Goal: Task Accomplishment & Management: Use online tool/utility

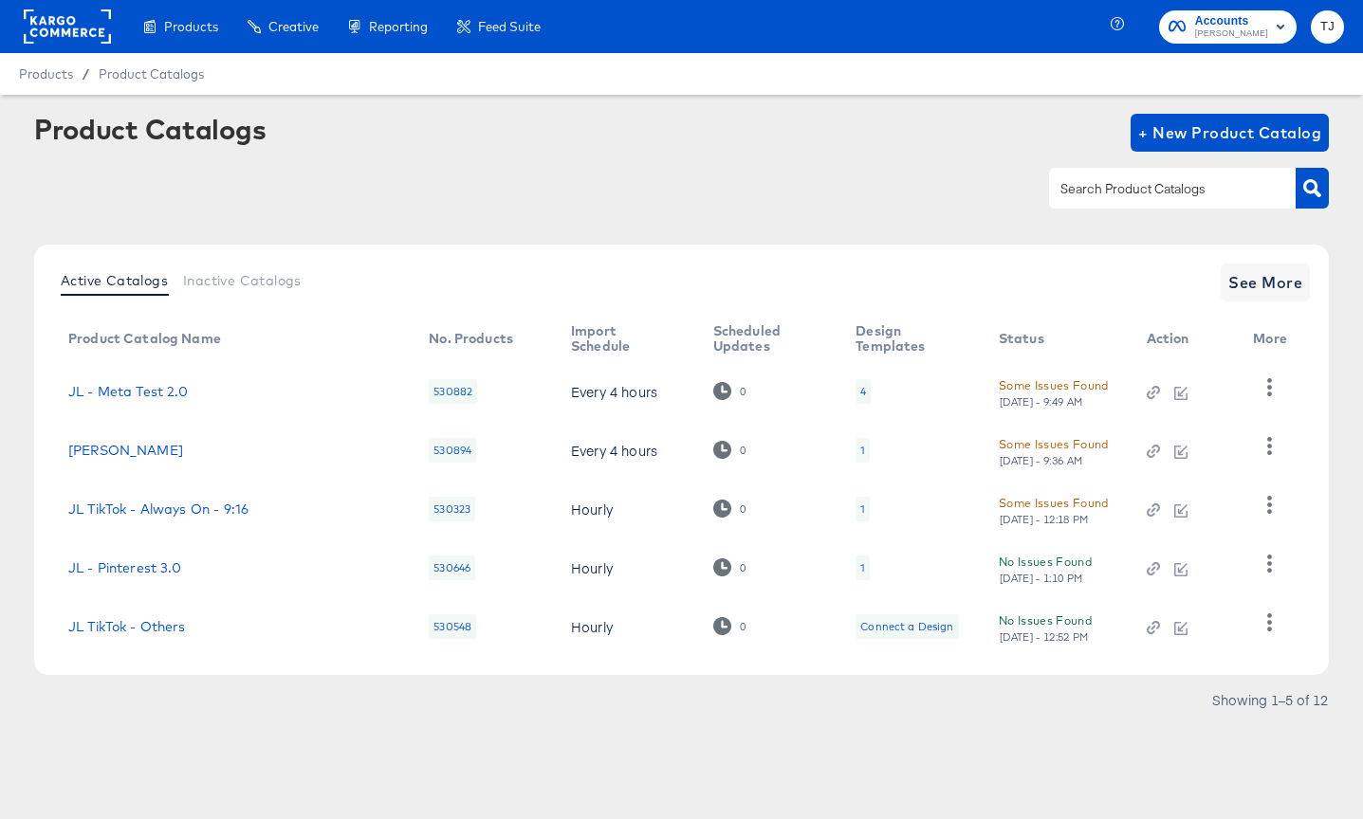
click at [64, 29] on rect at bounding box center [67, 26] width 87 height 34
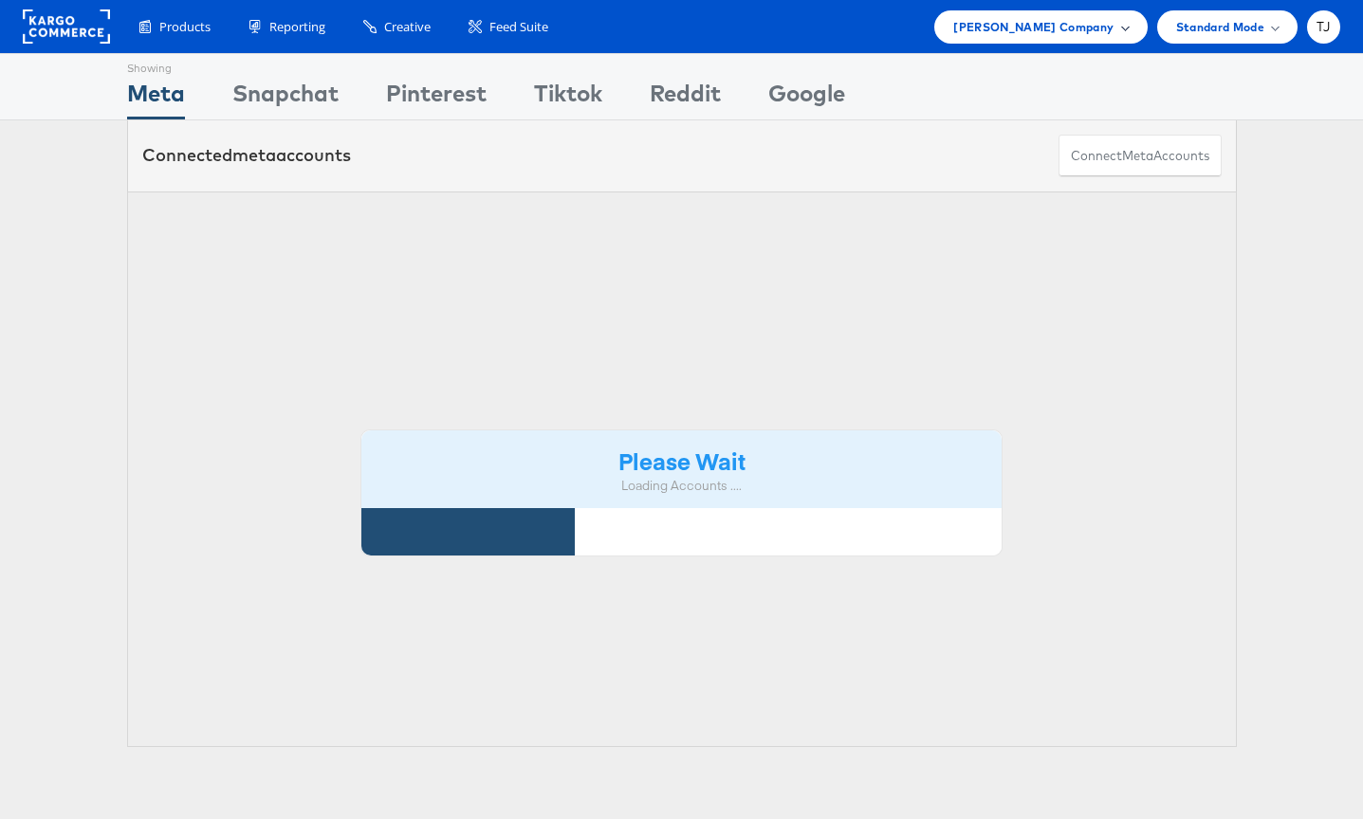
click at [1084, 28] on span "[PERSON_NAME] Company" at bounding box center [1033, 27] width 160 height 20
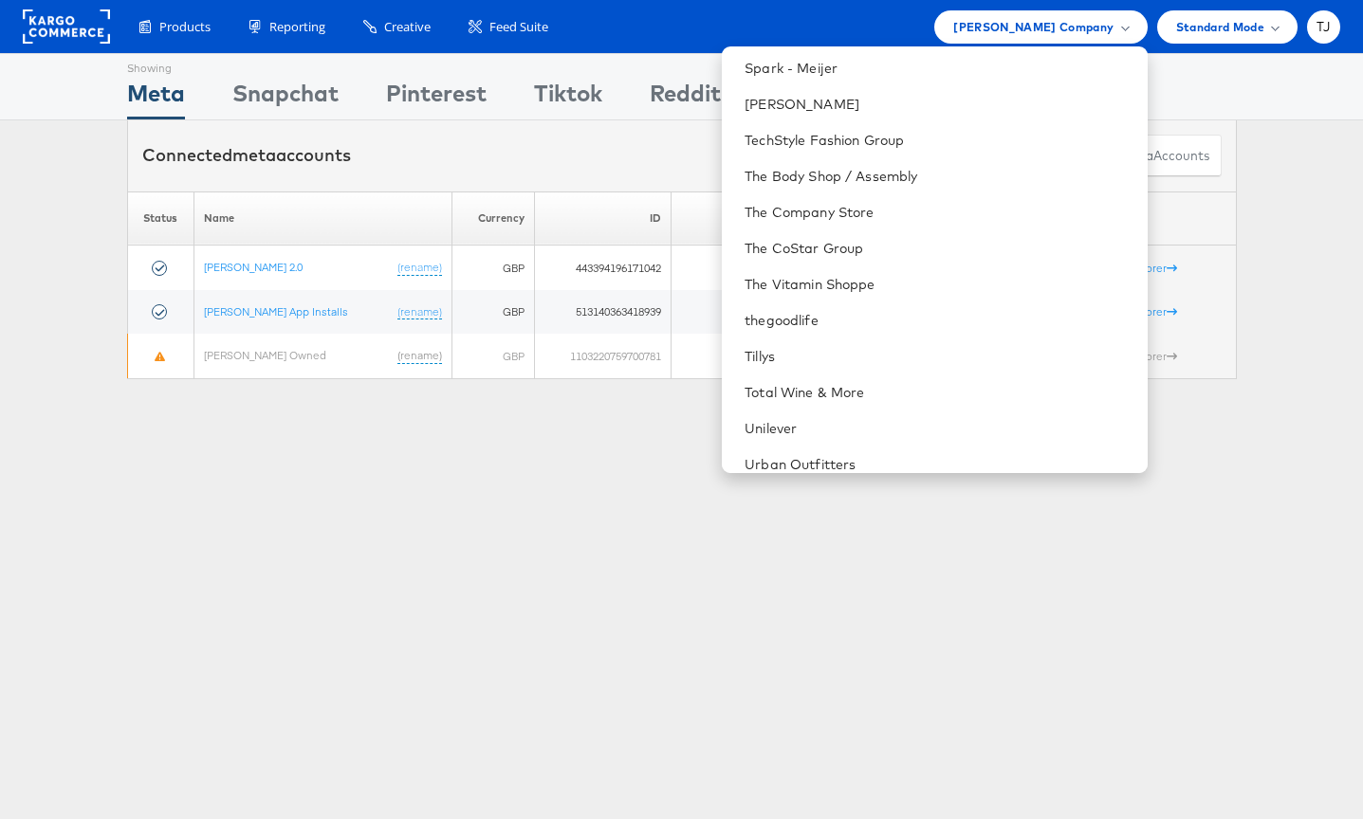
scroll to position [2753, 0]
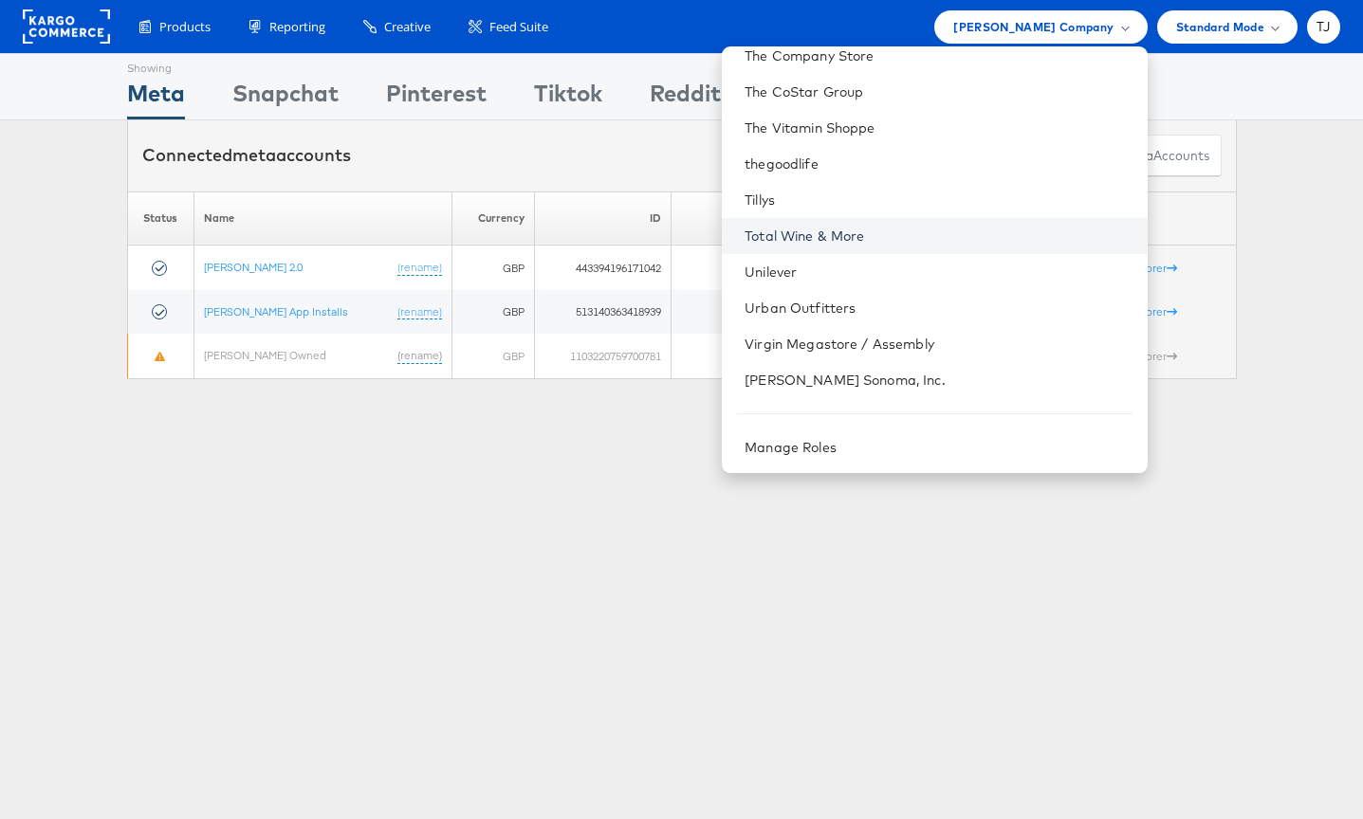
click at [972, 230] on link "Total Wine & More" at bounding box center [937, 236] width 387 height 19
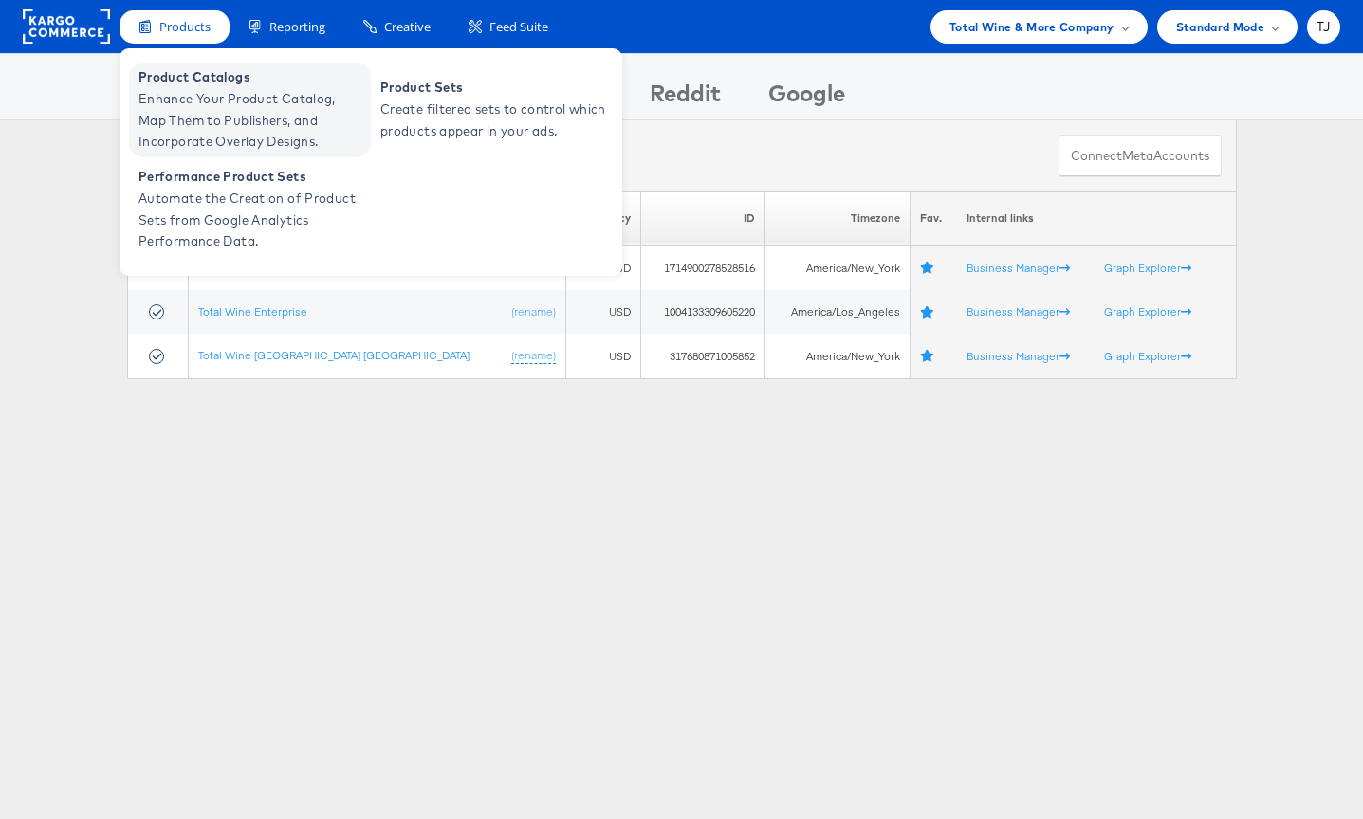
click at [169, 78] on span "Product Catalogs" at bounding box center [252, 77] width 228 height 22
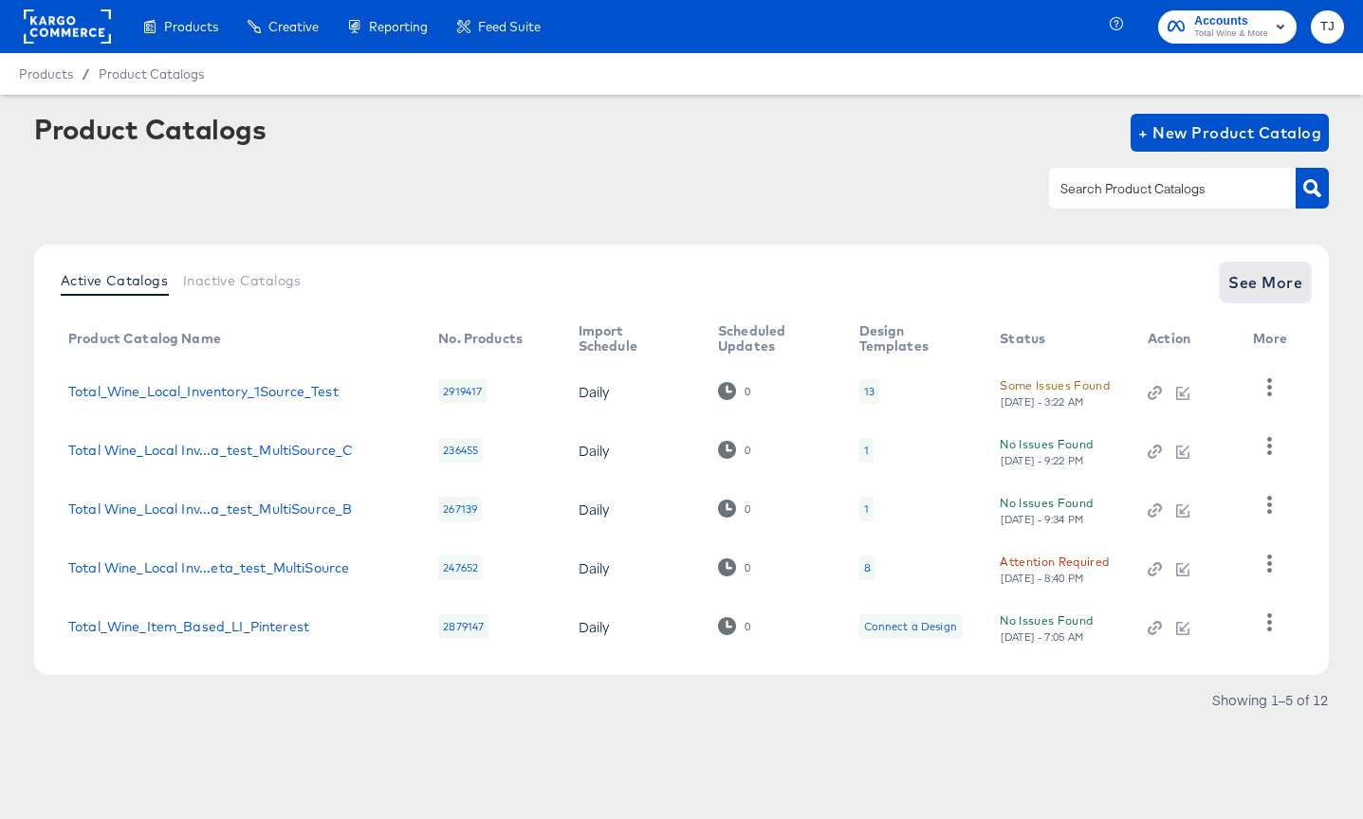
click at [1274, 271] on span "See More" at bounding box center [1265, 282] width 74 height 27
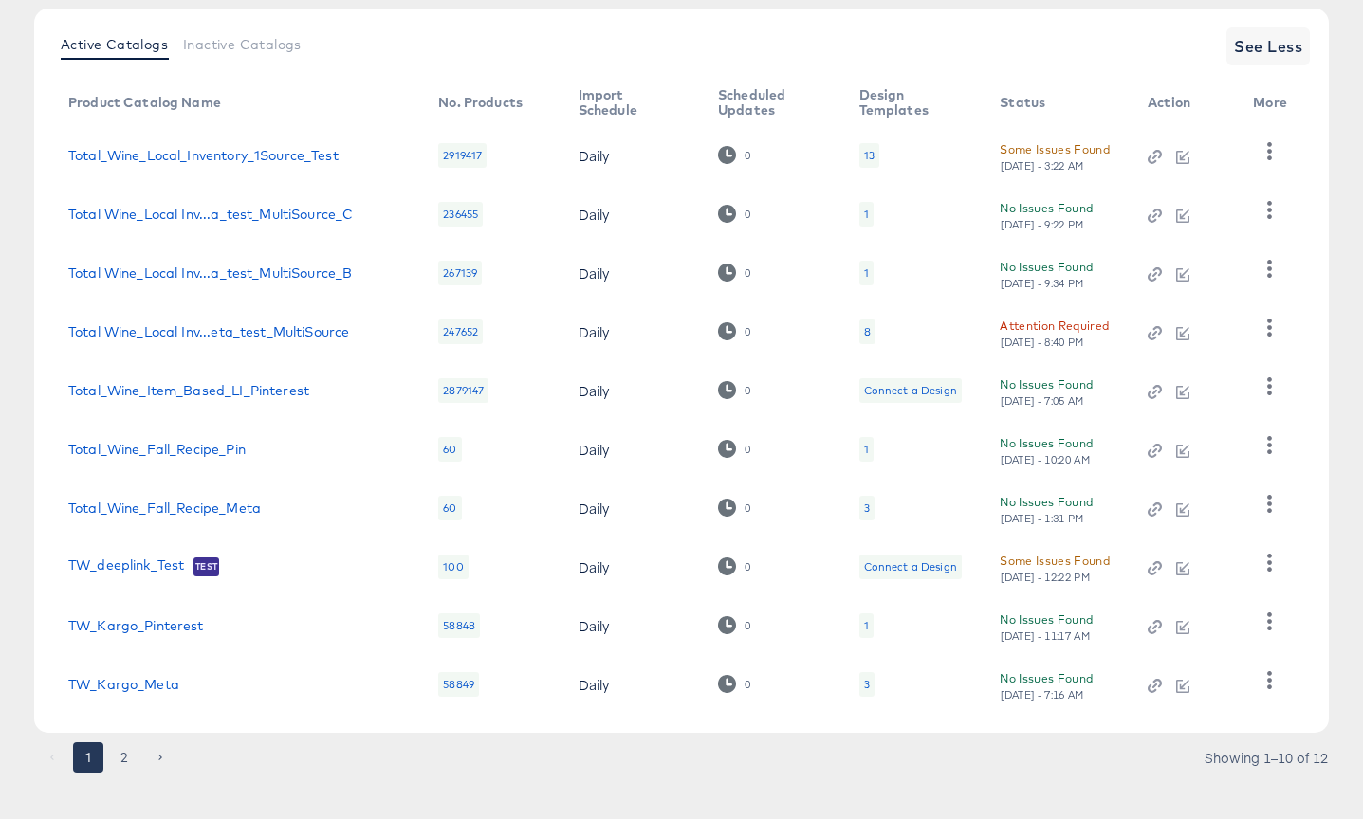
scroll to position [256, 0]
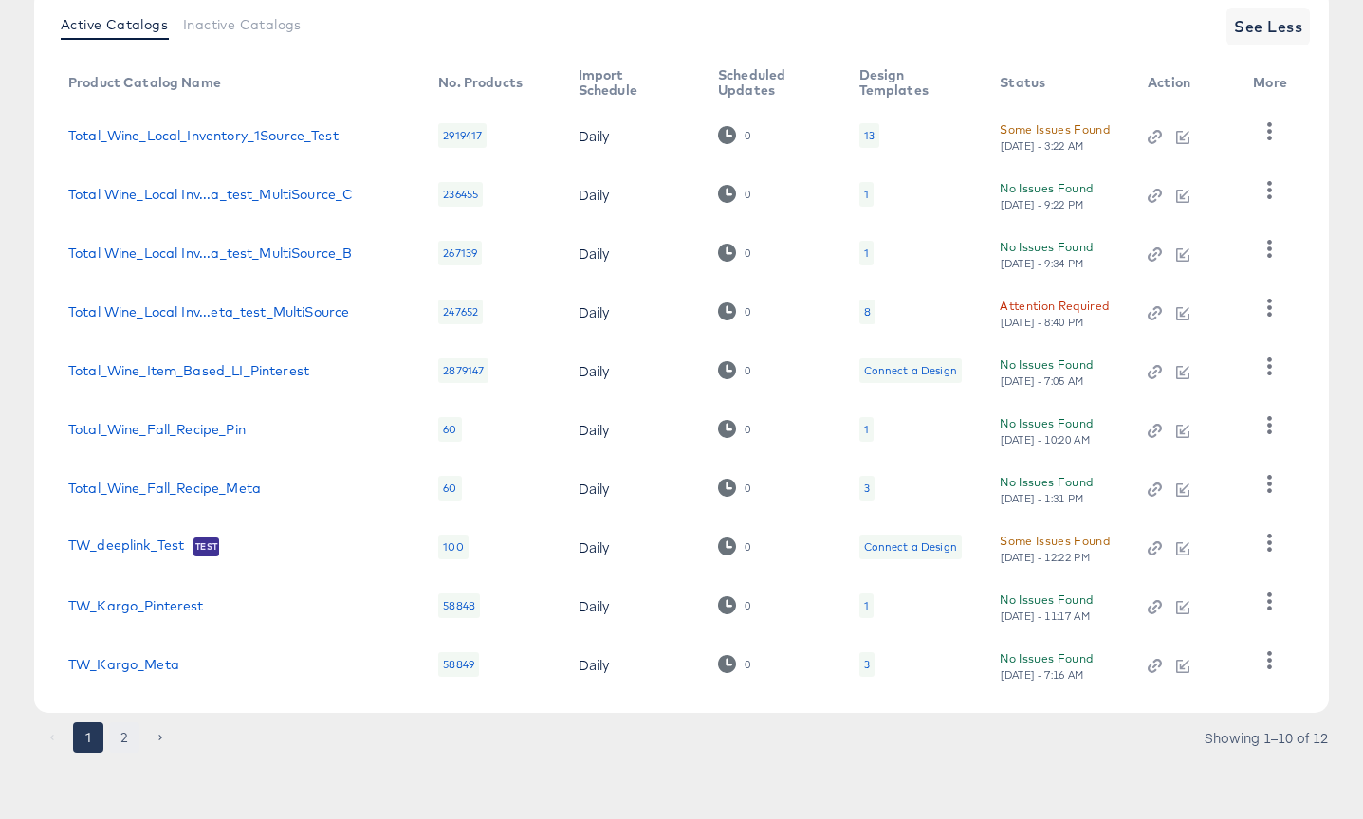
click at [128, 738] on button "2" at bounding box center [124, 738] width 30 height 30
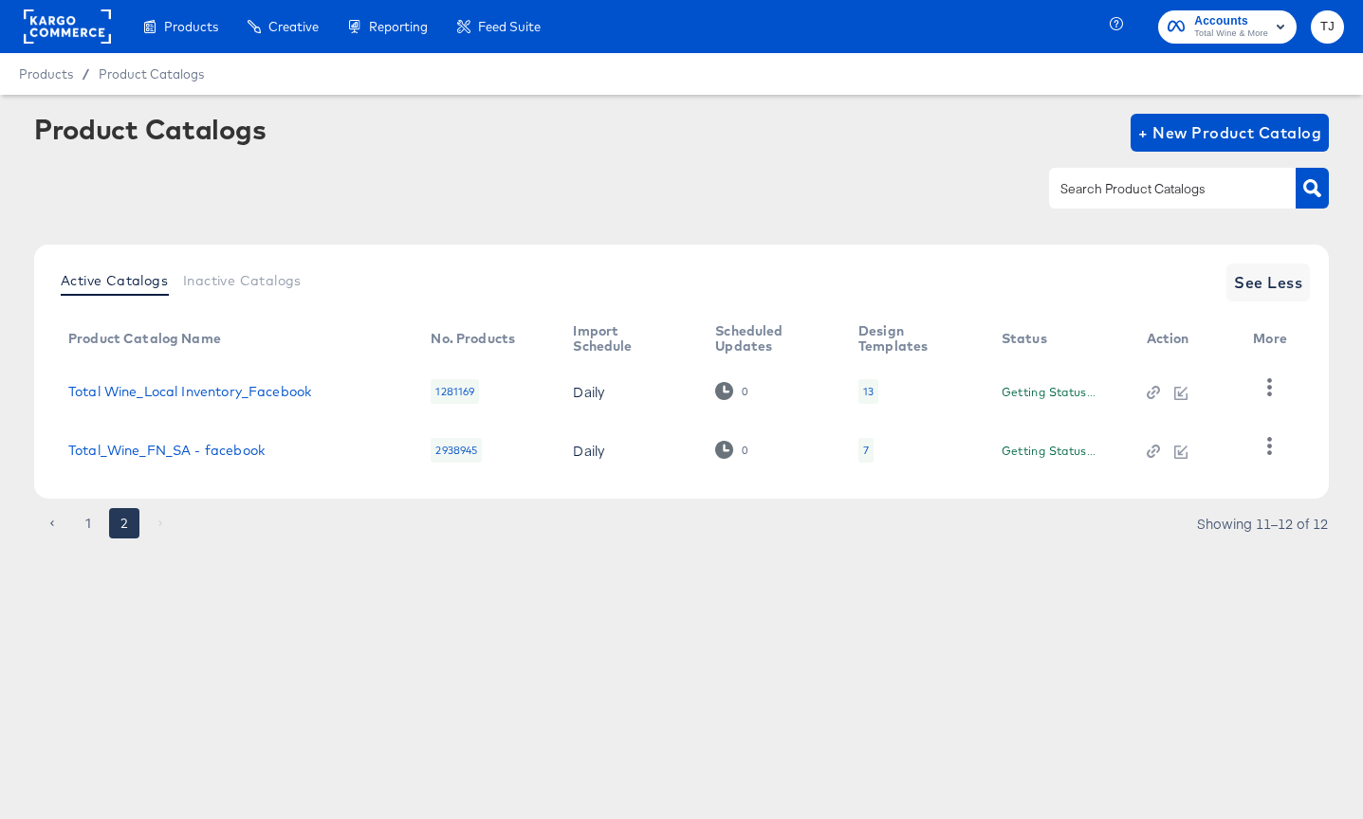
scroll to position [0, 0]
click at [260, 392] on link "Total Wine_Local Inventory_Facebook" at bounding box center [189, 391] width 243 height 15
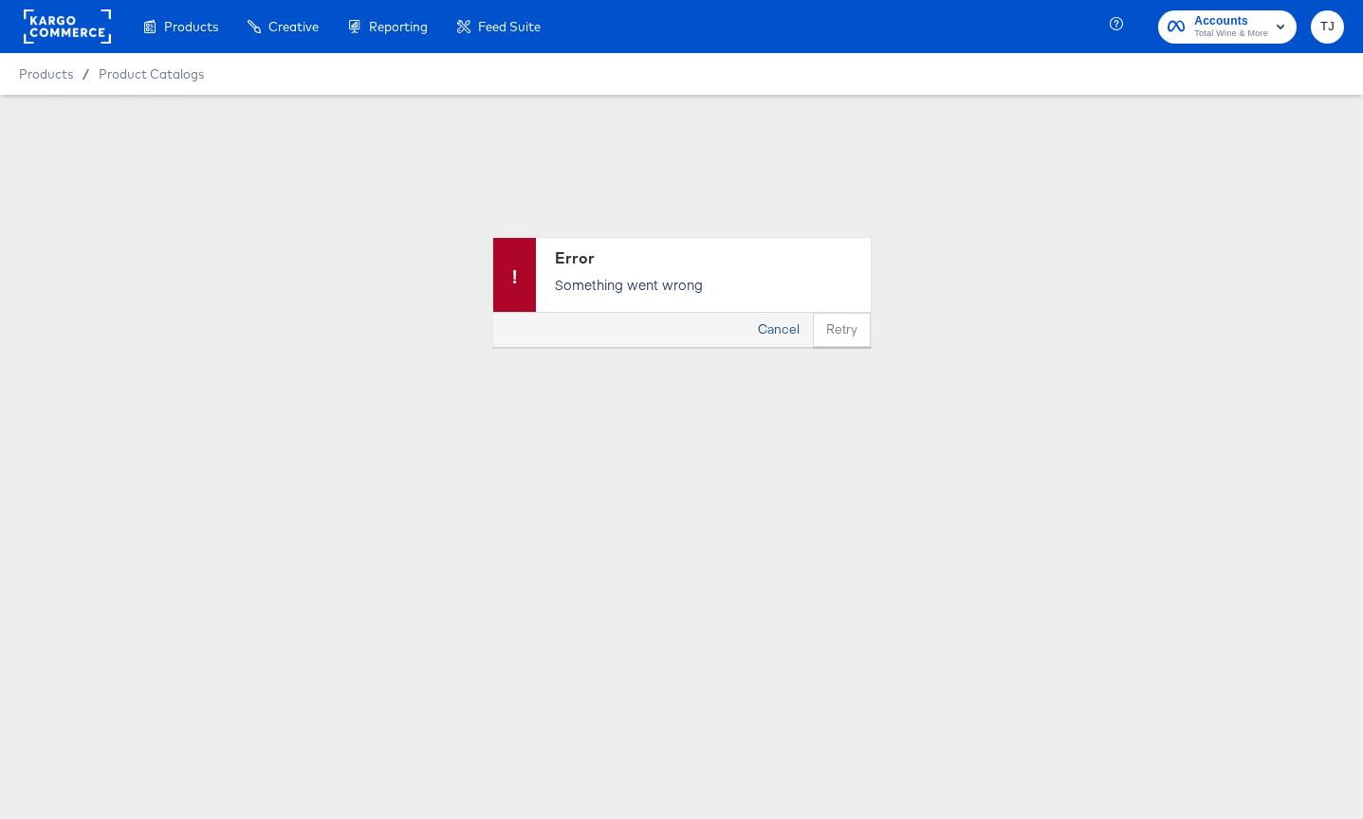
click at [763, 327] on button "Cancel" at bounding box center [778, 330] width 68 height 34
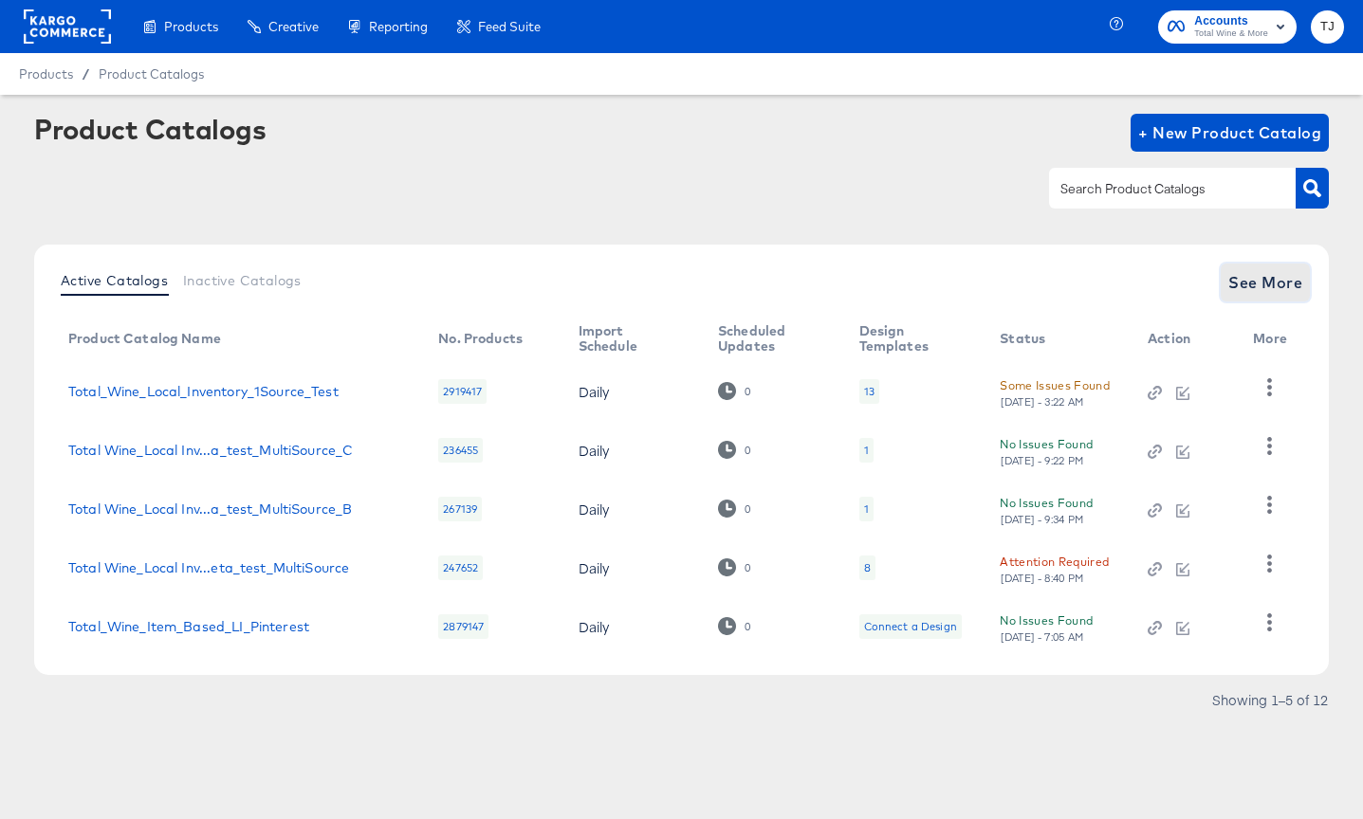
click at [1248, 285] on span "See More" at bounding box center [1265, 282] width 74 height 27
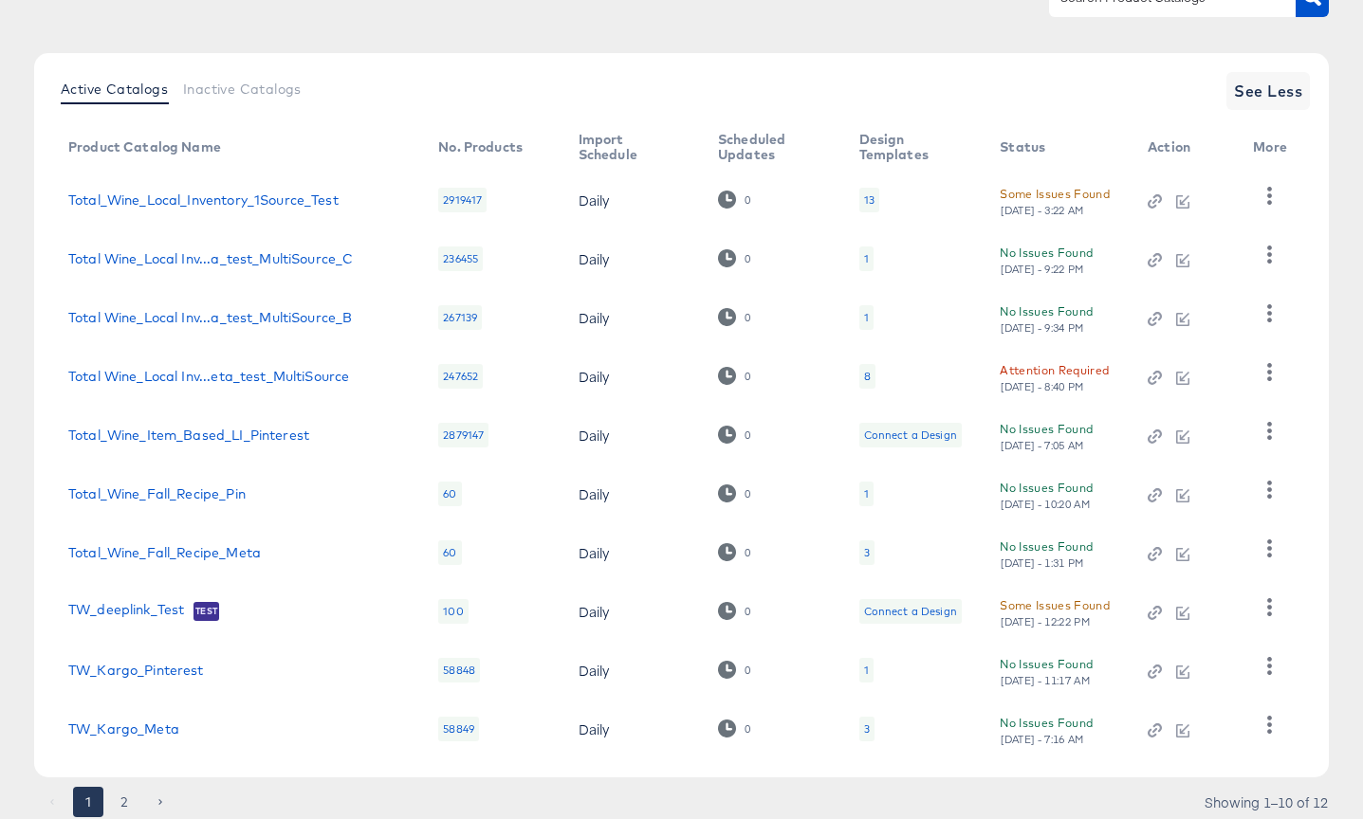
scroll to position [256, 0]
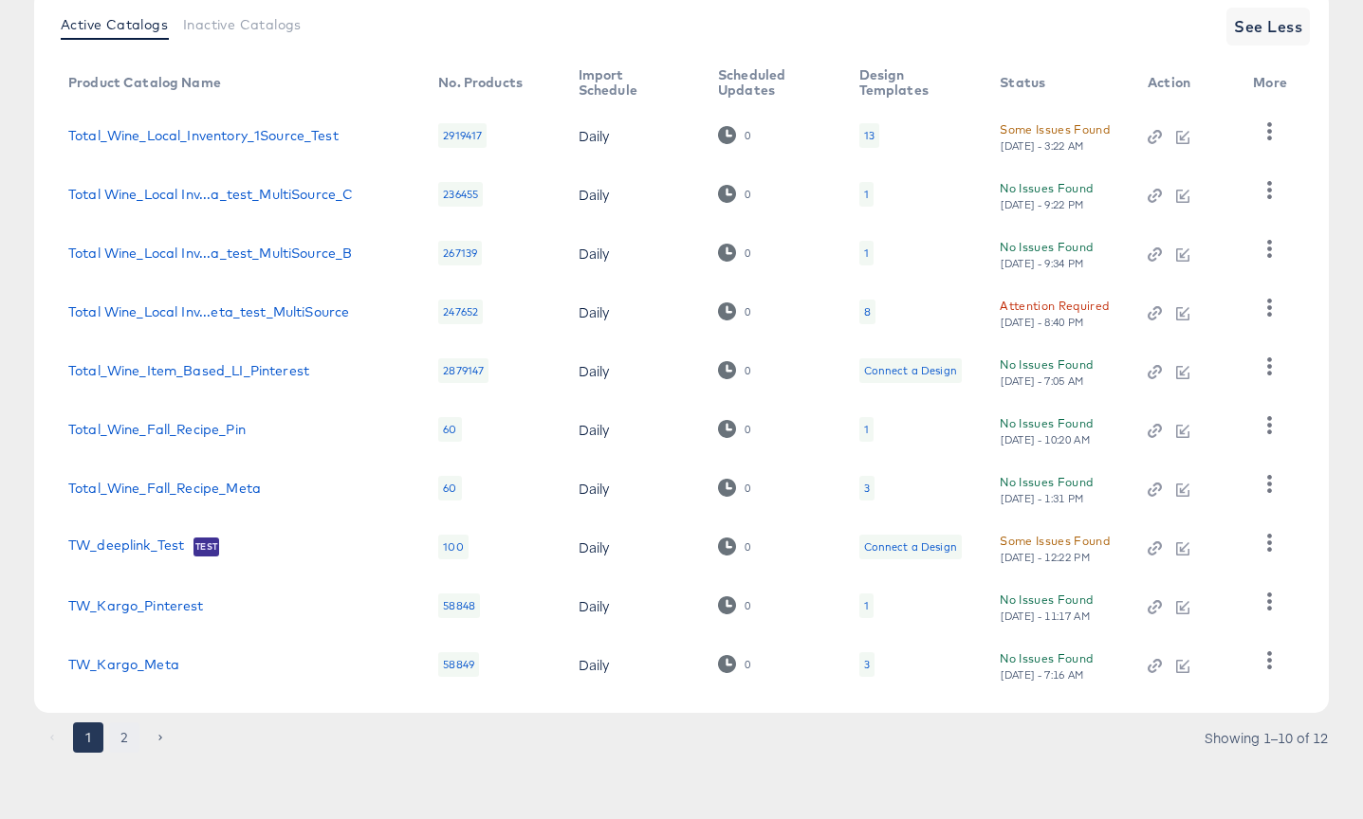
click at [120, 736] on button "2" at bounding box center [124, 738] width 30 height 30
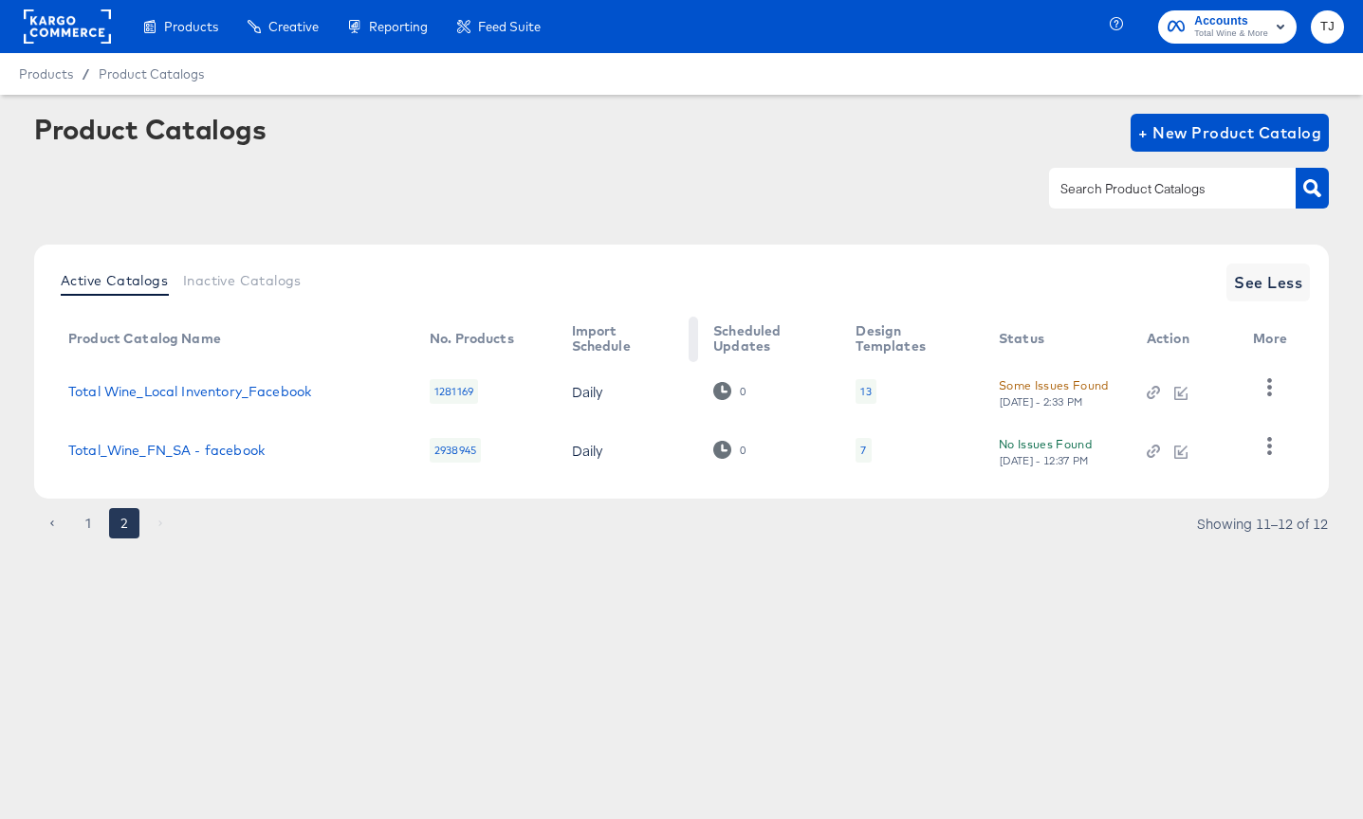
scroll to position [0, 0]
click at [1271, 386] on icon "button" at bounding box center [1269, 387] width 5 height 18
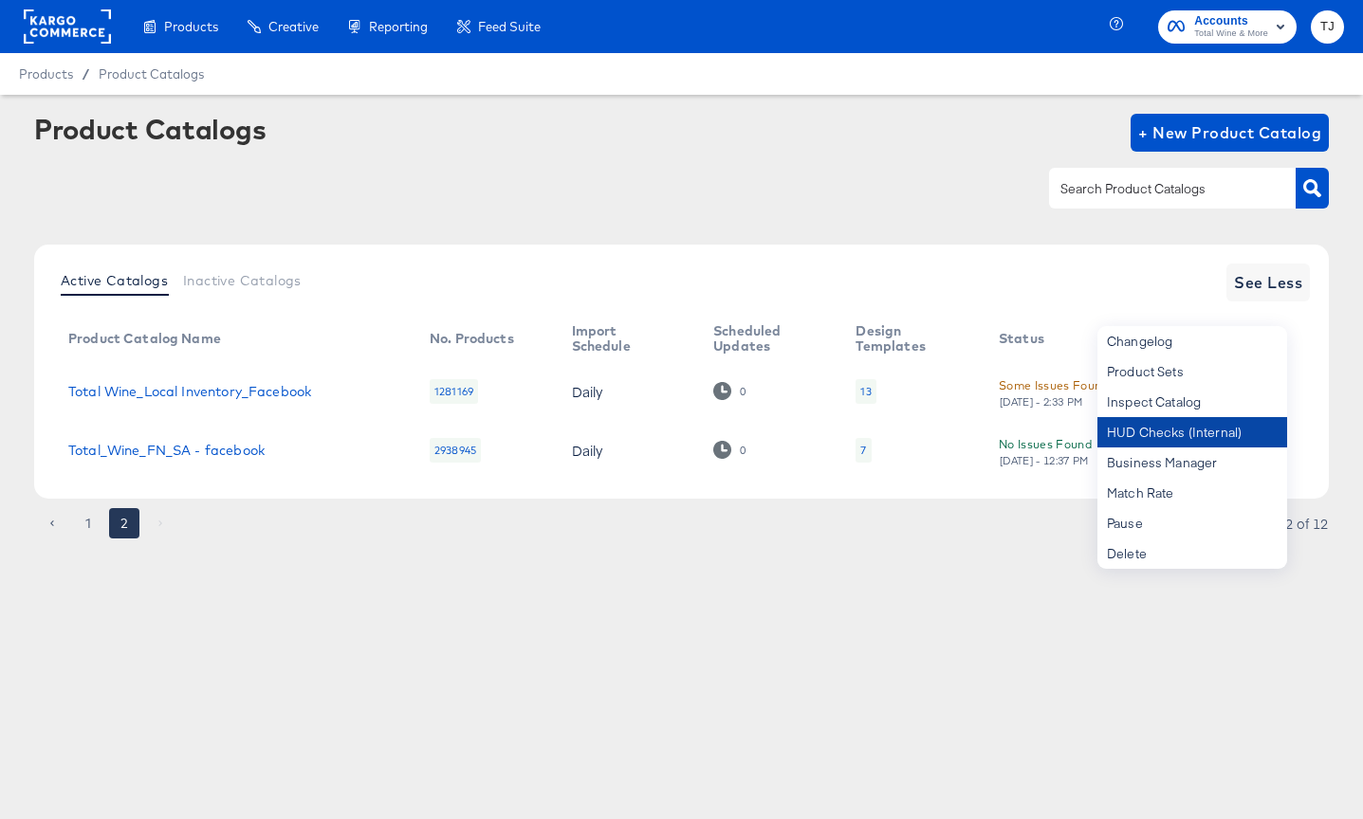
click at [1227, 427] on div "HUD Checks (Internal)" at bounding box center [1192, 432] width 190 height 30
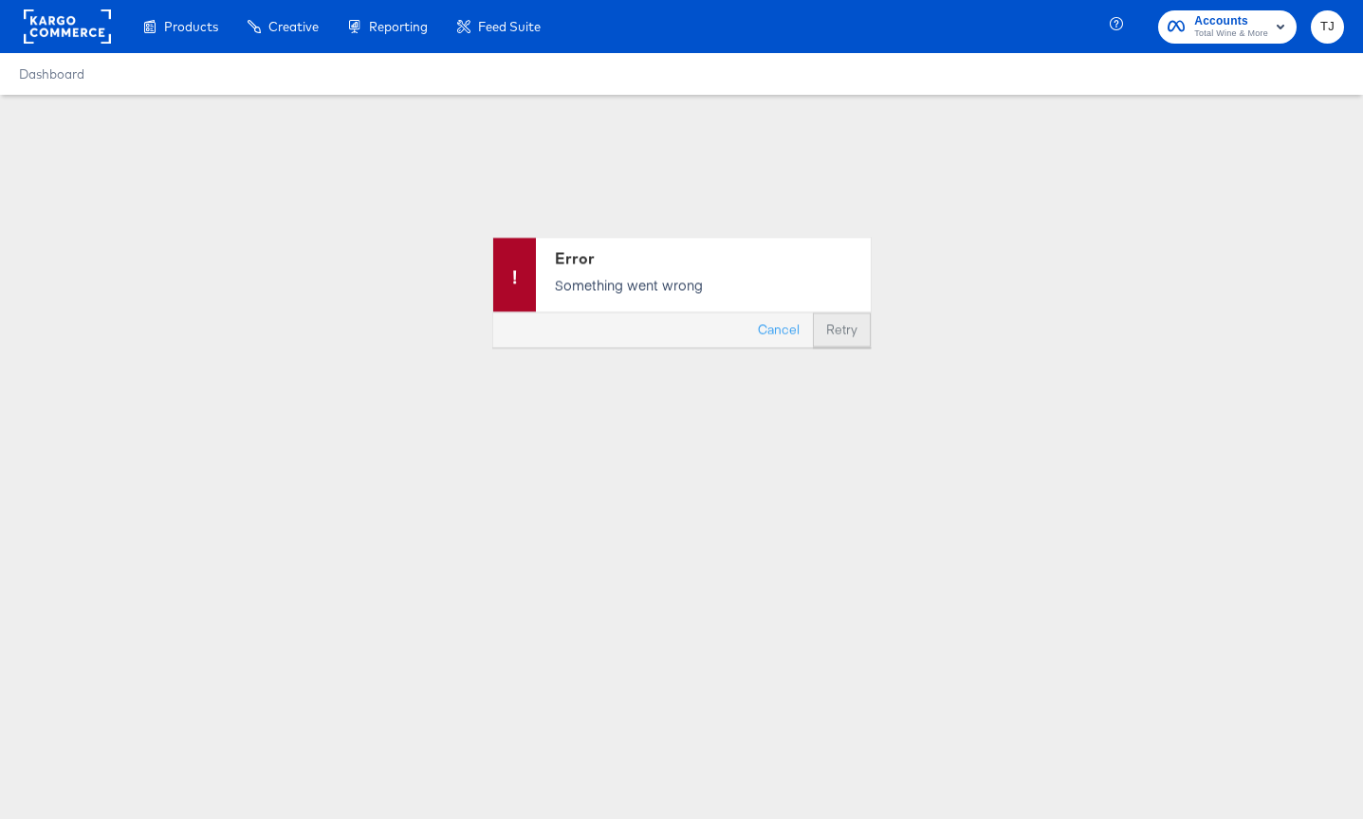
click at [838, 330] on button "Retry" at bounding box center [842, 330] width 58 height 34
click at [767, 327] on button "Cancel" at bounding box center [778, 330] width 68 height 34
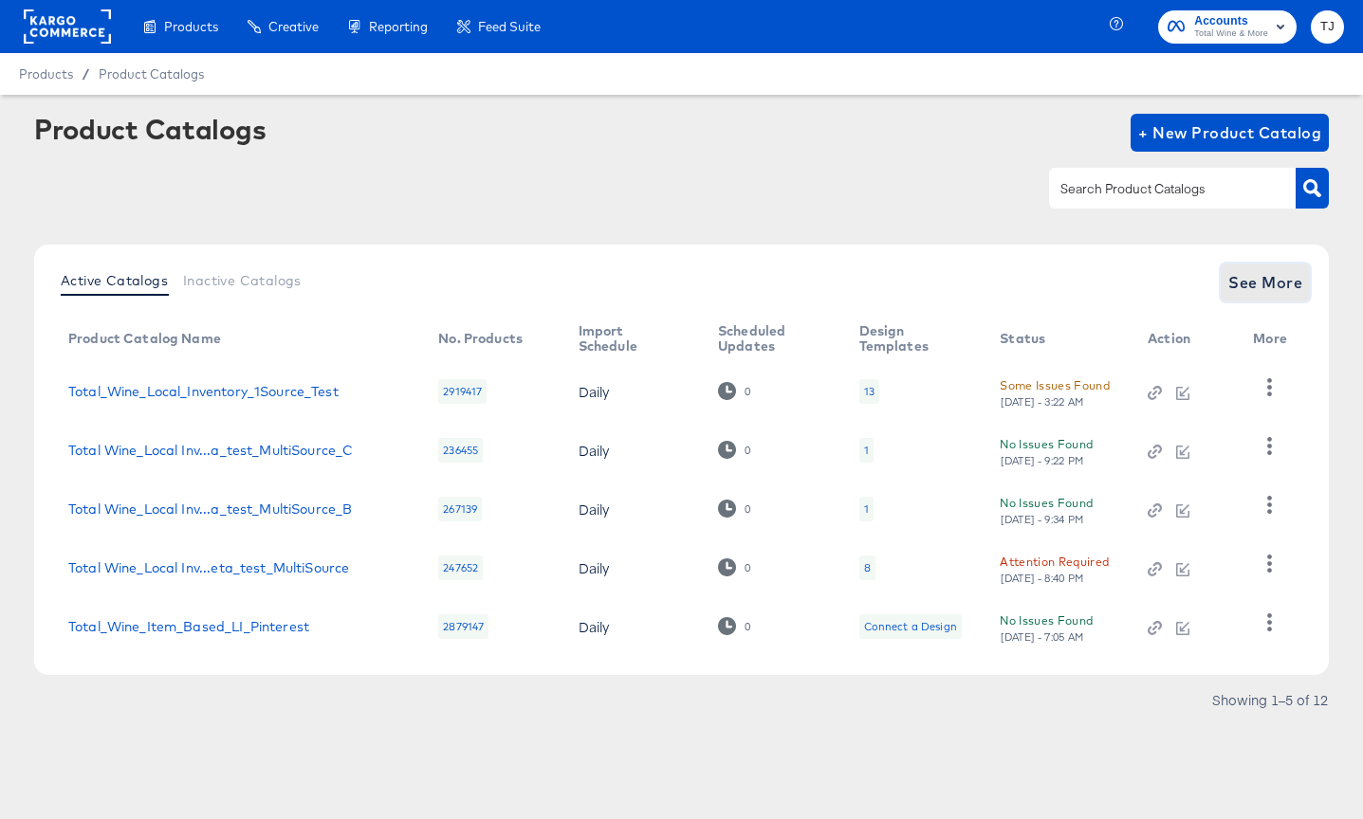
click at [1254, 279] on span "See More" at bounding box center [1265, 282] width 74 height 27
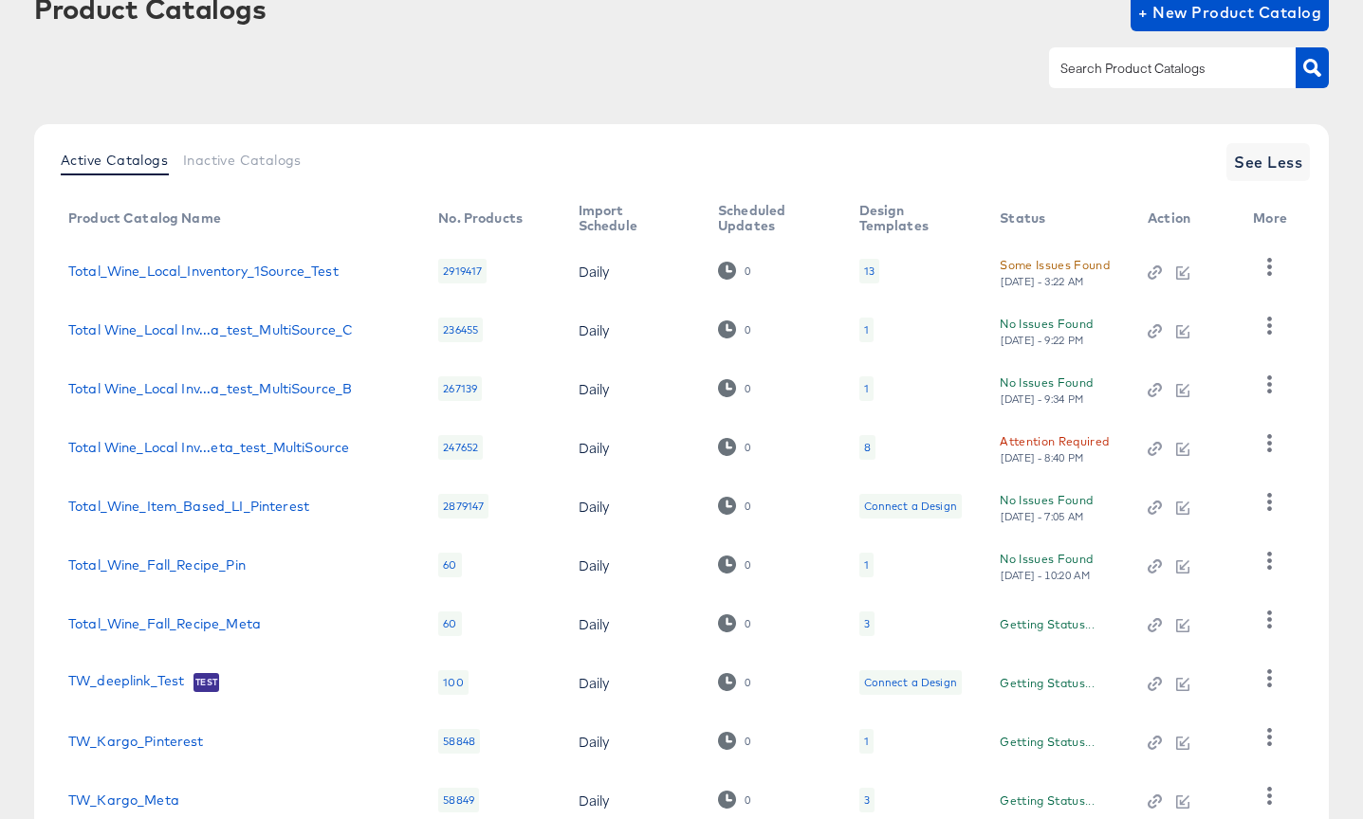
scroll to position [256, 0]
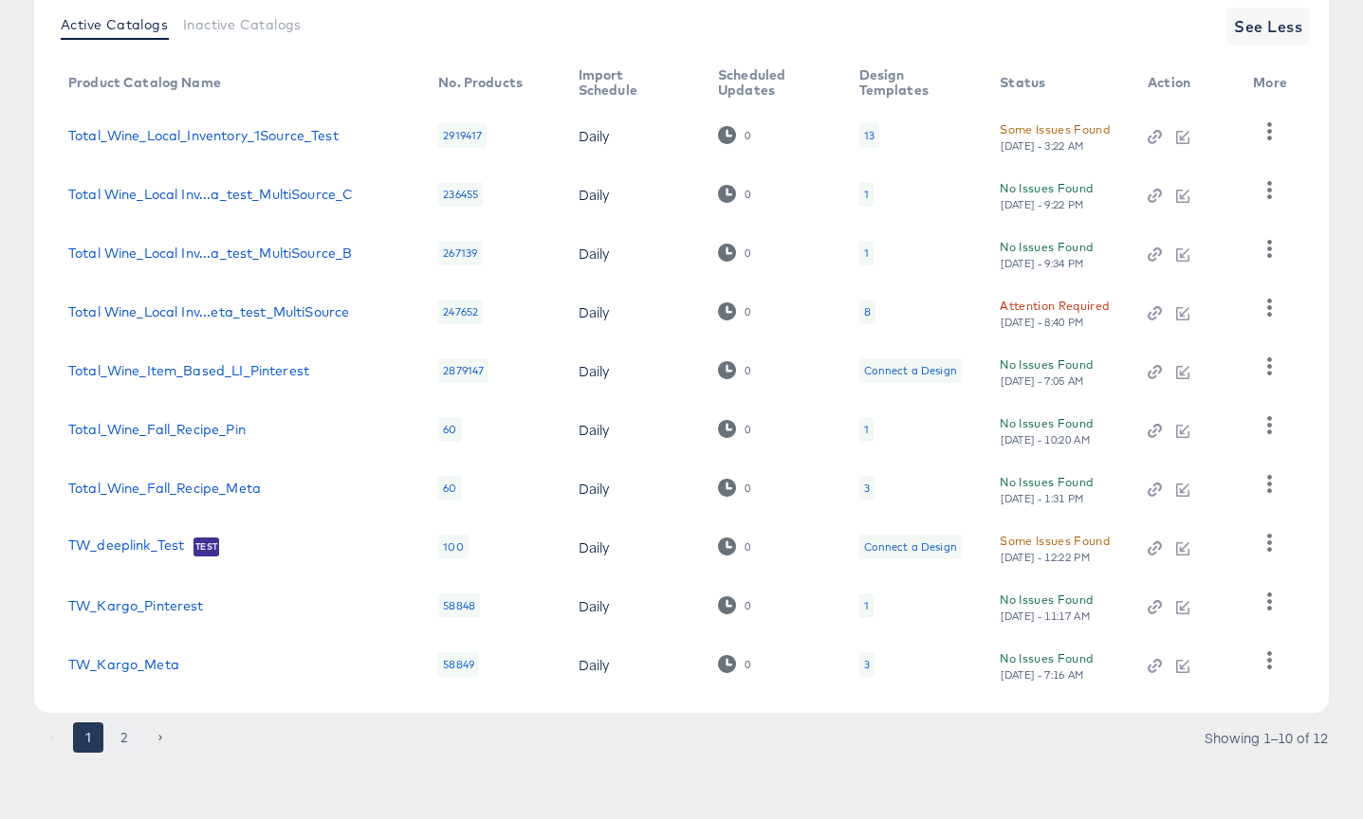
click at [124, 741] on button "2" at bounding box center [124, 738] width 30 height 30
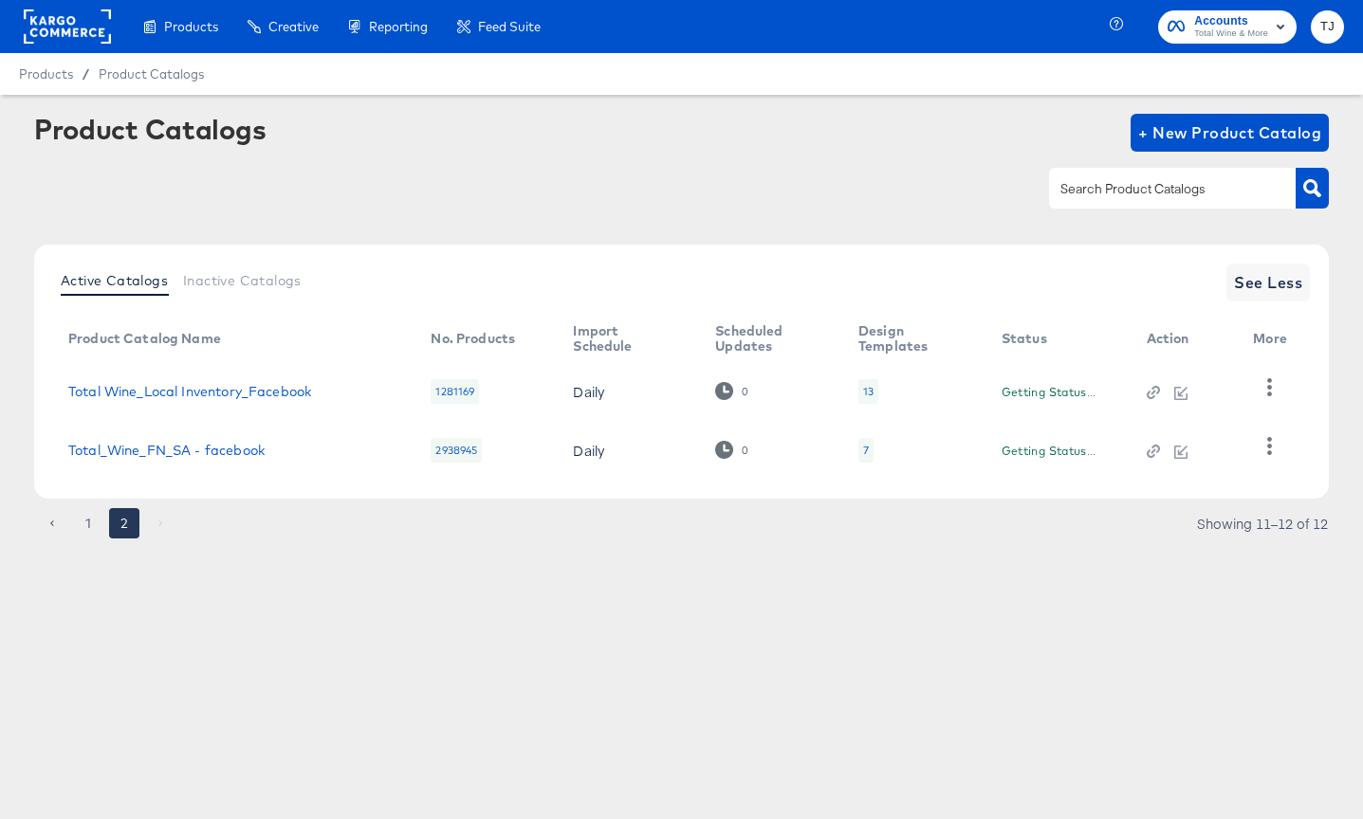
scroll to position [0, 0]
click at [1274, 391] on icon "button" at bounding box center [1269, 387] width 18 height 18
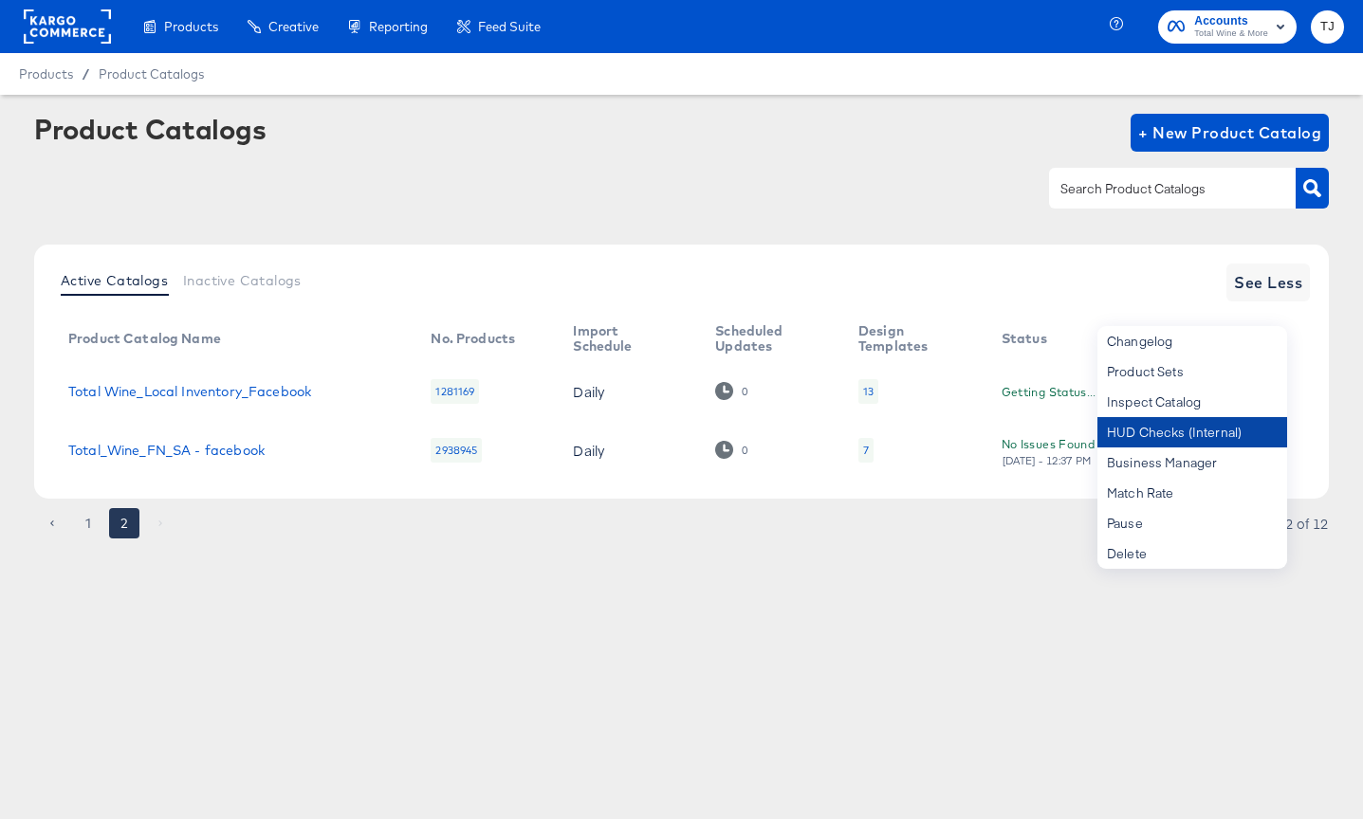
click at [1228, 429] on div "HUD Checks (Internal)" at bounding box center [1192, 432] width 190 height 30
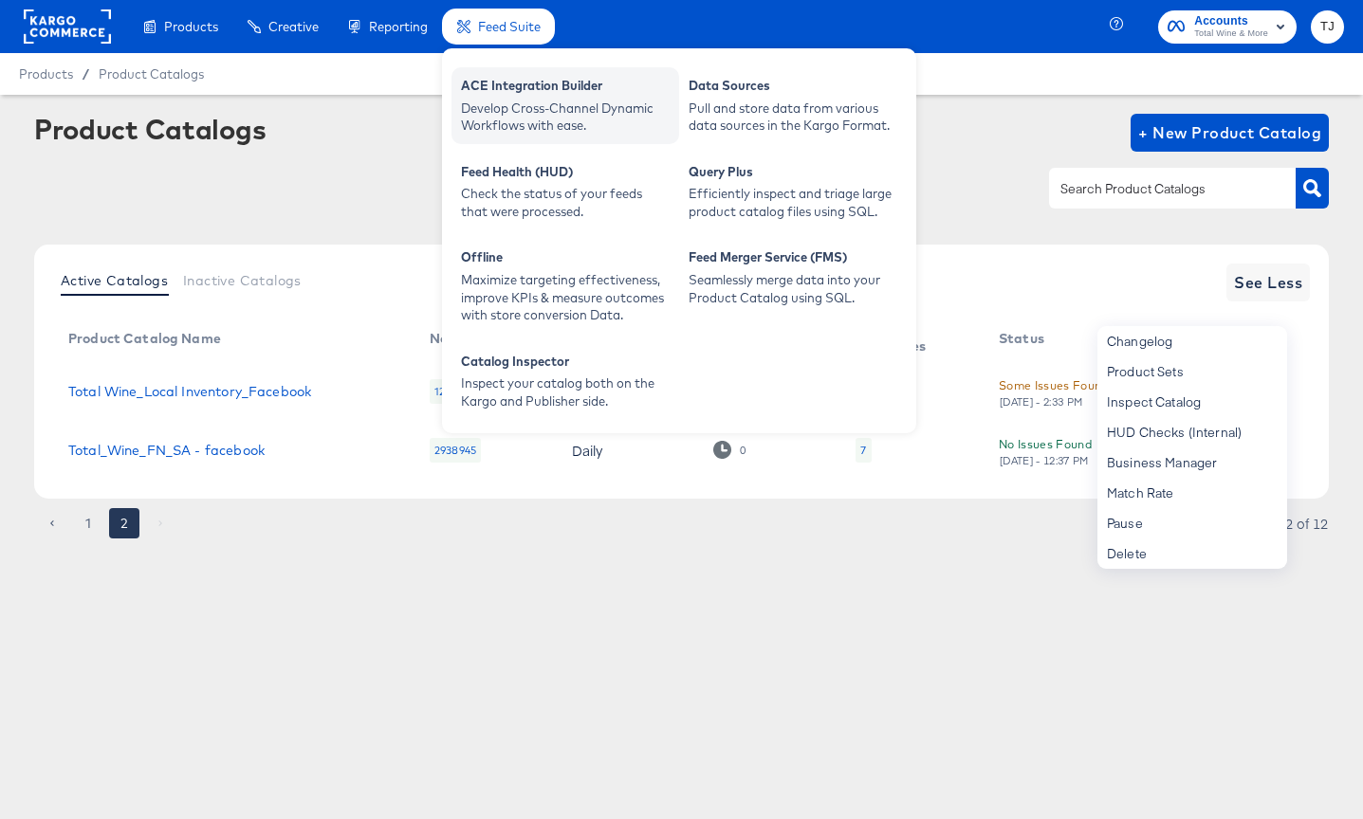
click at [494, 100] on div "Develop Cross-Channel Dynamic Workflows with ease." at bounding box center [565, 117] width 209 height 35
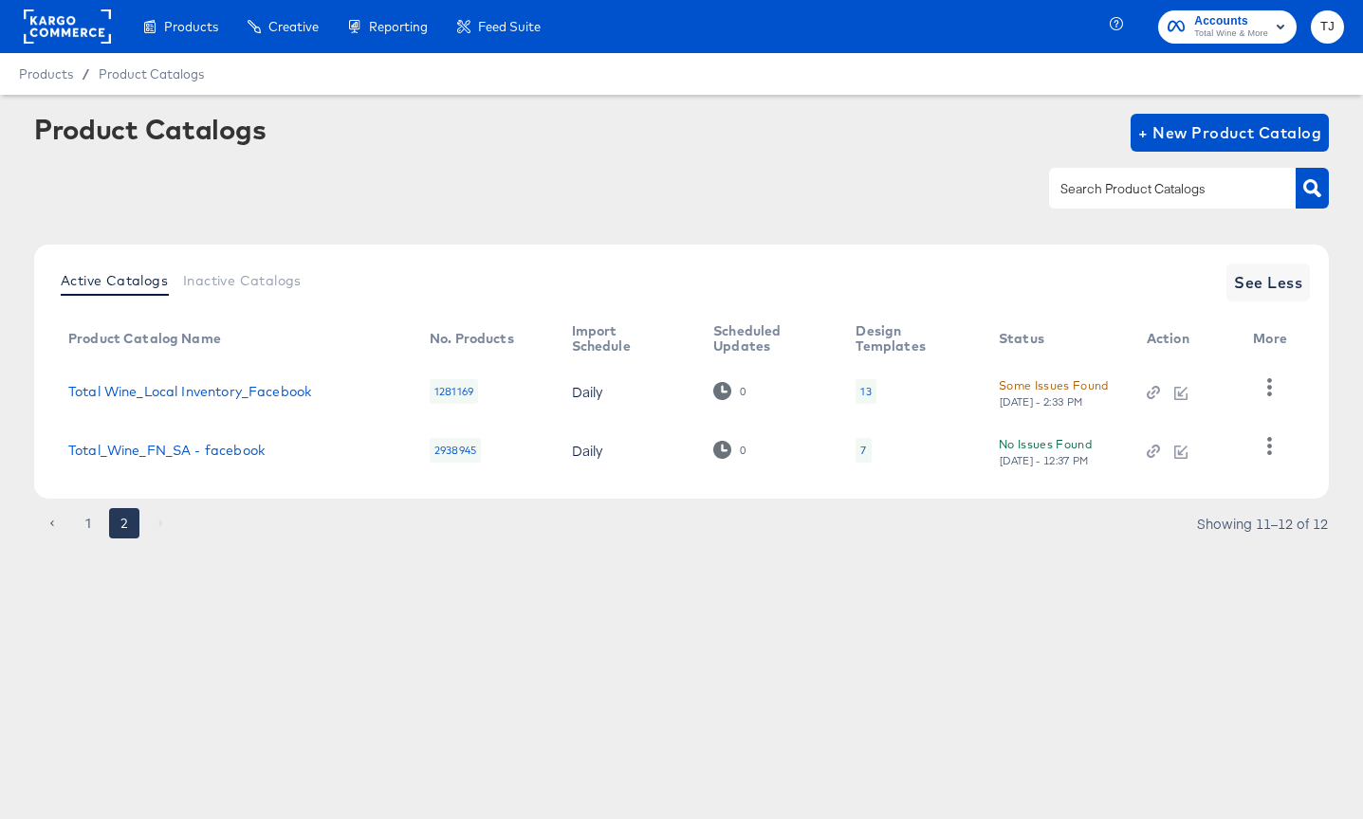
click at [314, 204] on div at bounding box center [681, 188] width 1294 height 43
click at [198, 391] on link "Total Wine_Local Inventory_Facebook" at bounding box center [189, 391] width 243 height 15
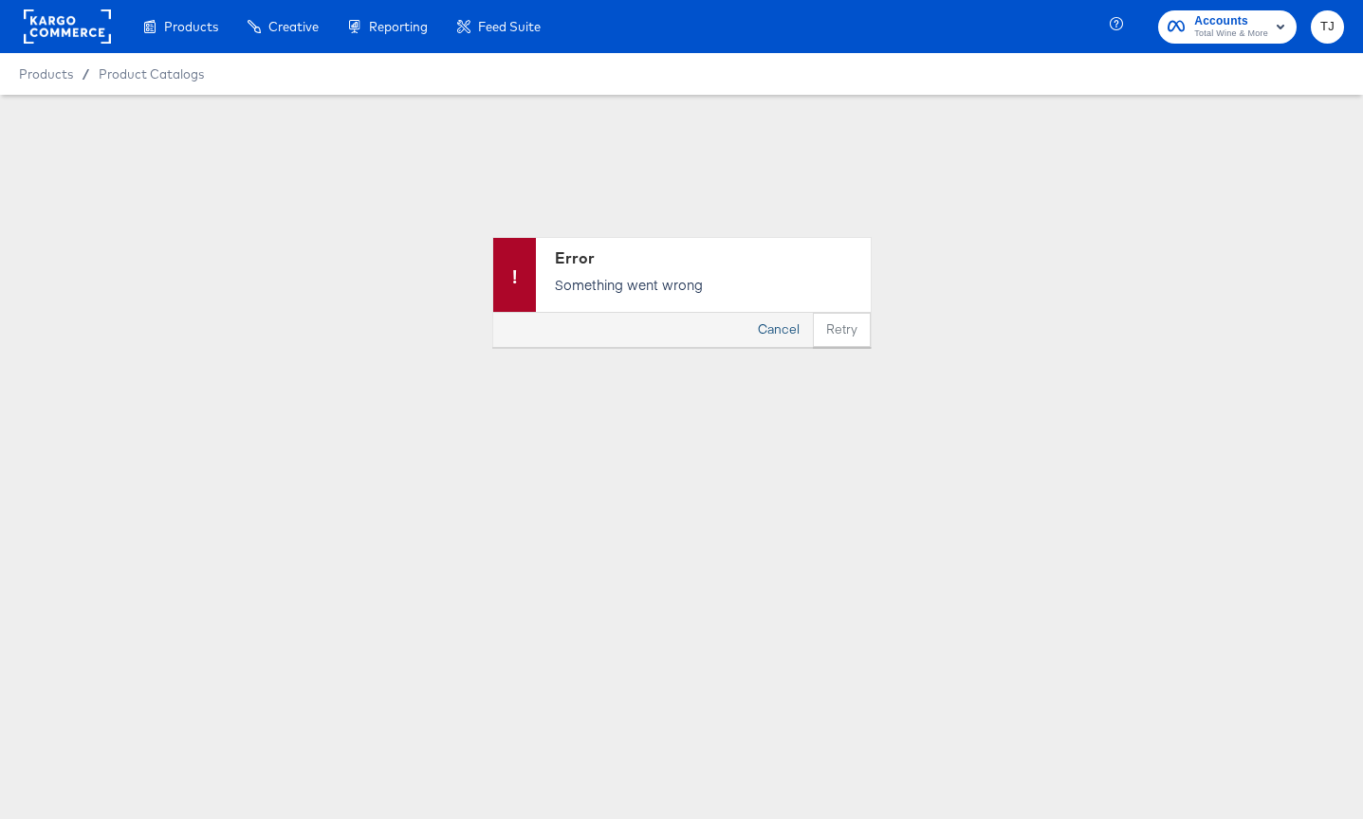
click at [782, 324] on button "Cancel" at bounding box center [778, 330] width 68 height 34
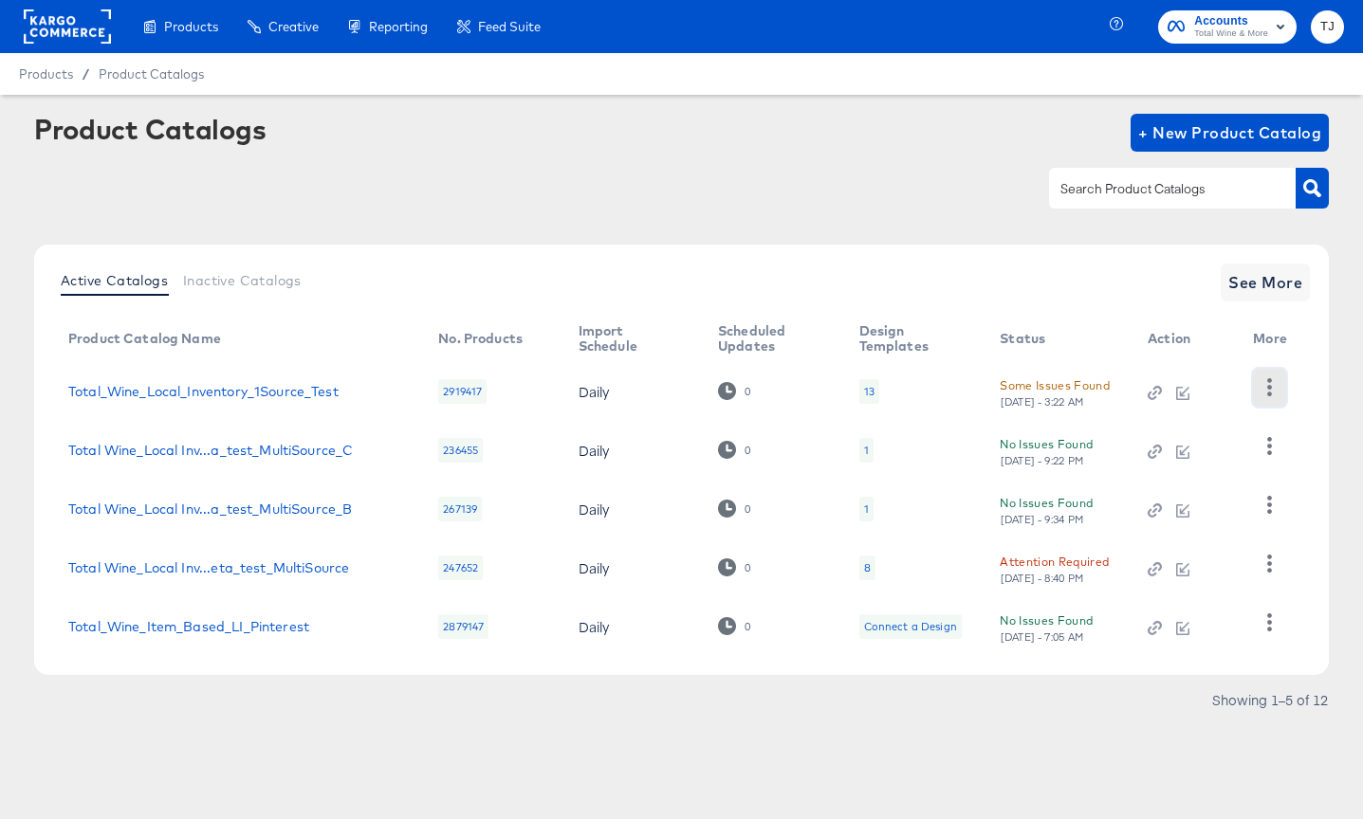
click at [1264, 388] on icon "button" at bounding box center [1269, 387] width 18 height 18
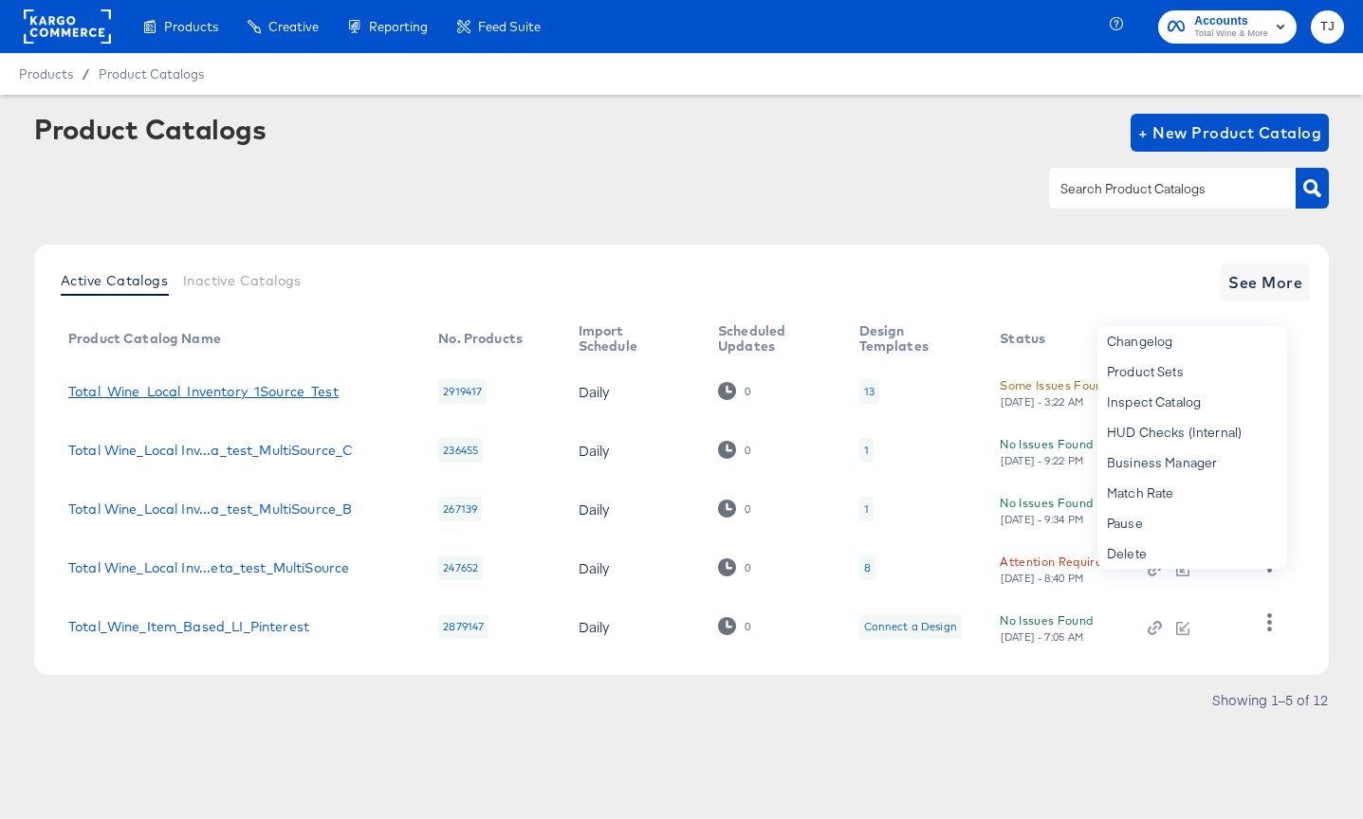
click at [158, 395] on link "Total_Wine_Local_Inventory_1Source_Test" at bounding box center [203, 391] width 270 height 15
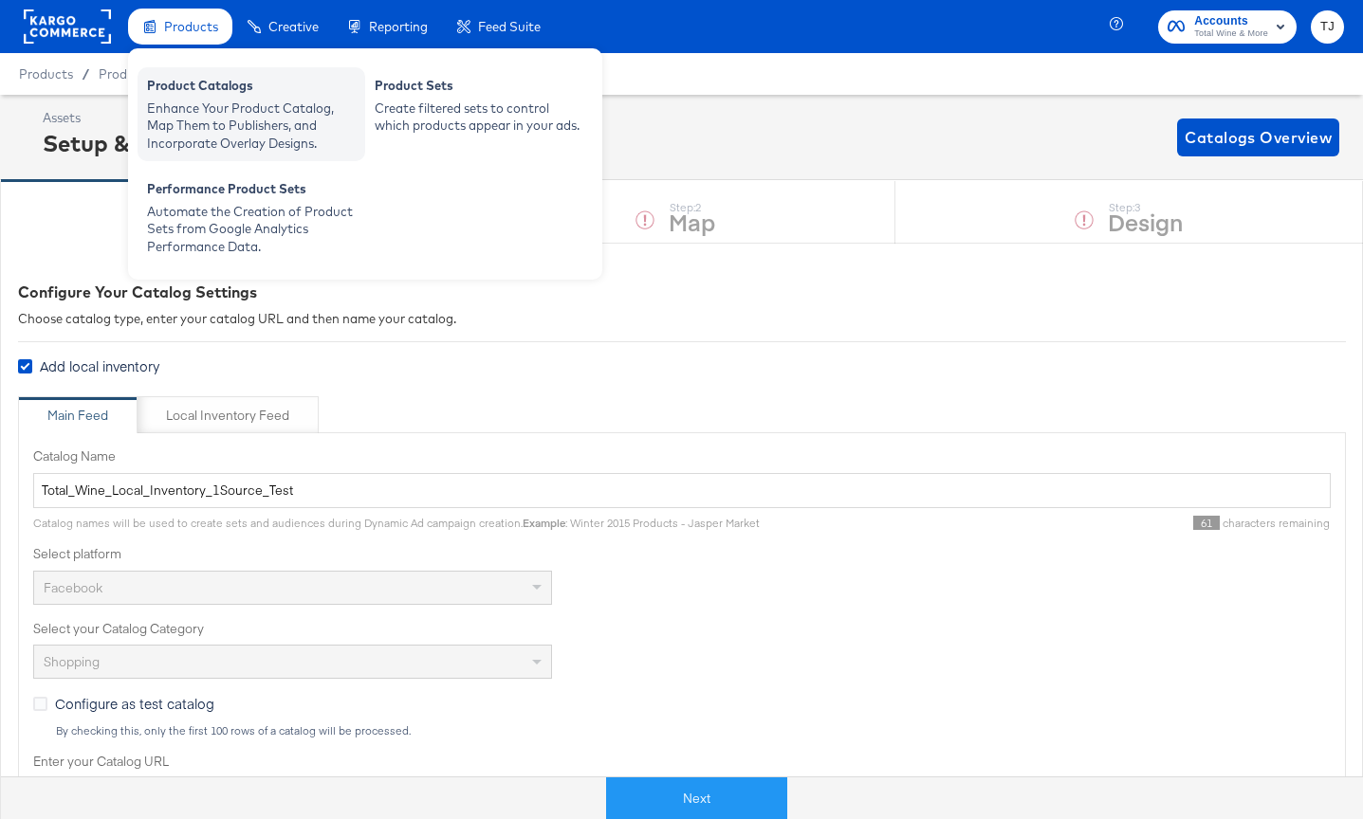
click at [195, 89] on div "Product Catalogs" at bounding box center [251, 88] width 209 height 23
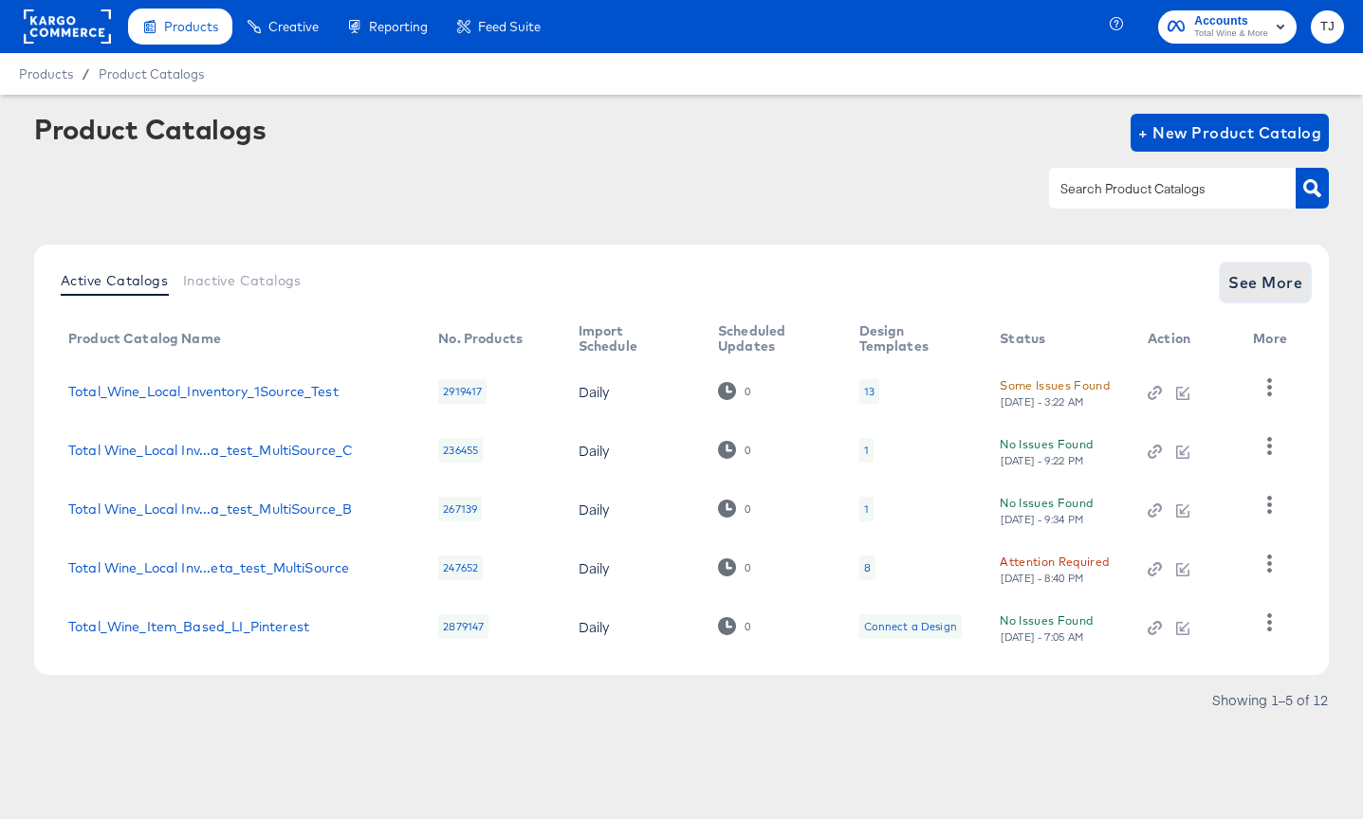
click at [1280, 289] on span "See More" at bounding box center [1265, 282] width 74 height 27
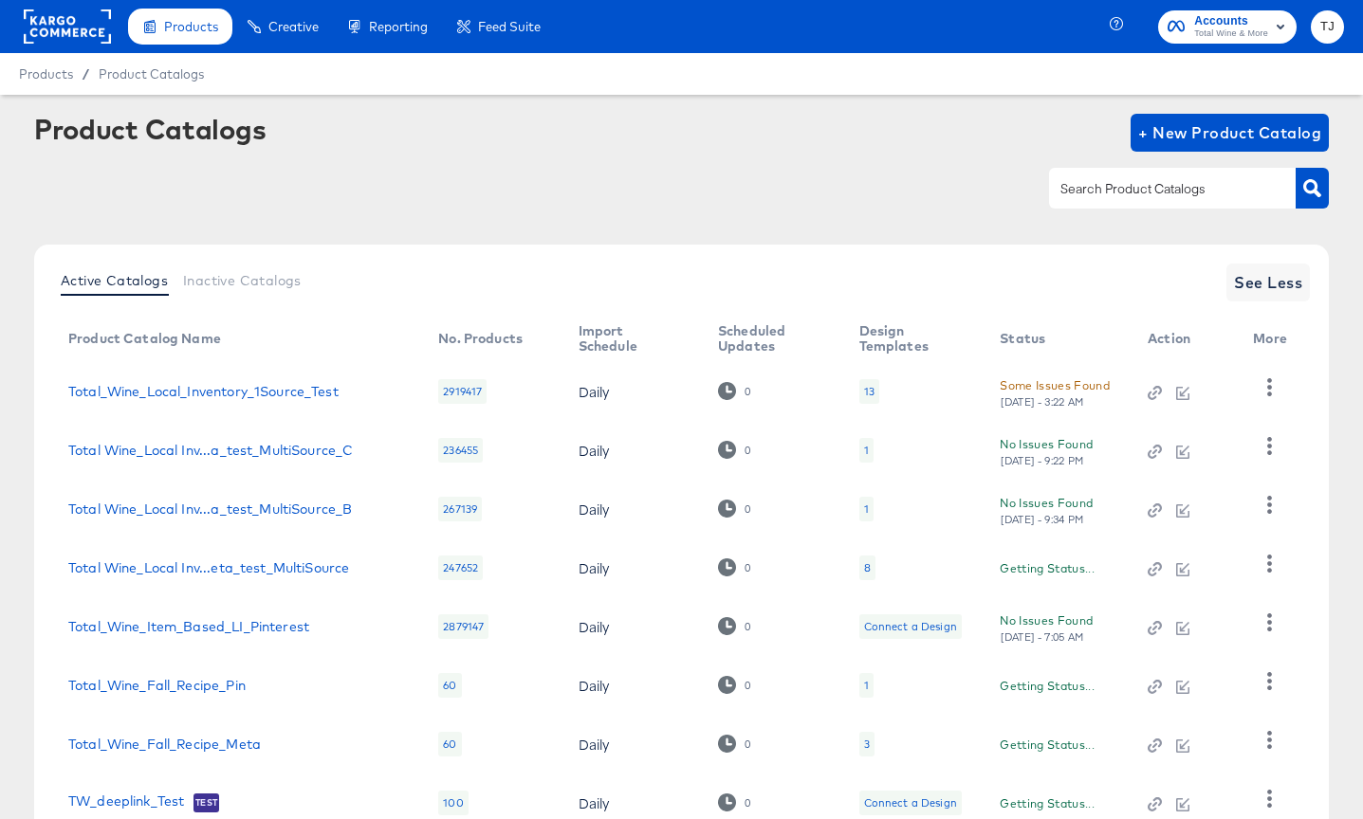
scroll to position [256, 0]
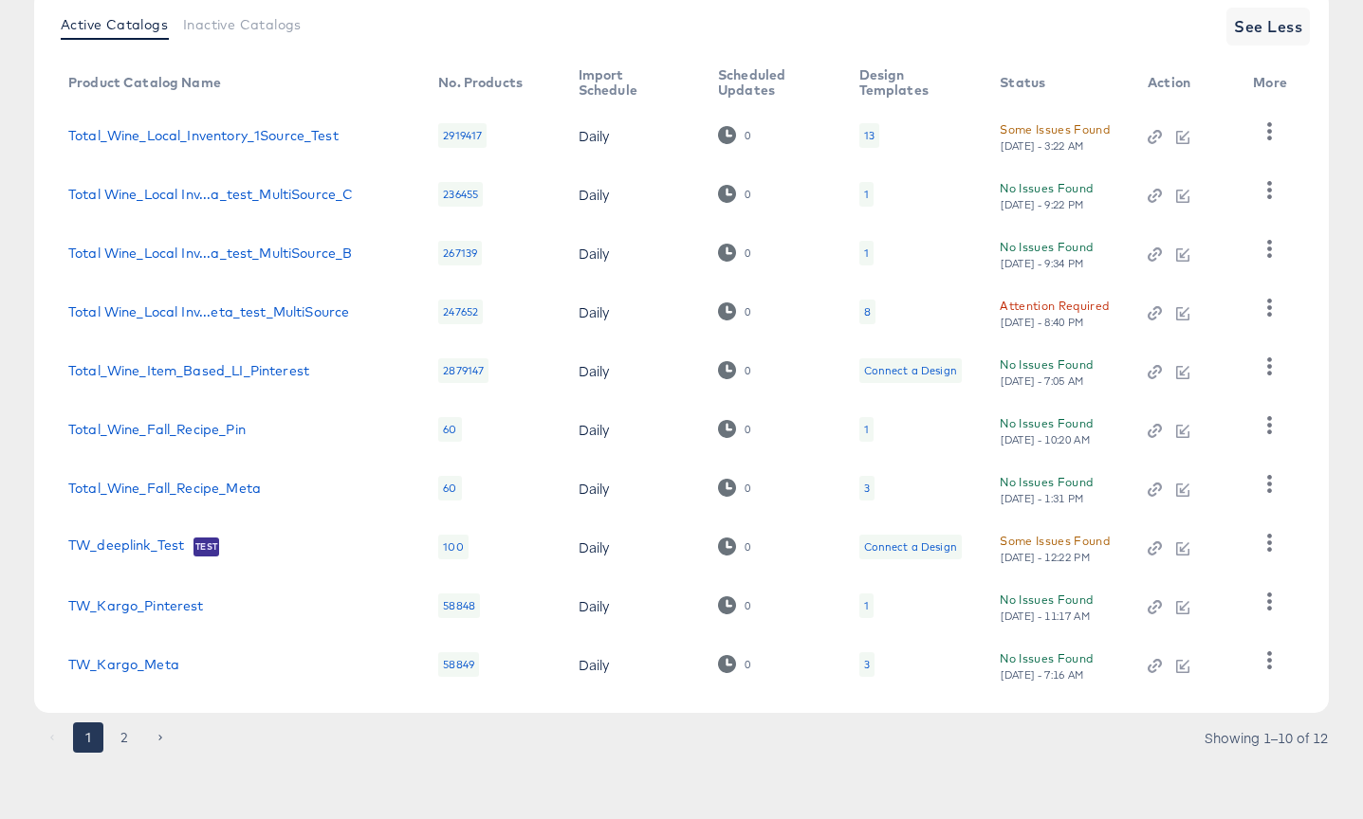
click at [130, 733] on button "2" at bounding box center [124, 738] width 30 height 30
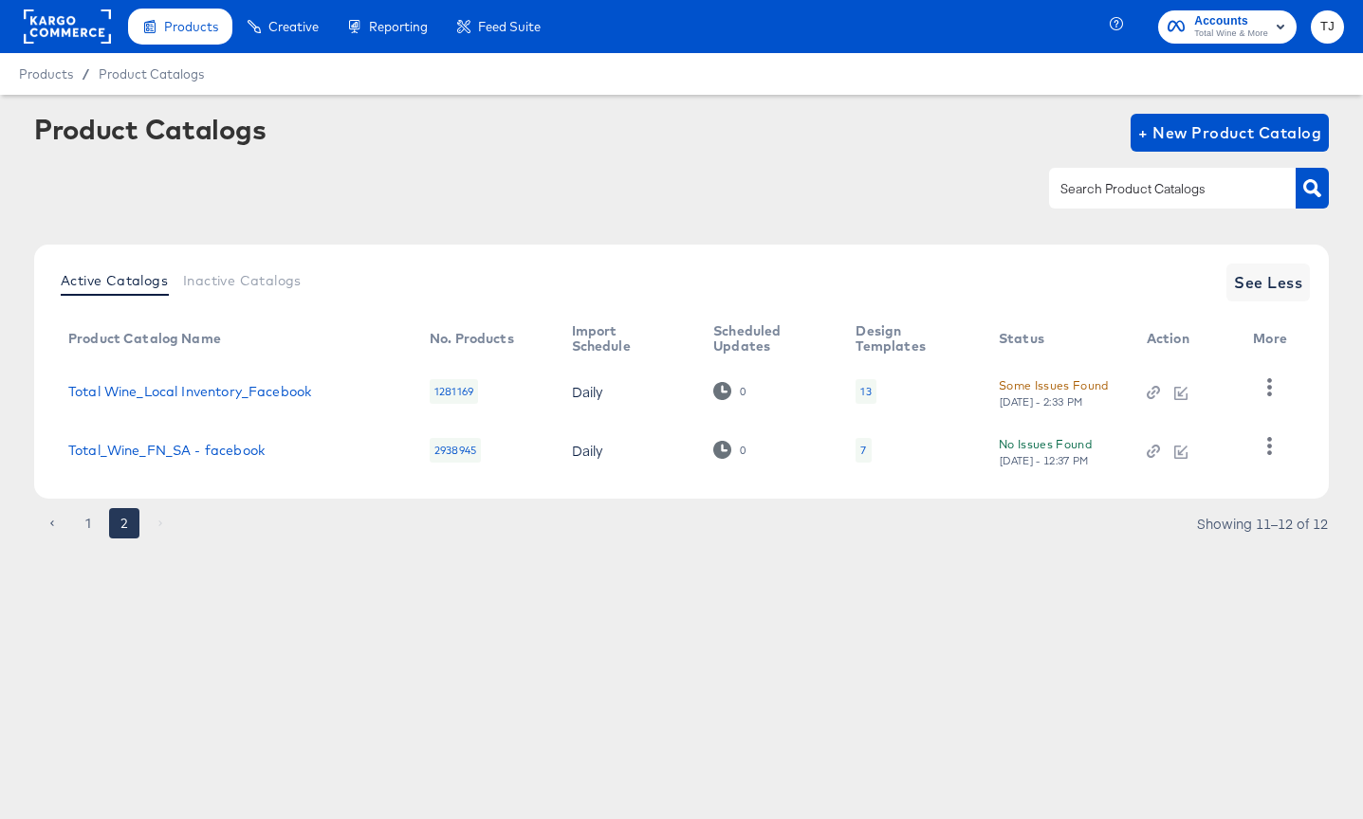
scroll to position [0, 0]
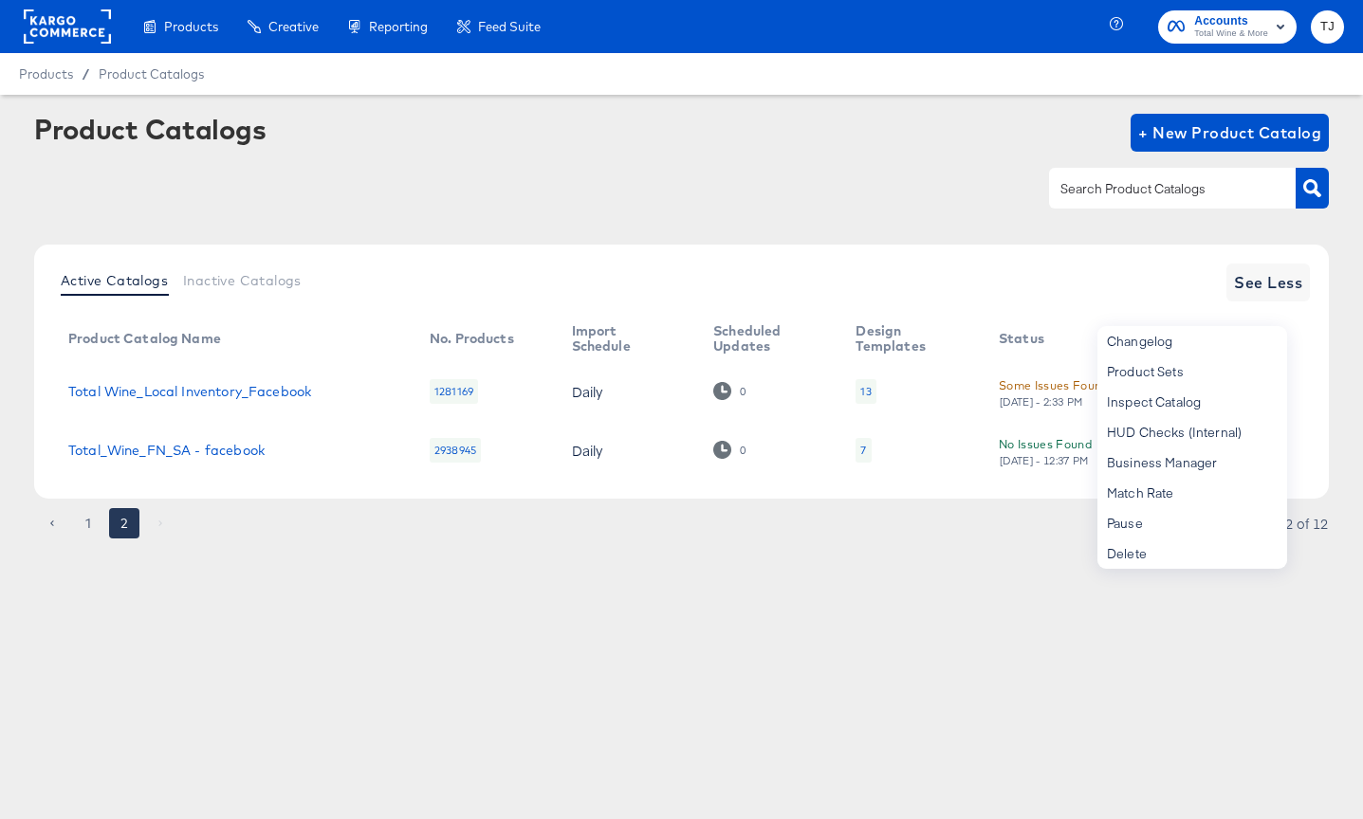
drag, startPoint x: 720, startPoint y: 612, endPoint x: 208, endPoint y: 569, distance: 513.9
click at [708, 608] on div "Products Products Product Catalogs Enhance Your Product Catalog, Map Them to Pu…" at bounding box center [681, 409] width 1363 height 819
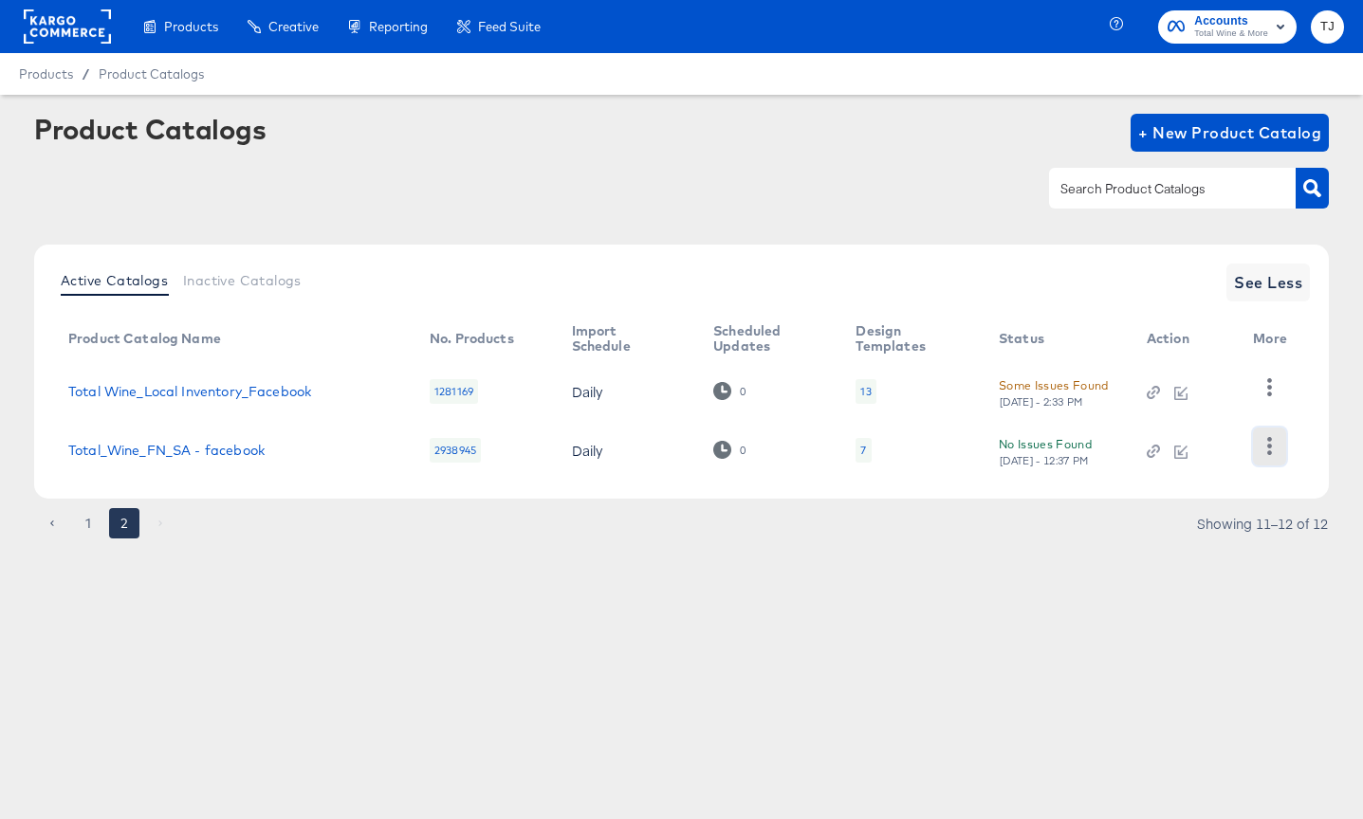
click at [1262, 450] on icon "button" at bounding box center [1269, 446] width 18 height 18
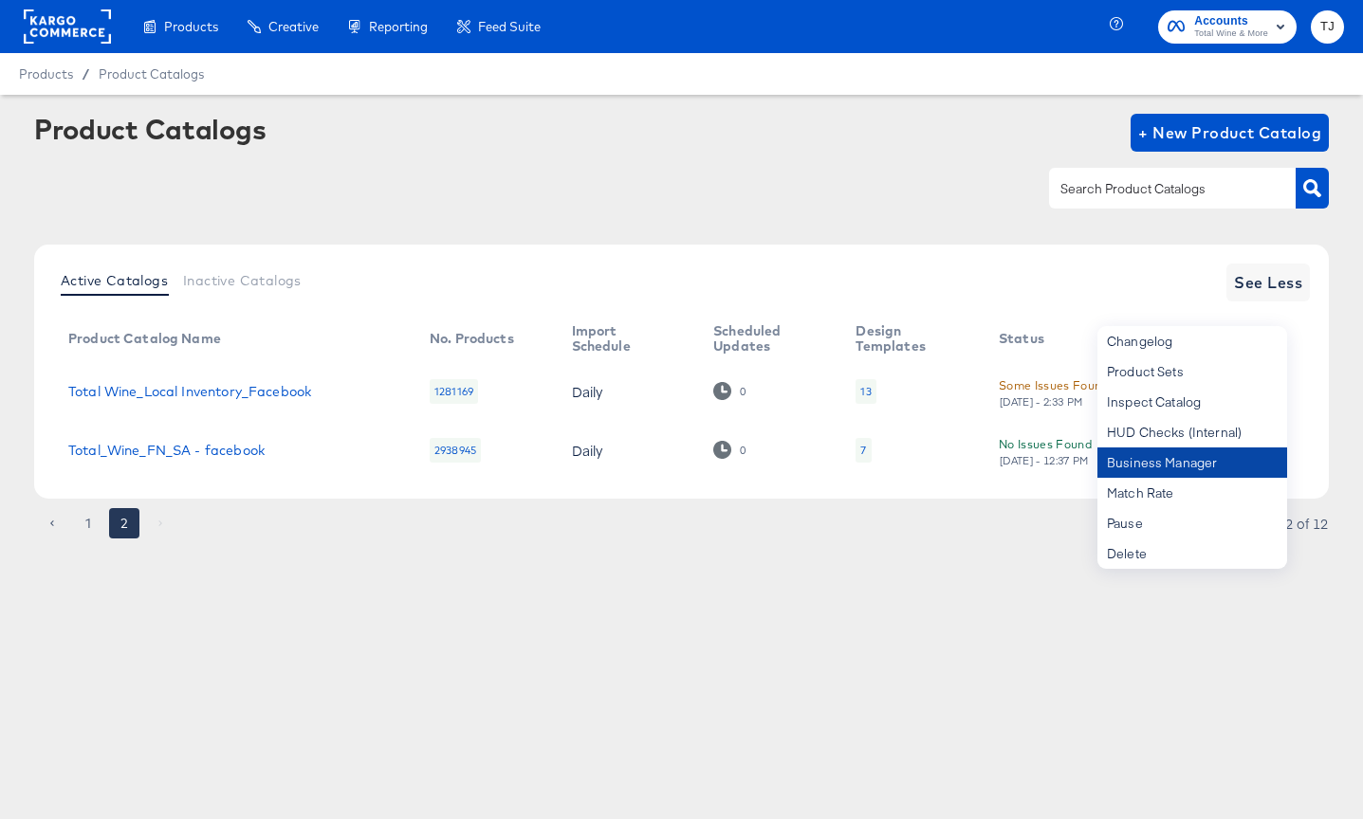
click at [1253, 460] on div "Business Manager" at bounding box center [1192, 463] width 190 height 30
click at [181, 443] on link "Total_Wine_FN_SA - facebook" at bounding box center [166, 450] width 196 height 15
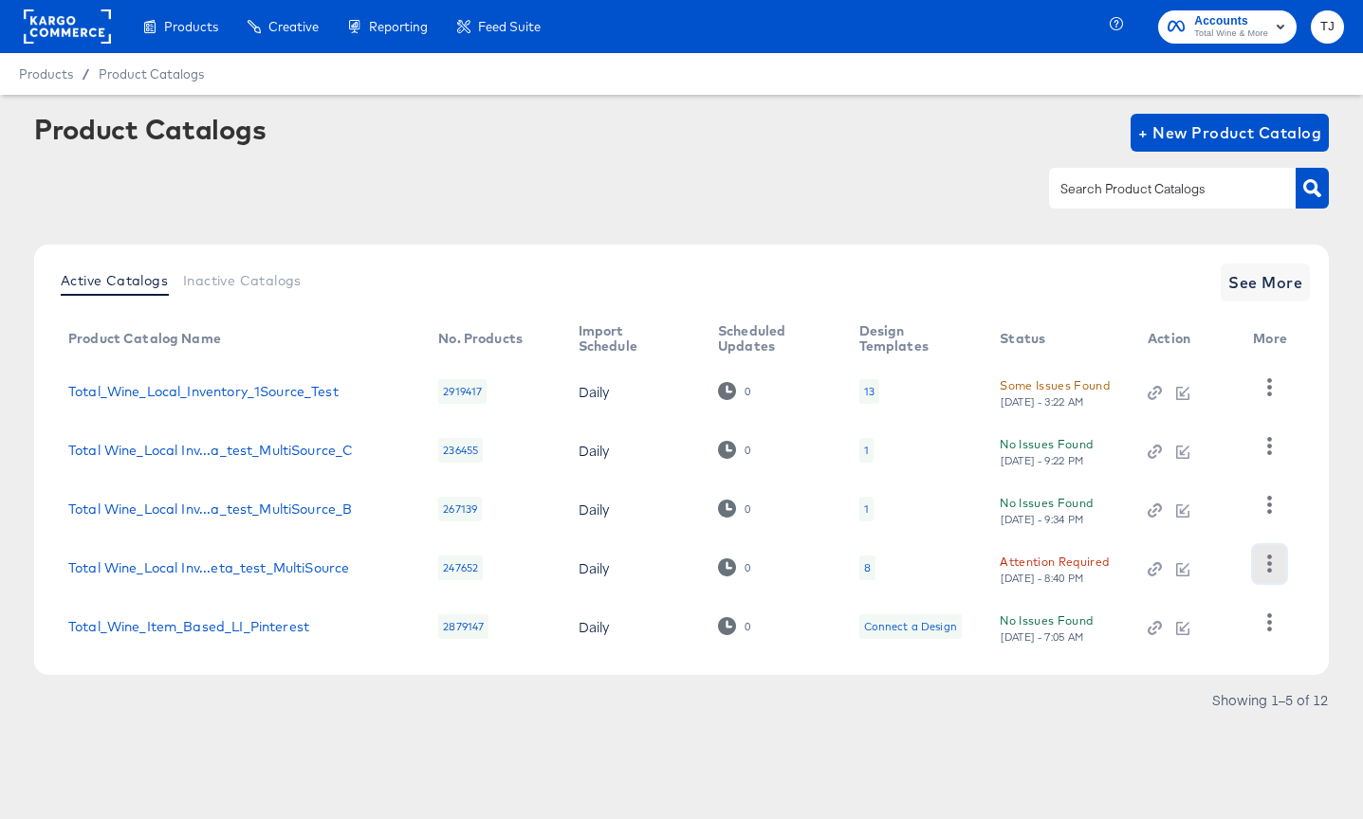
click at [1271, 563] on icon "button" at bounding box center [1269, 564] width 5 height 18
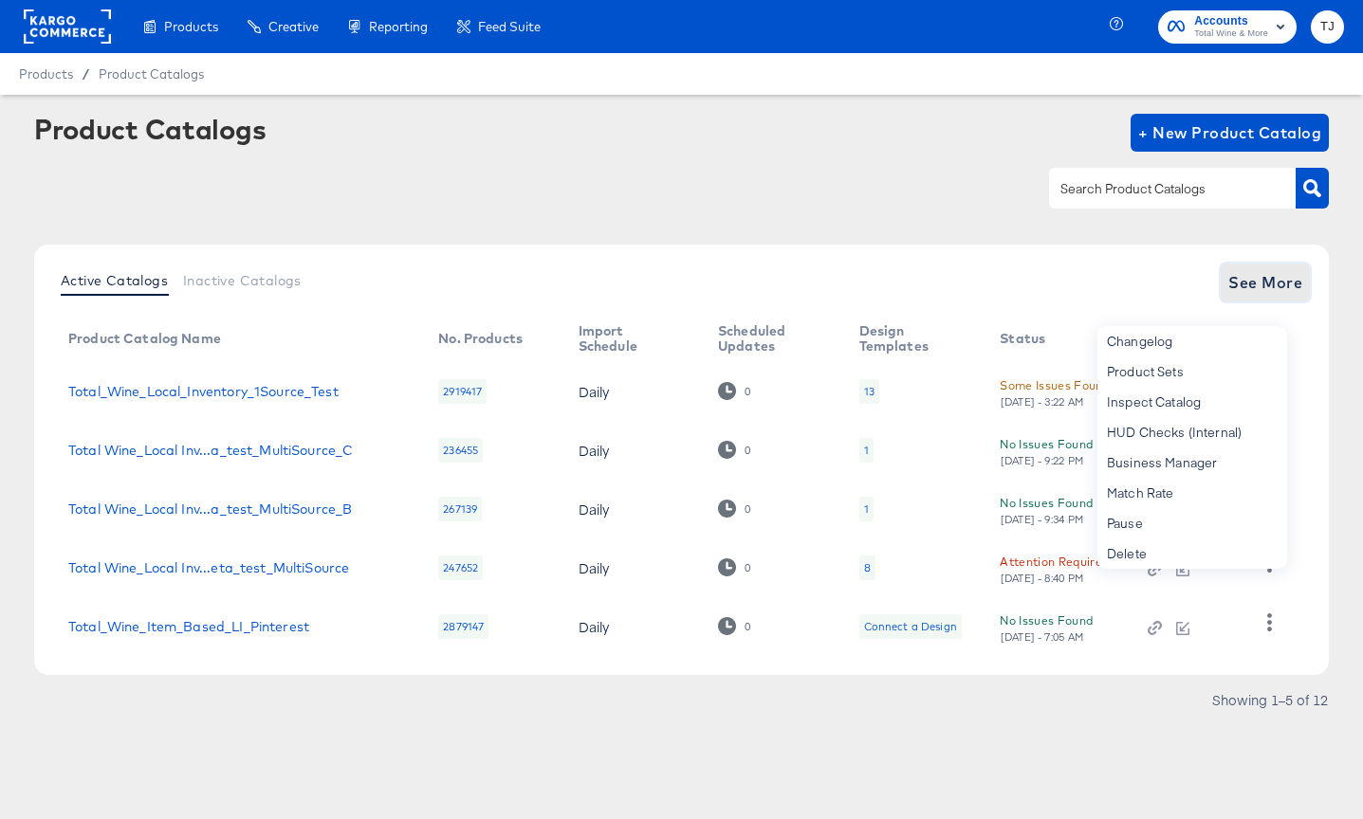
click at [1260, 274] on span "See More" at bounding box center [1265, 282] width 74 height 27
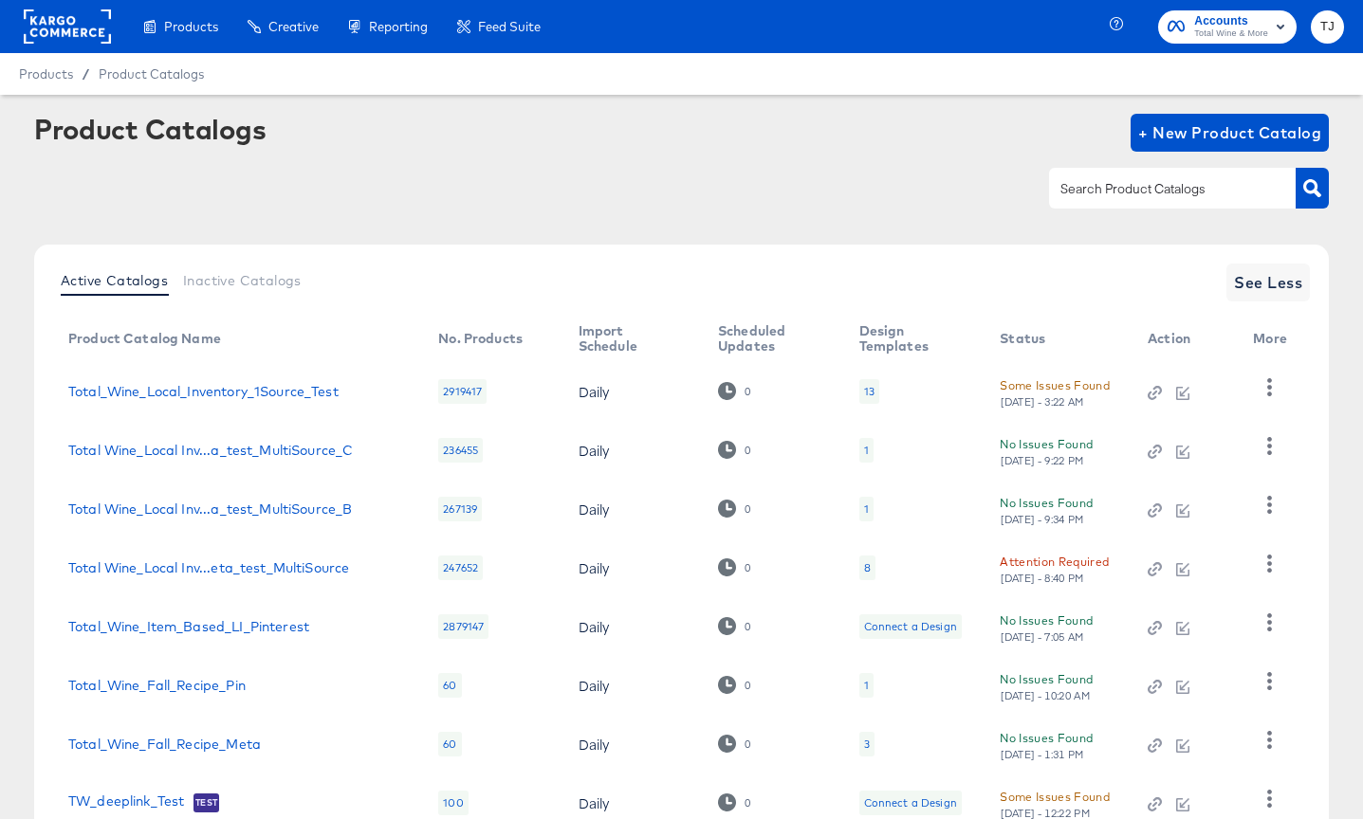
click at [7, 12] on div "Products Products Product Catalogs Enhance Your Product Catalog, Map Them to Pu…" at bounding box center [277, 26] width 555 height 53
click at [47, 29] on rect at bounding box center [67, 26] width 87 height 34
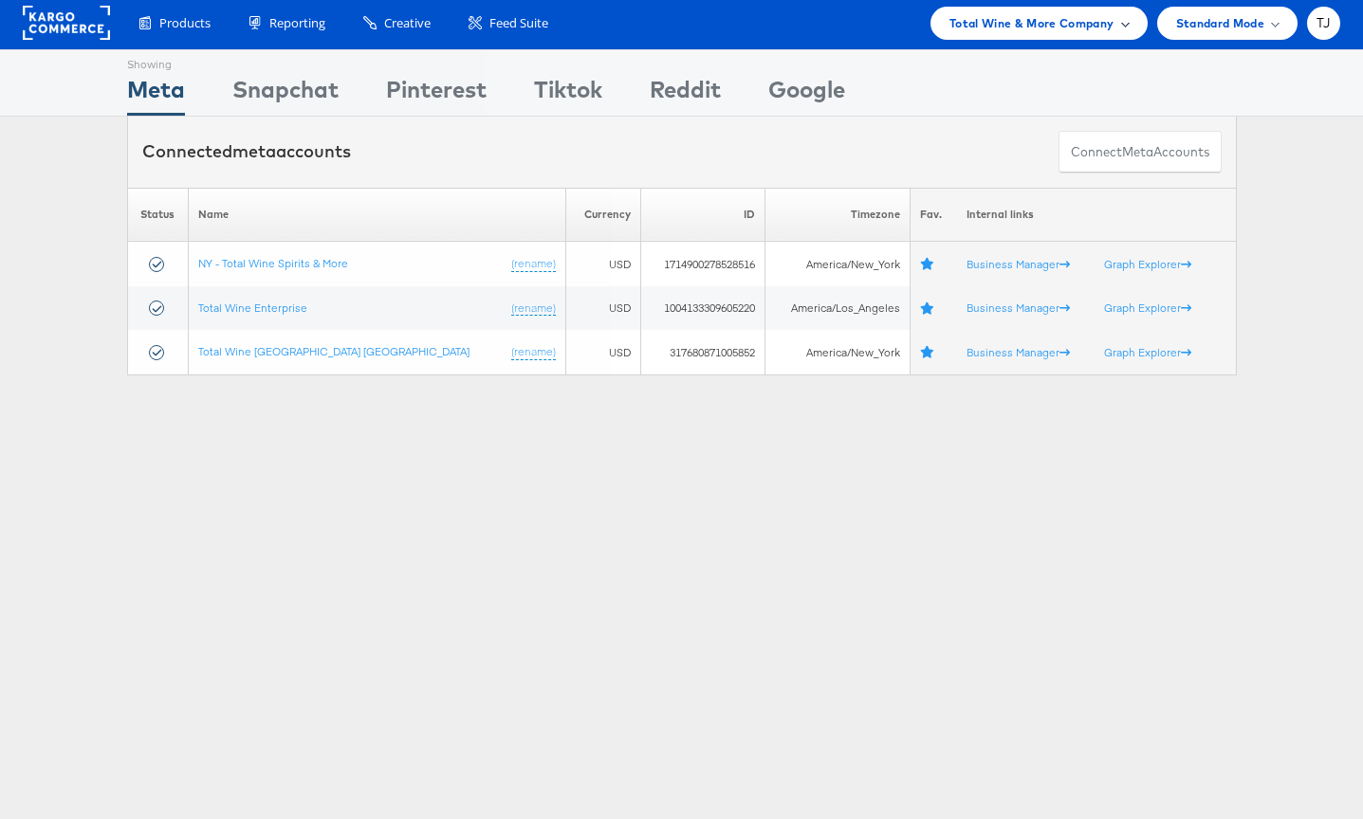
click at [1114, 24] on div "Total Wine & More Company" at bounding box center [1038, 23] width 179 height 20
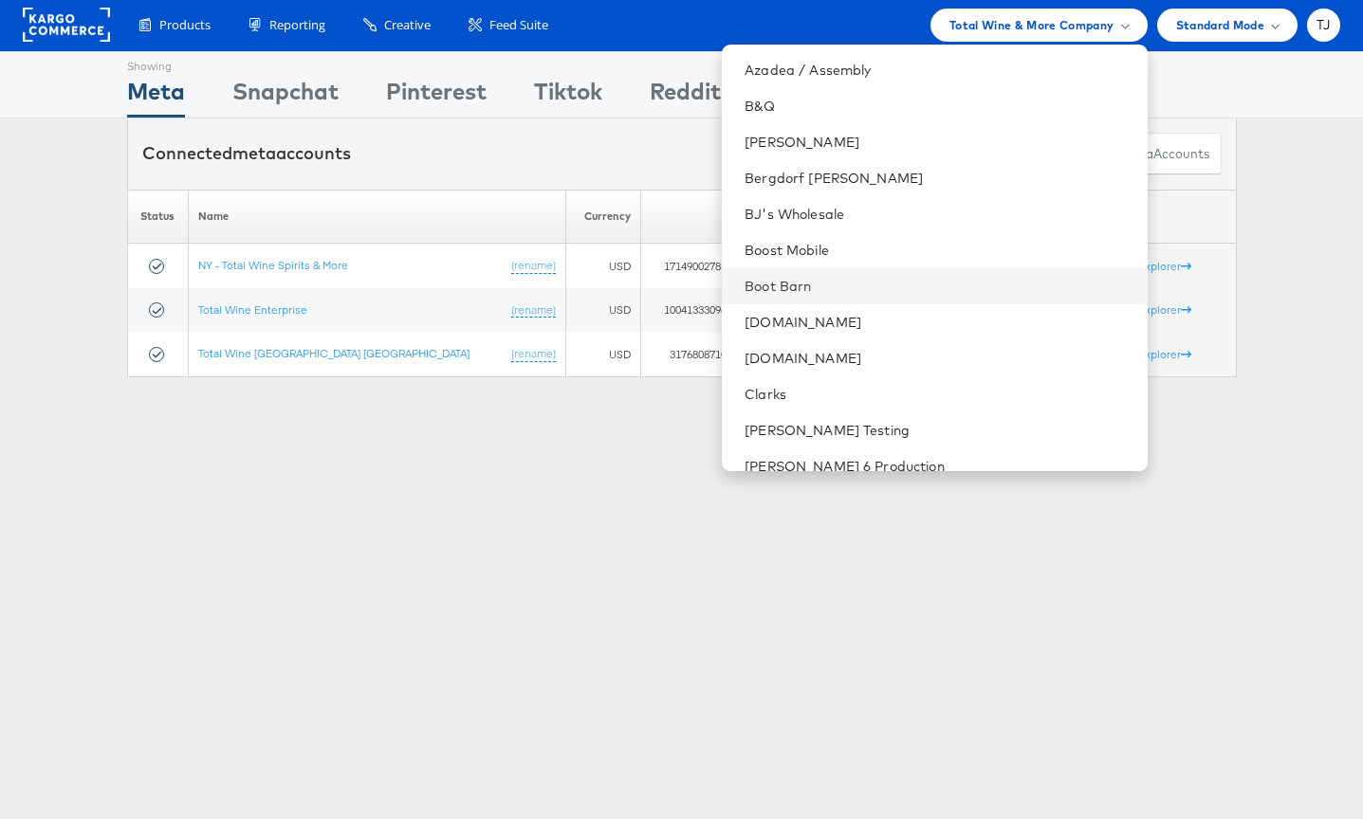
scroll to position [515, 0]
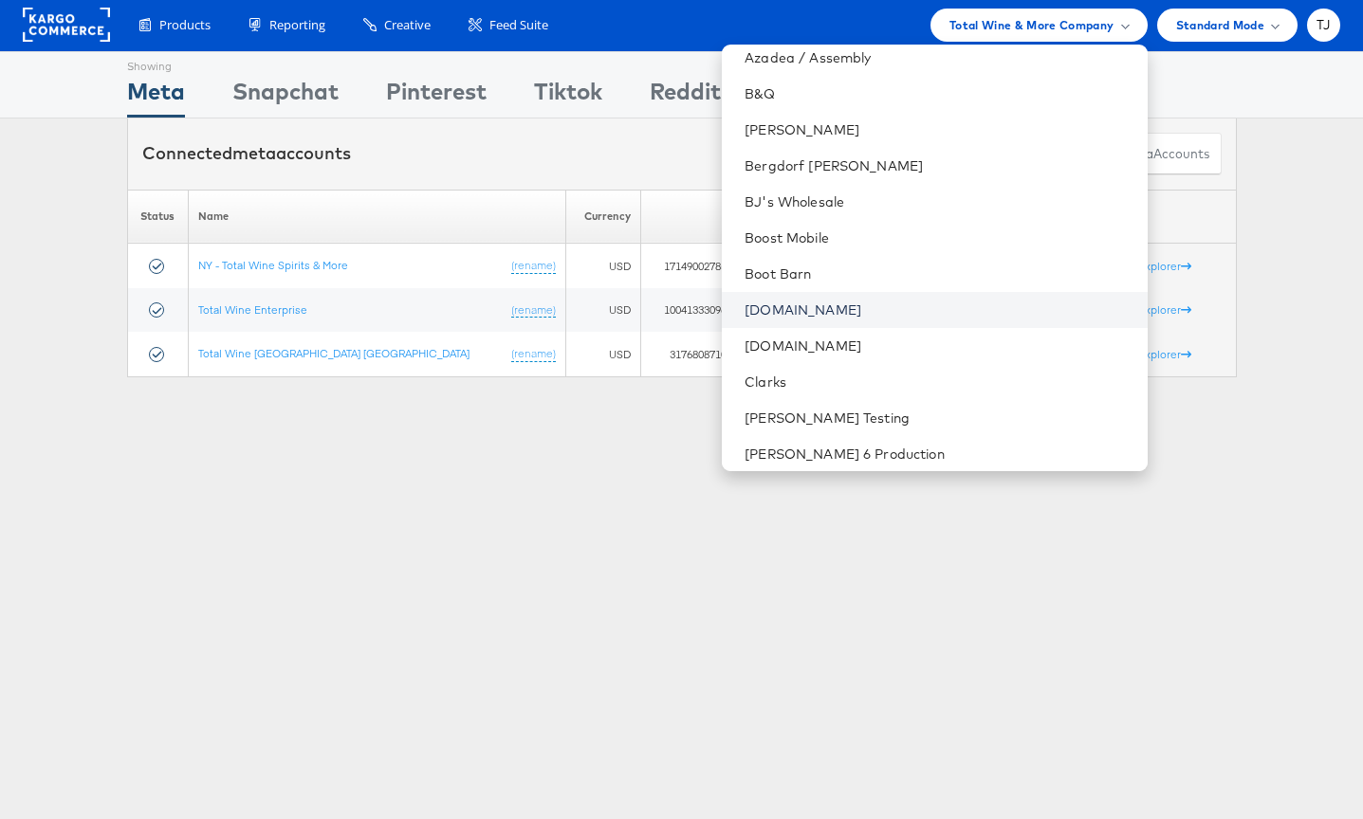
click at [993, 319] on link "[DOMAIN_NAME]" at bounding box center [937, 310] width 387 height 19
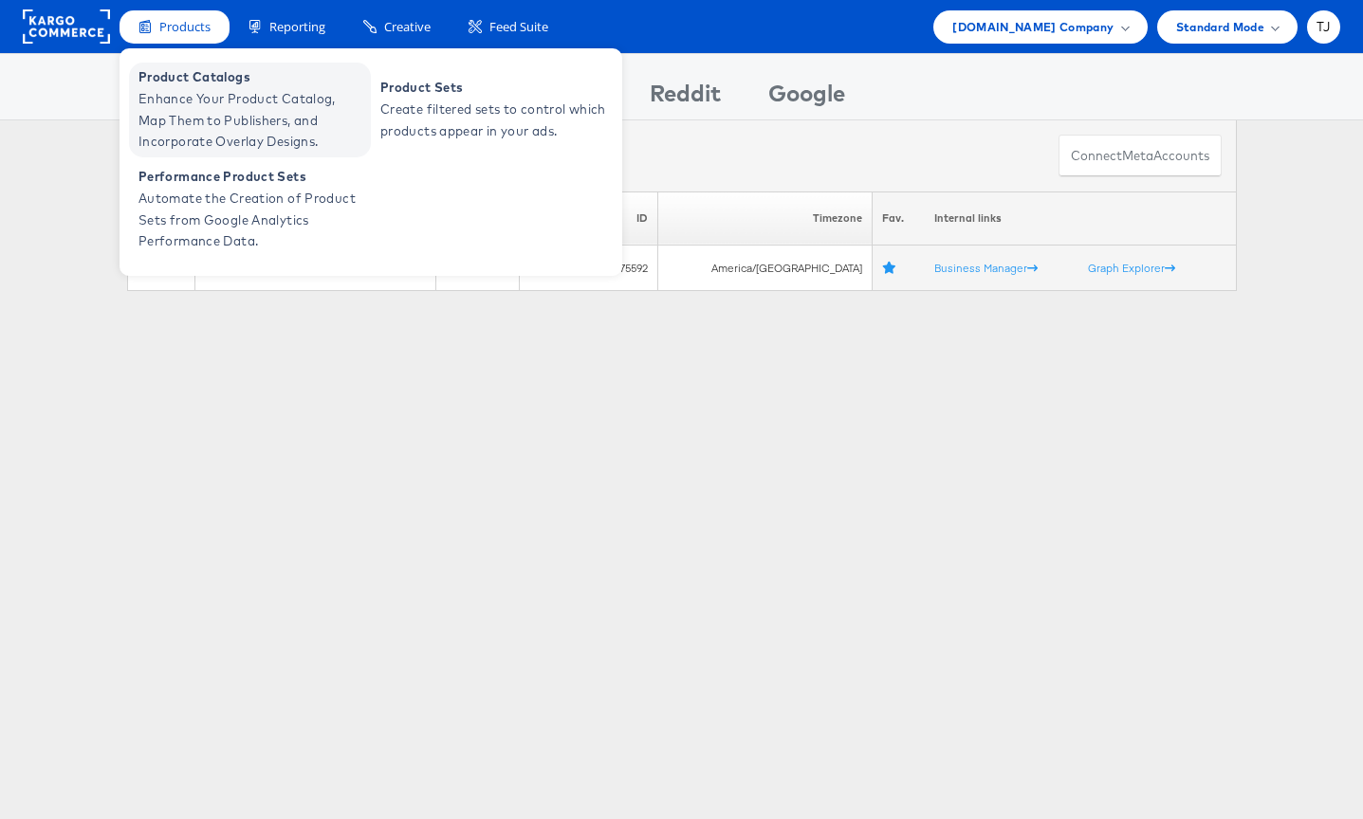
click at [160, 91] on span "Enhance Your Product Catalog, Map Them to Publishers, and Incorporate Overlay D…" at bounding box center [252, 120] width 228 height 64
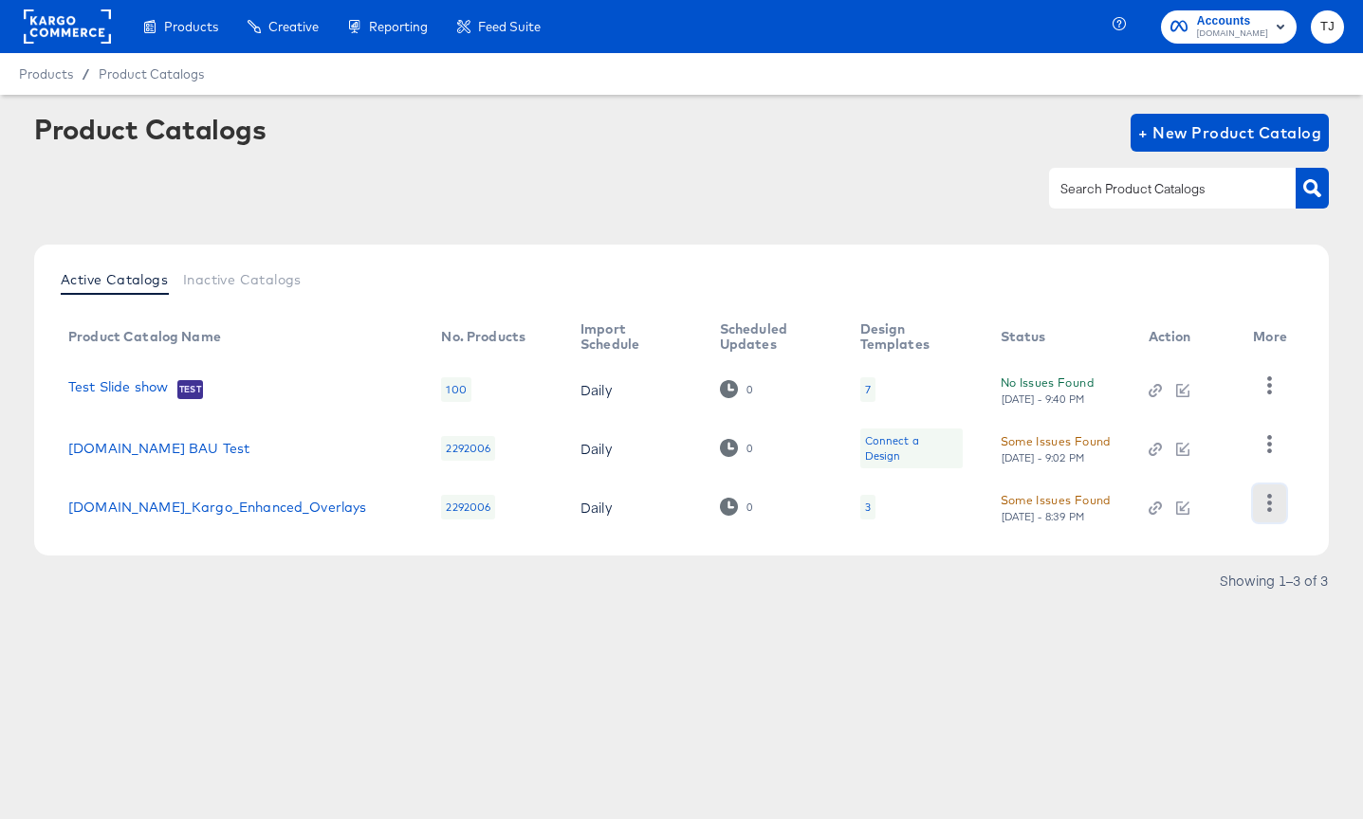
click at [1273, 510] on icon "button" at bounding box center [1269, 503] width 18 height 18
click at [64, 9] on rect at bounding box center [67, 26] width 87 height 34
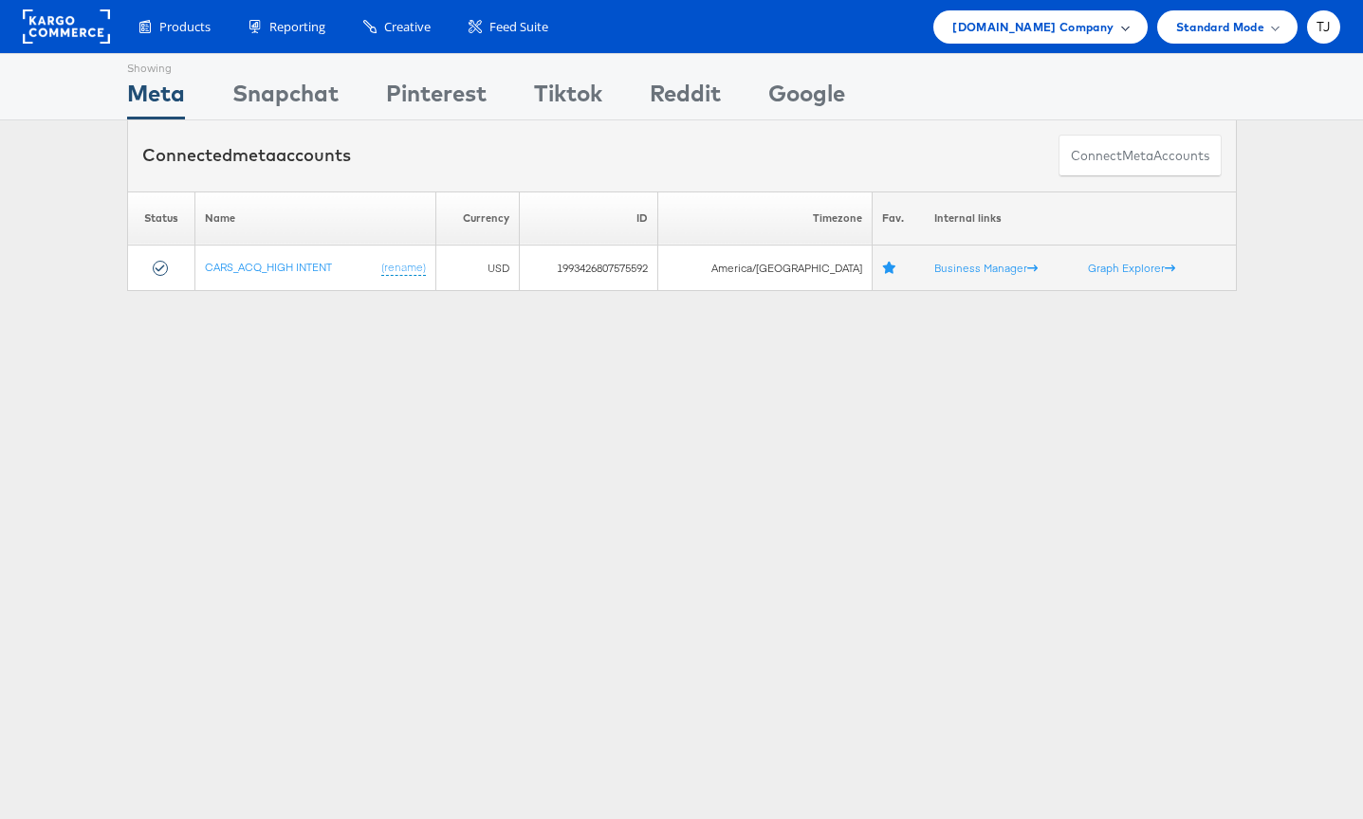
scroll to position [1, 0]
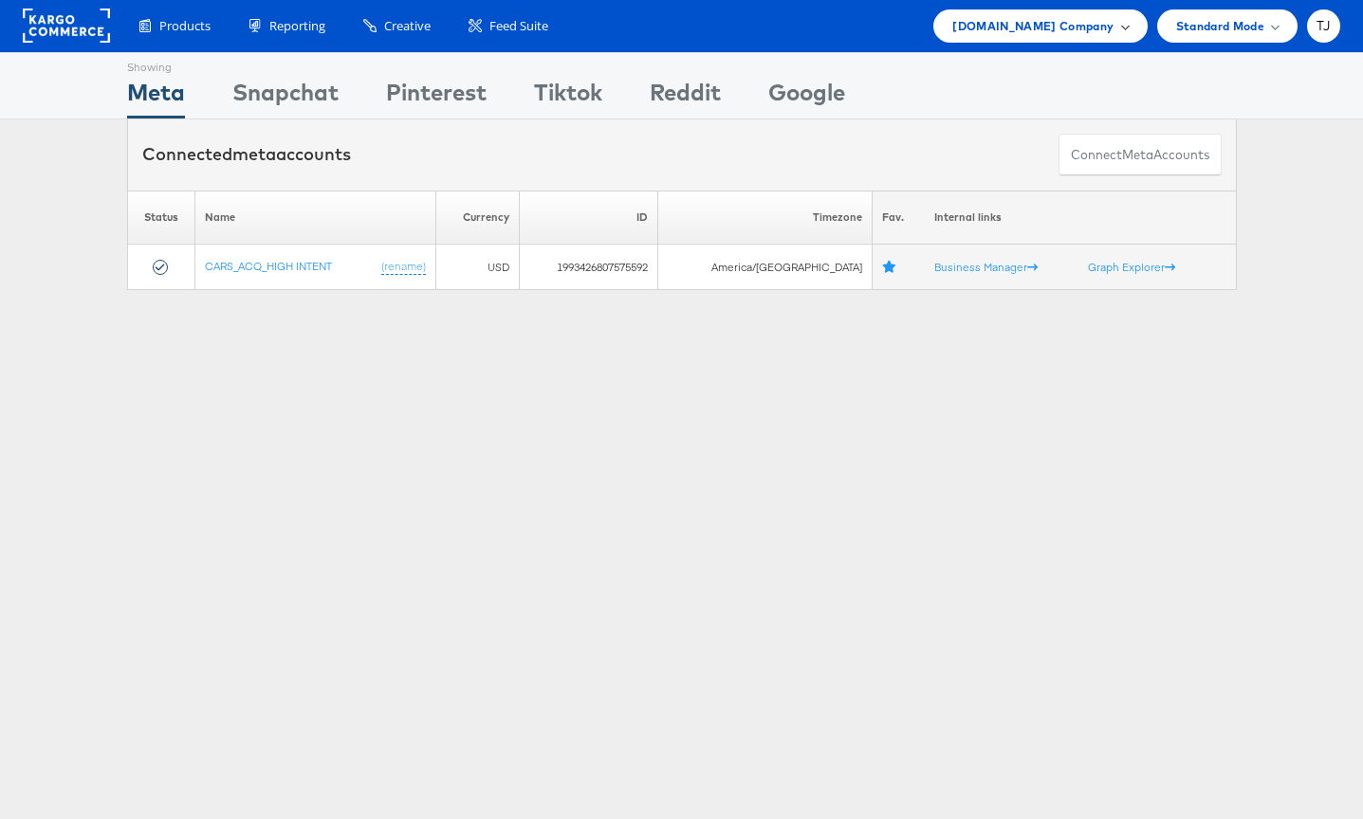
click at [1094, 32] on span "Cars.com Company" at bounding box center [1032, 26] width 161 height 20
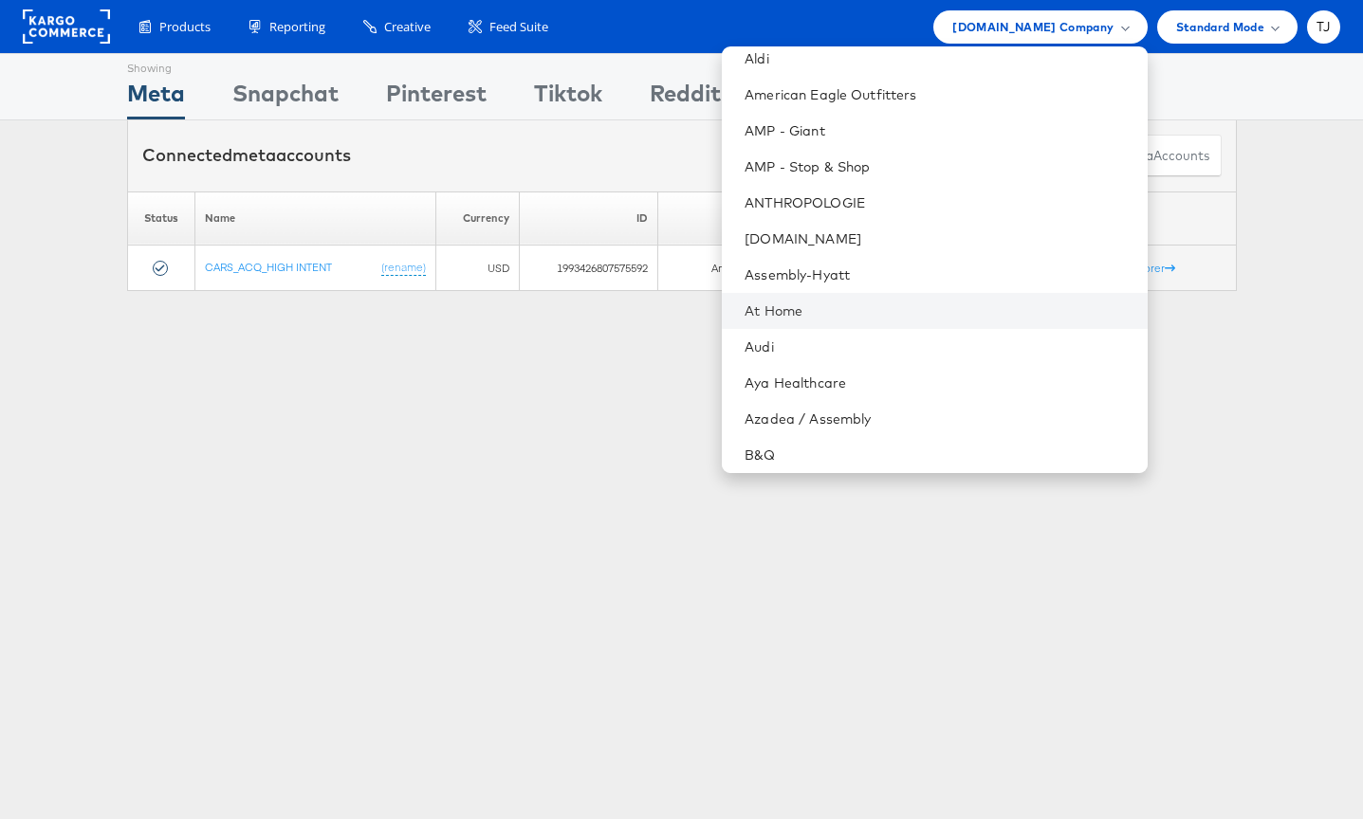
scroll to position [157, 0]
click at [1007, 297] on li "At Home" at bounding box center [934, 309] width 425 height 36
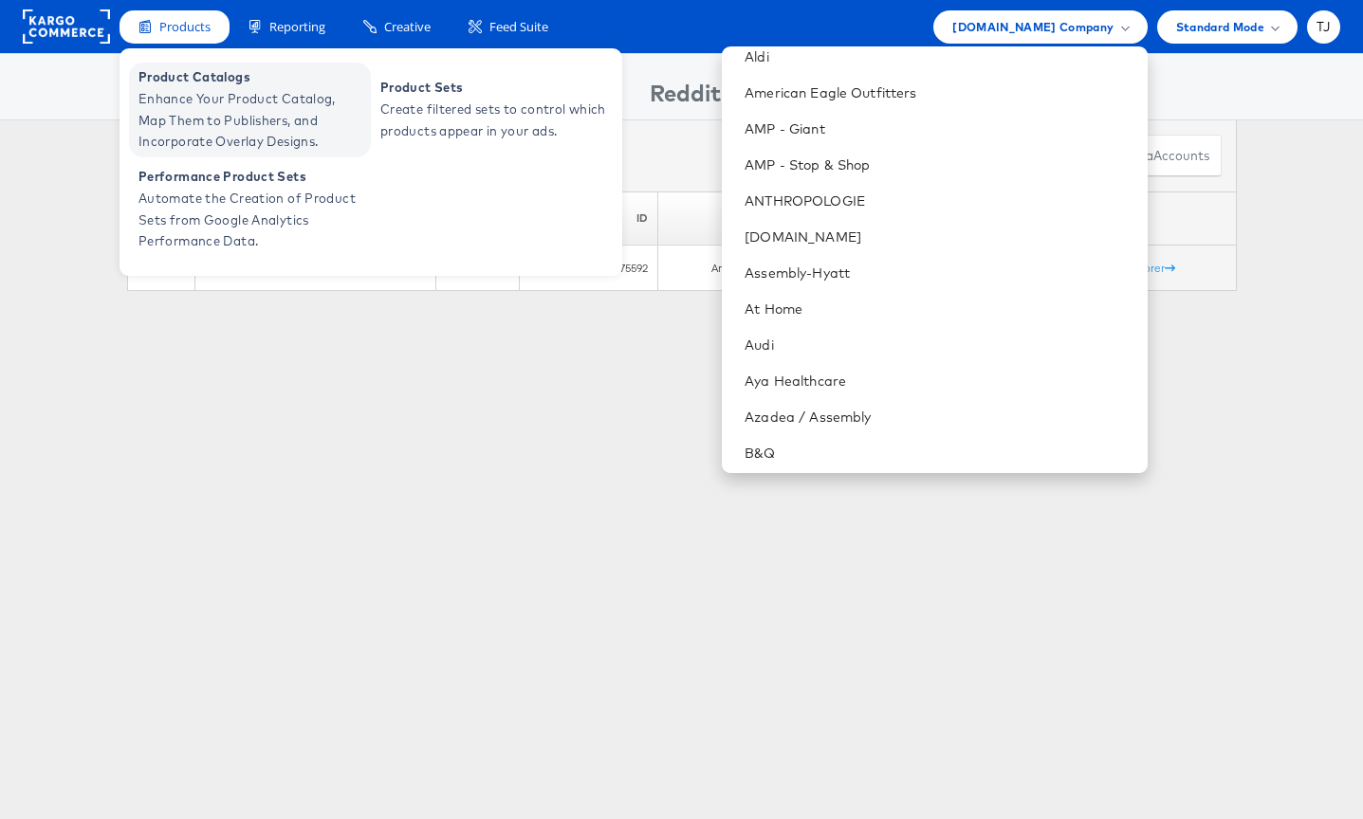
click at [178, 92] on span "Enhance Your Product Catalog, Map Them to Publishers, and Incorporate Overlay D…" at bounding box center [252, 120] width 228 height 64
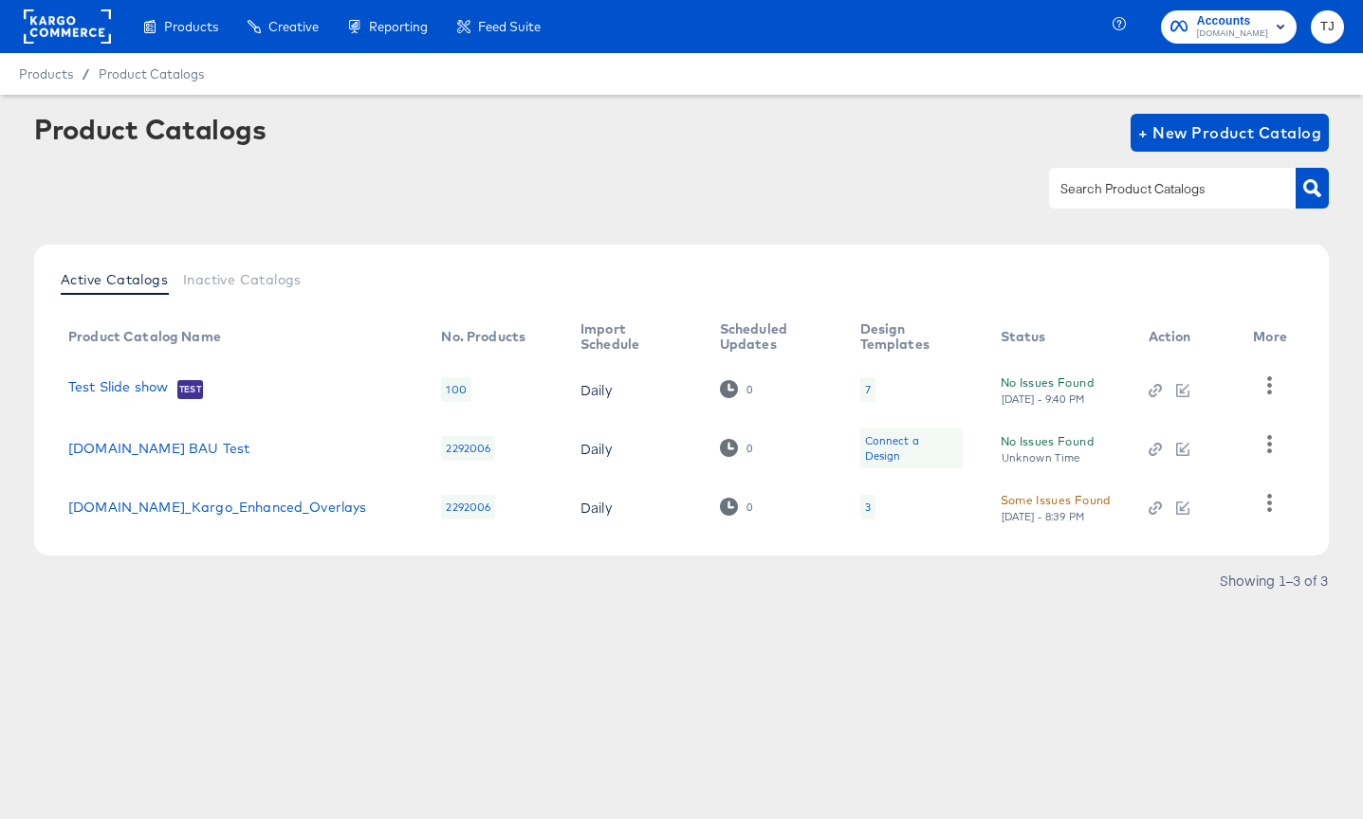
click at [71, 23] on rect at bounding box center [67, 26] width 87 height 34
click at [71, 24] on rect at bounding box center [67, 26] width 87 height 34
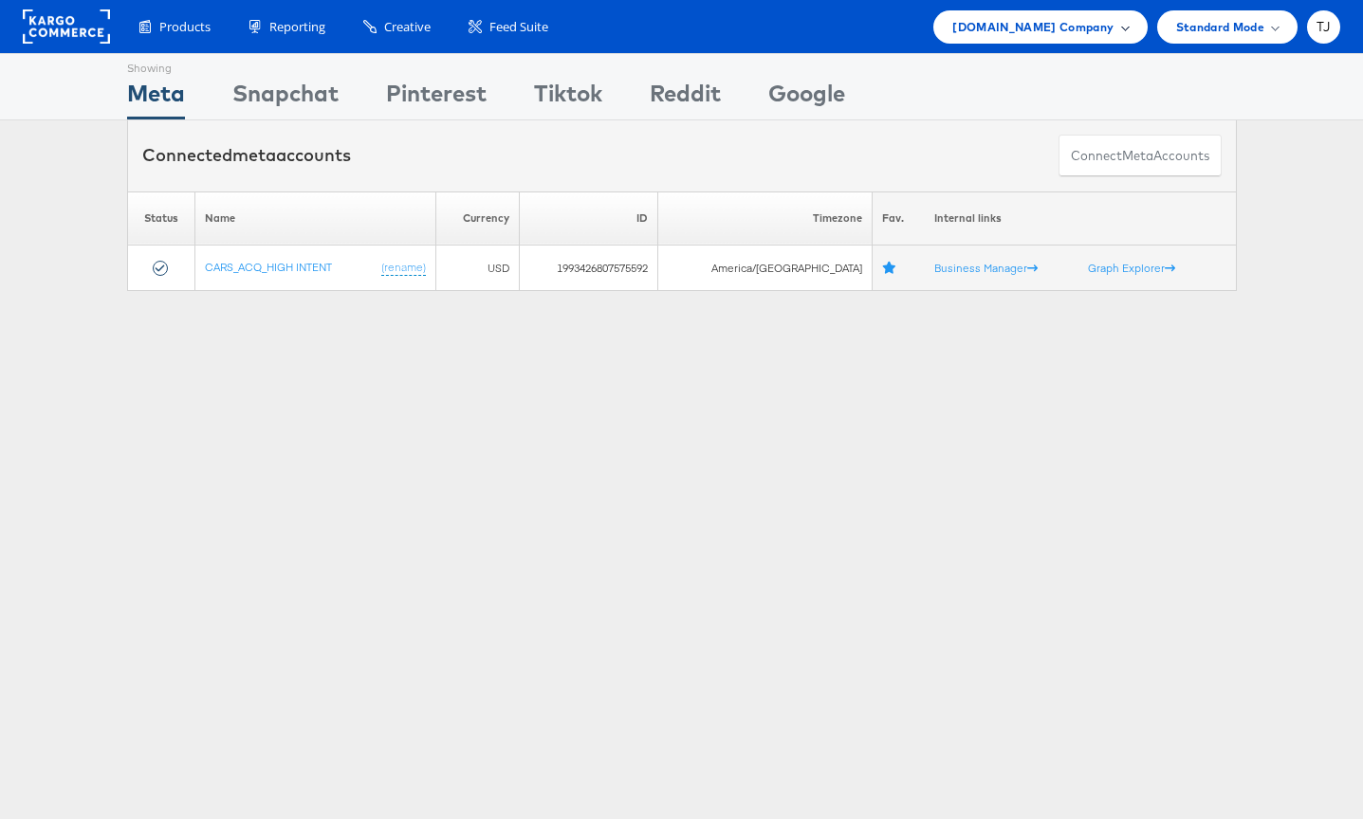
click at [1099, 27] on span "Cars.com Company" at bounding box center [1032, 27] width 161 height 20
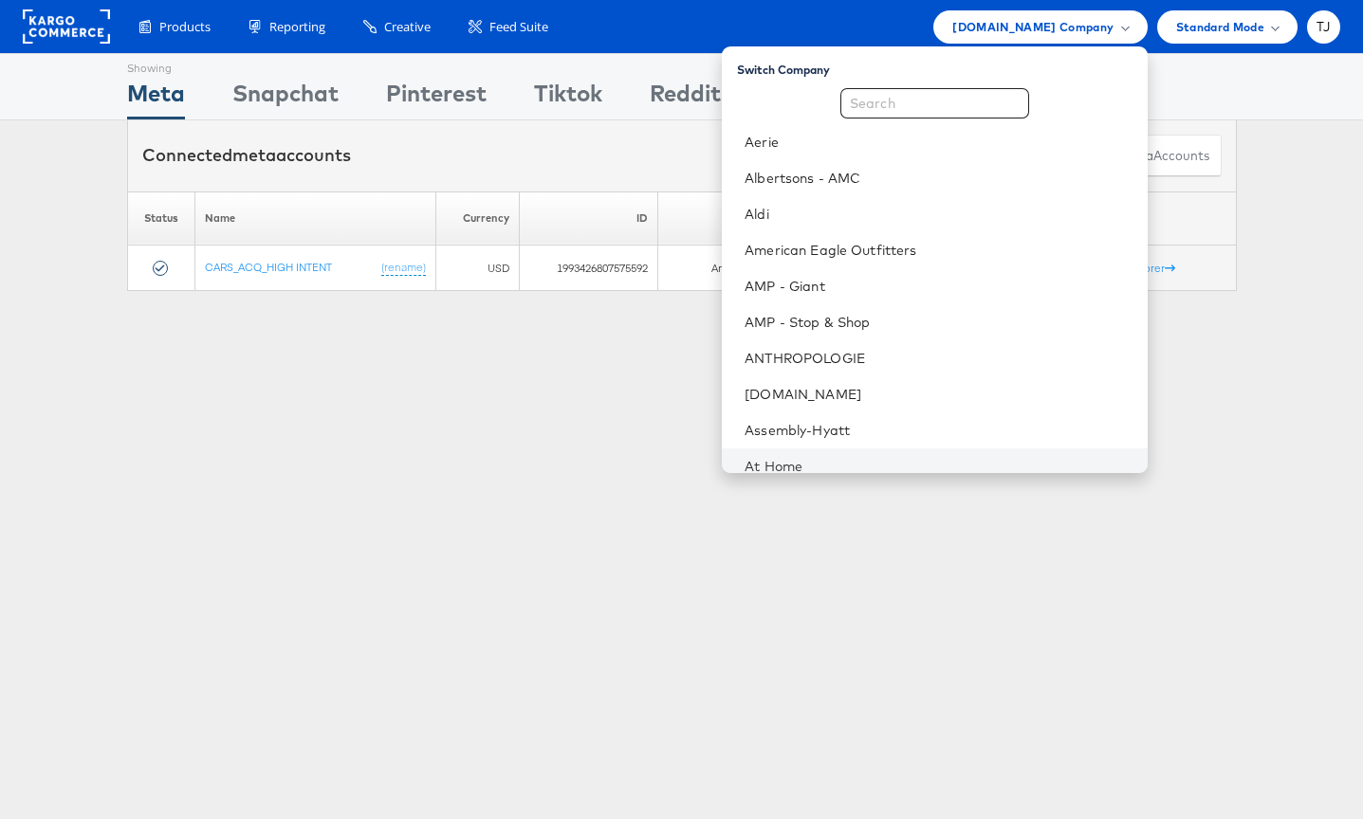
scroll to position [41, 0]
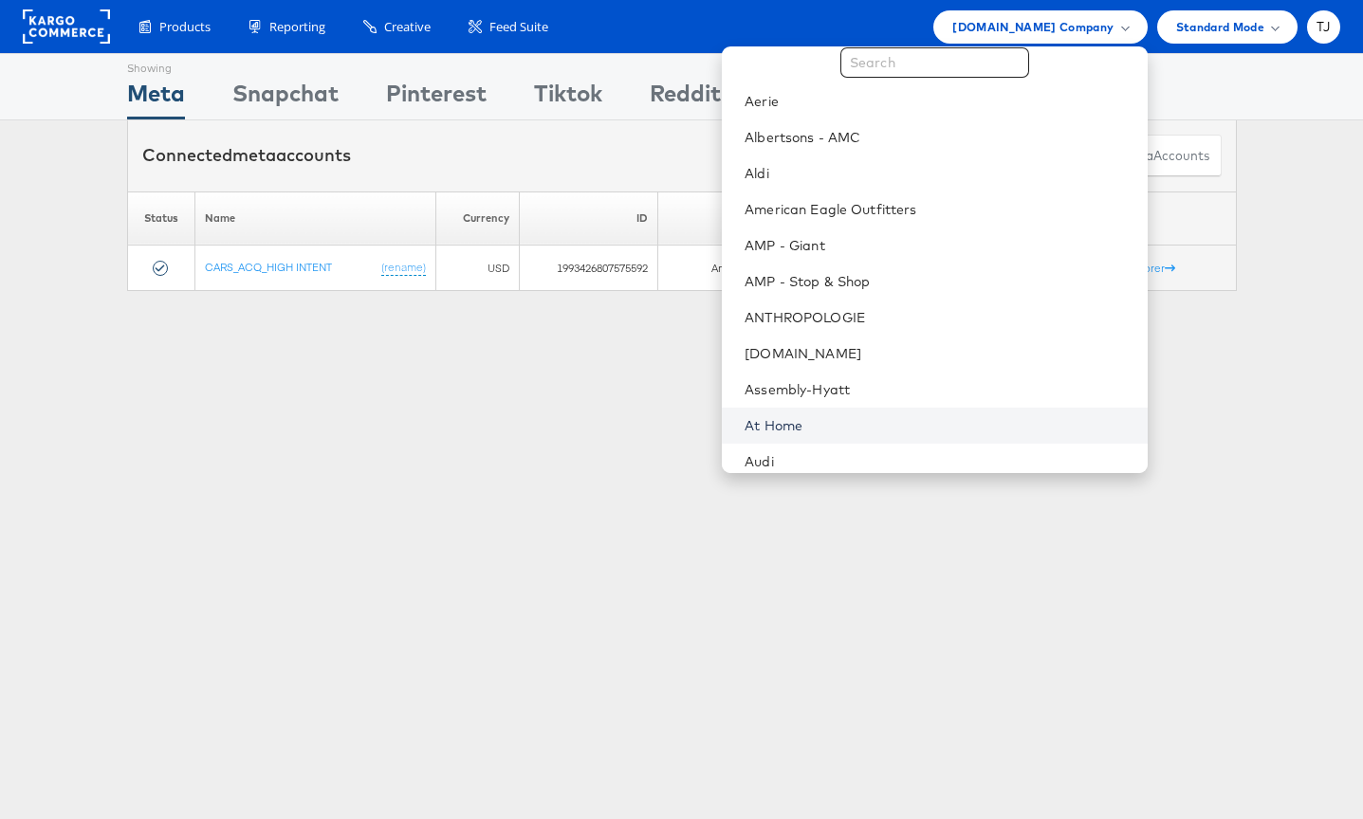
click at [948, 430] on link "At Home" at bounding box center [937, 425] width 387 height 19
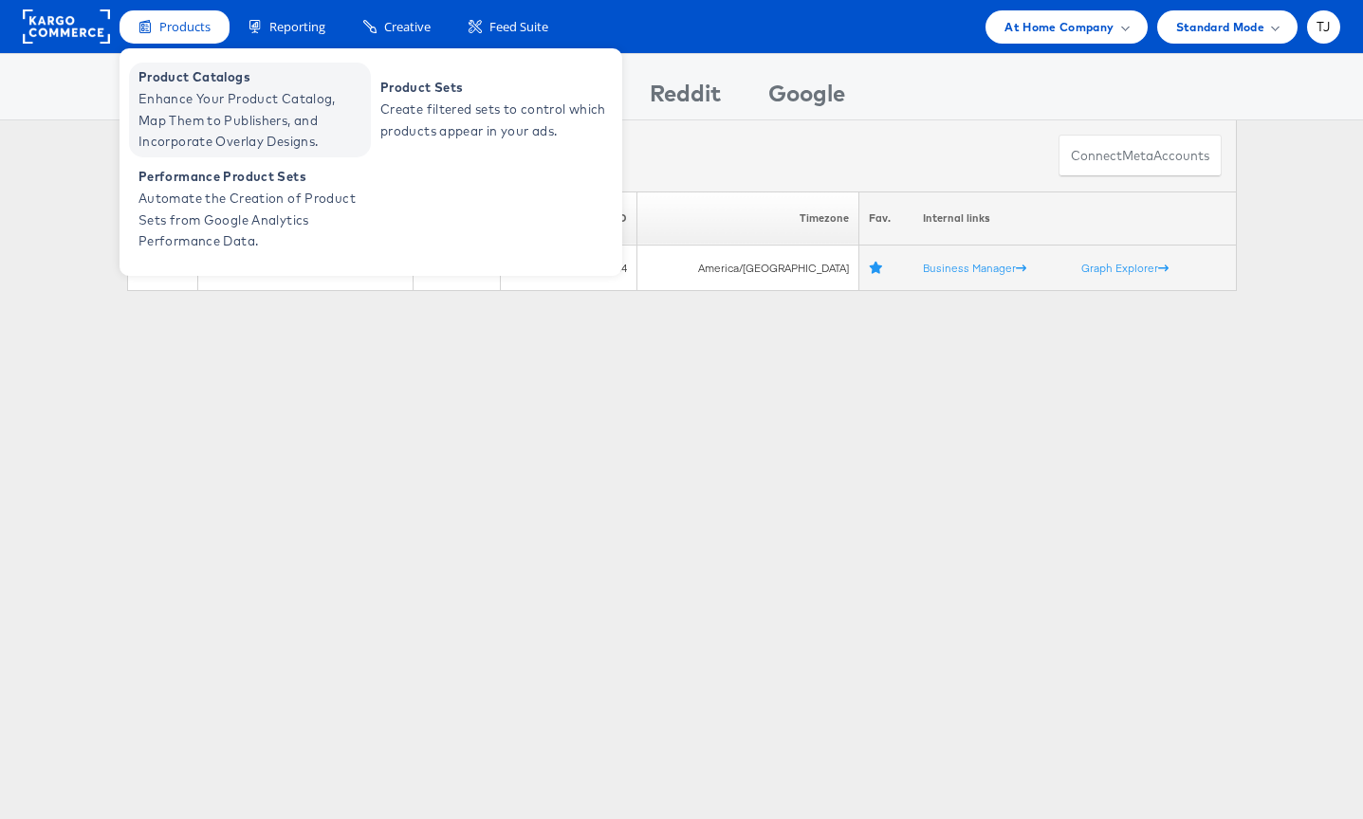
click at [201, 97] on span "Enhance Your Product Catalog, Map Them to Publishers, and Incorporate Overlay D…" at bounding box center [252, 120] width 228 height 64
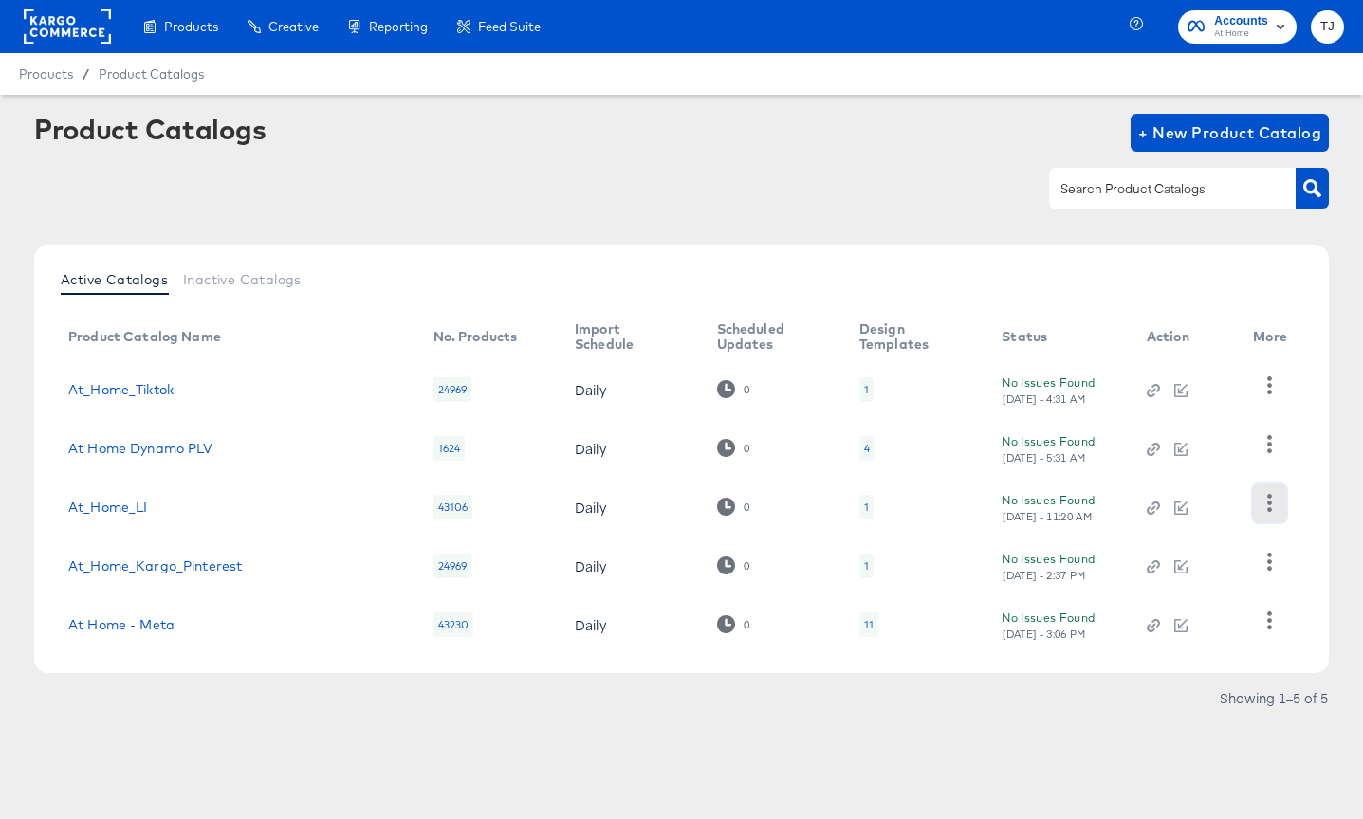
click at [1276, 505] on icon "button" at bounding box center [1269, 503] width 18 height 18
click at [1213, 573] on div "HUD Checks (Internal)" at bounding box center [1192, 573] width 190 height 30
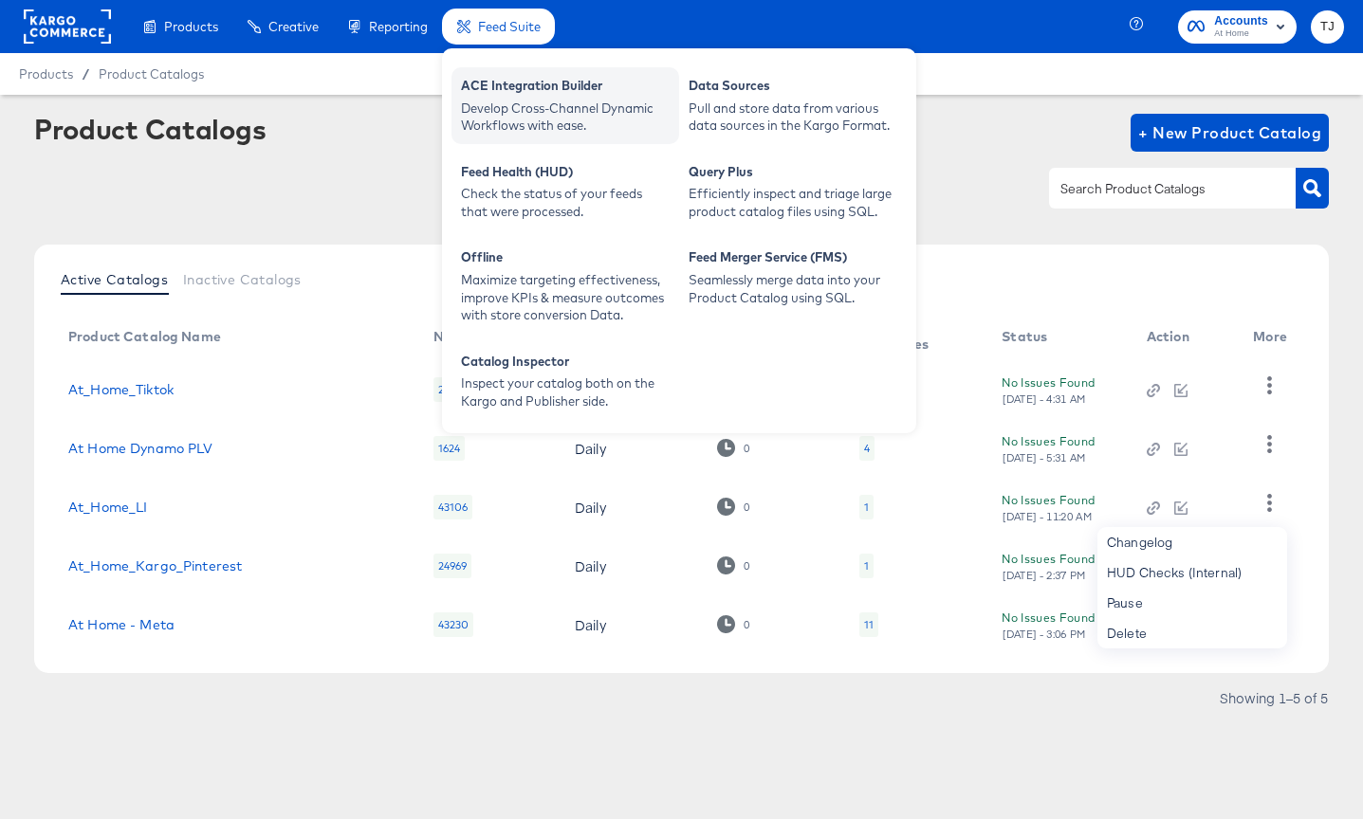
click at [504, 80] on div "ACE Integration Builder" at bounding box center [565, 88] width 209 height 23
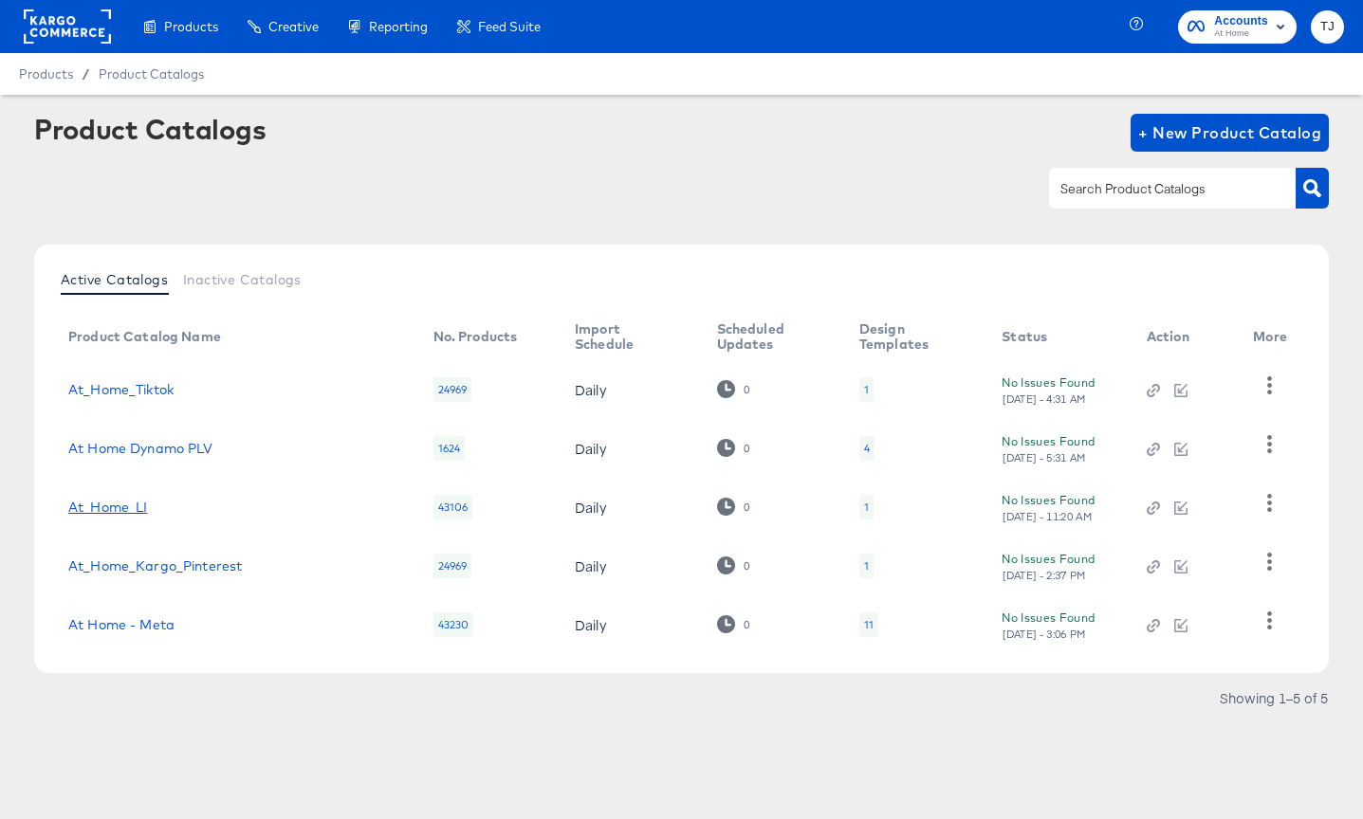
click at [137, 506] on link "At_Home_LI" at bounding box center [108, 507] width 80 height 15
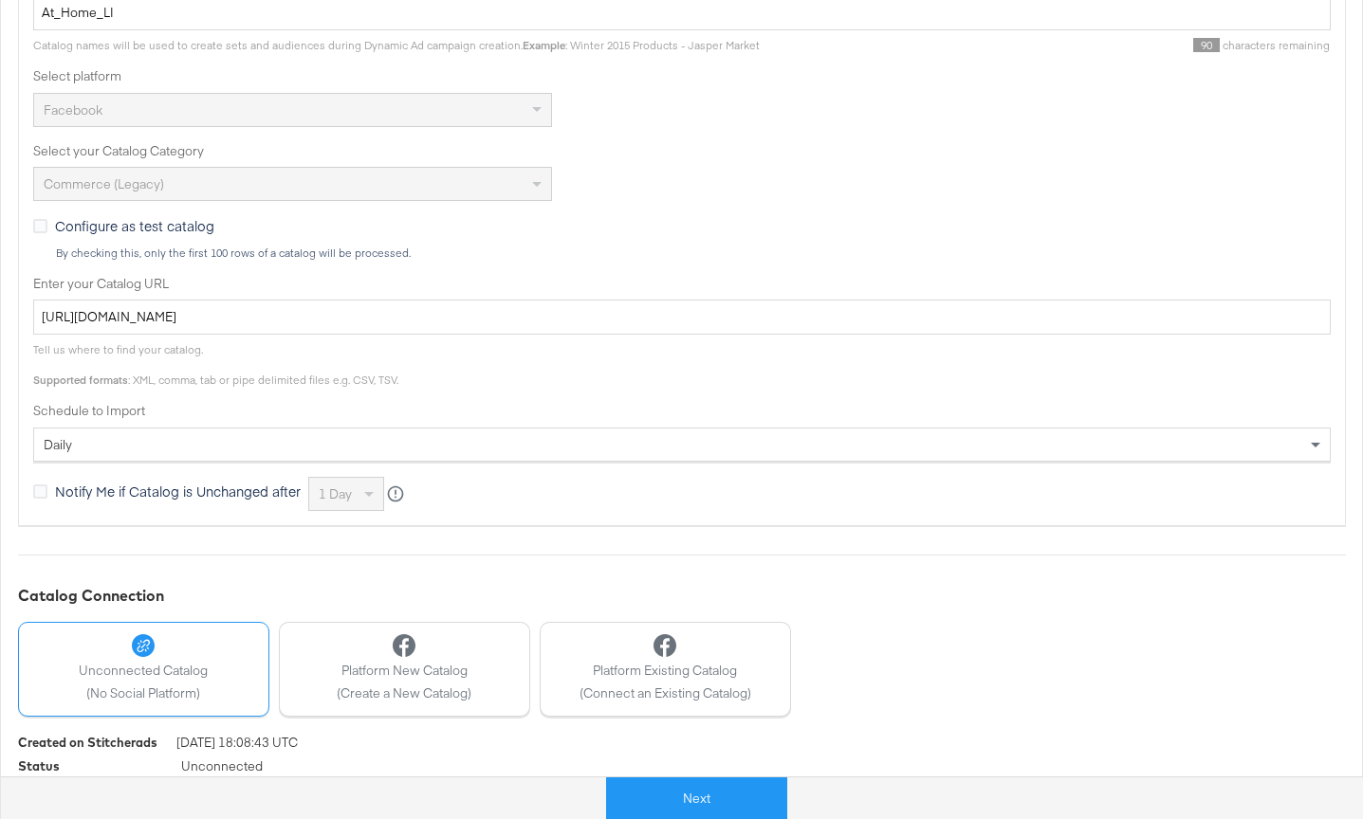
scroll to position [534, 0]
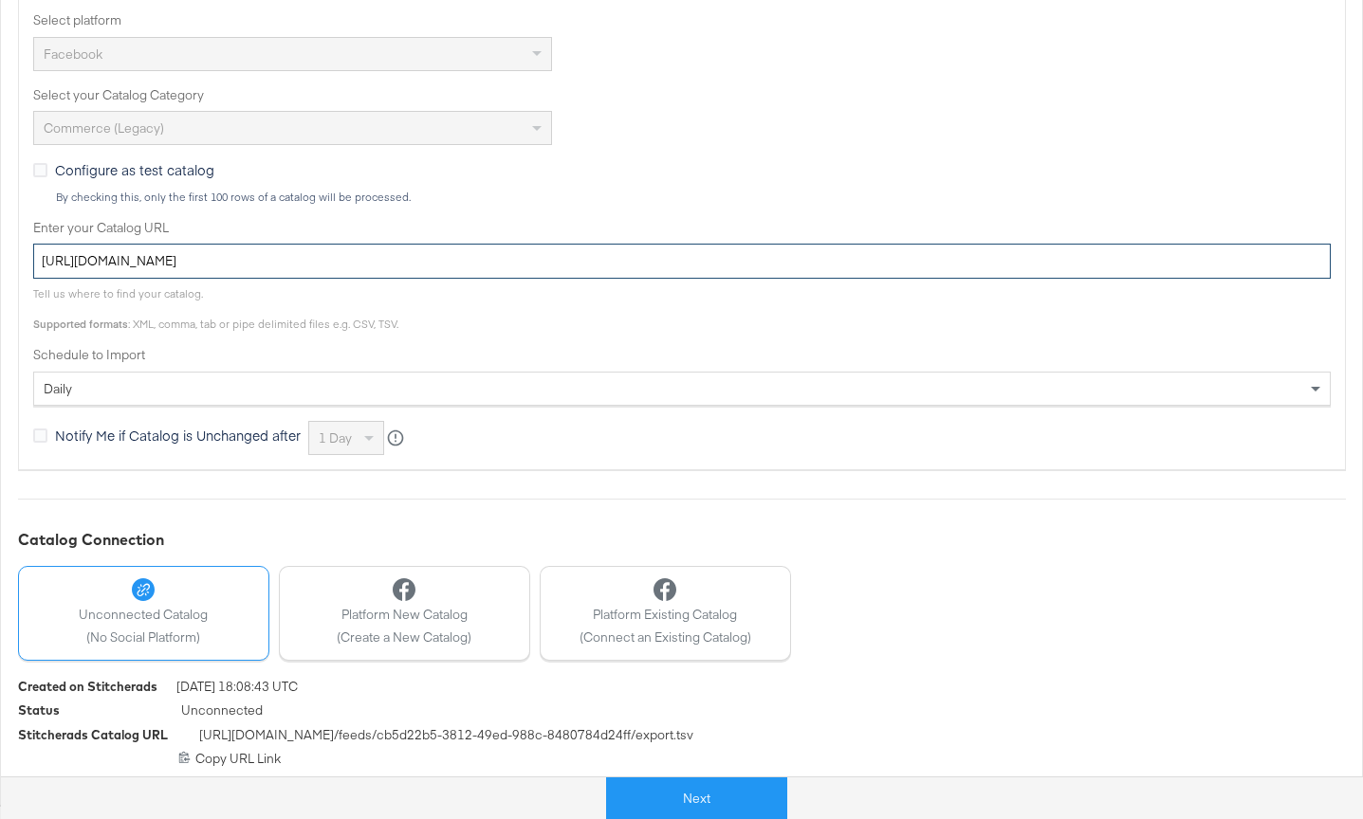
drag, startPoint x: 579, startPoint y: 265, endPoint x: 9, endPoint y: 186, distance: 575.4
click at [9, 186] on div "Configure Your Catalog Settings Choose catalog type, enter your catalog URL and…" at bounding box center [681, 257] width 1363 height 1096
paste input "ace.stitcherads.com/exports/1484/universal/none/universal/export.t"
type input "https://ace.stitcherads.com/exports/1484/universal/none/universal/export.tsv.gz"
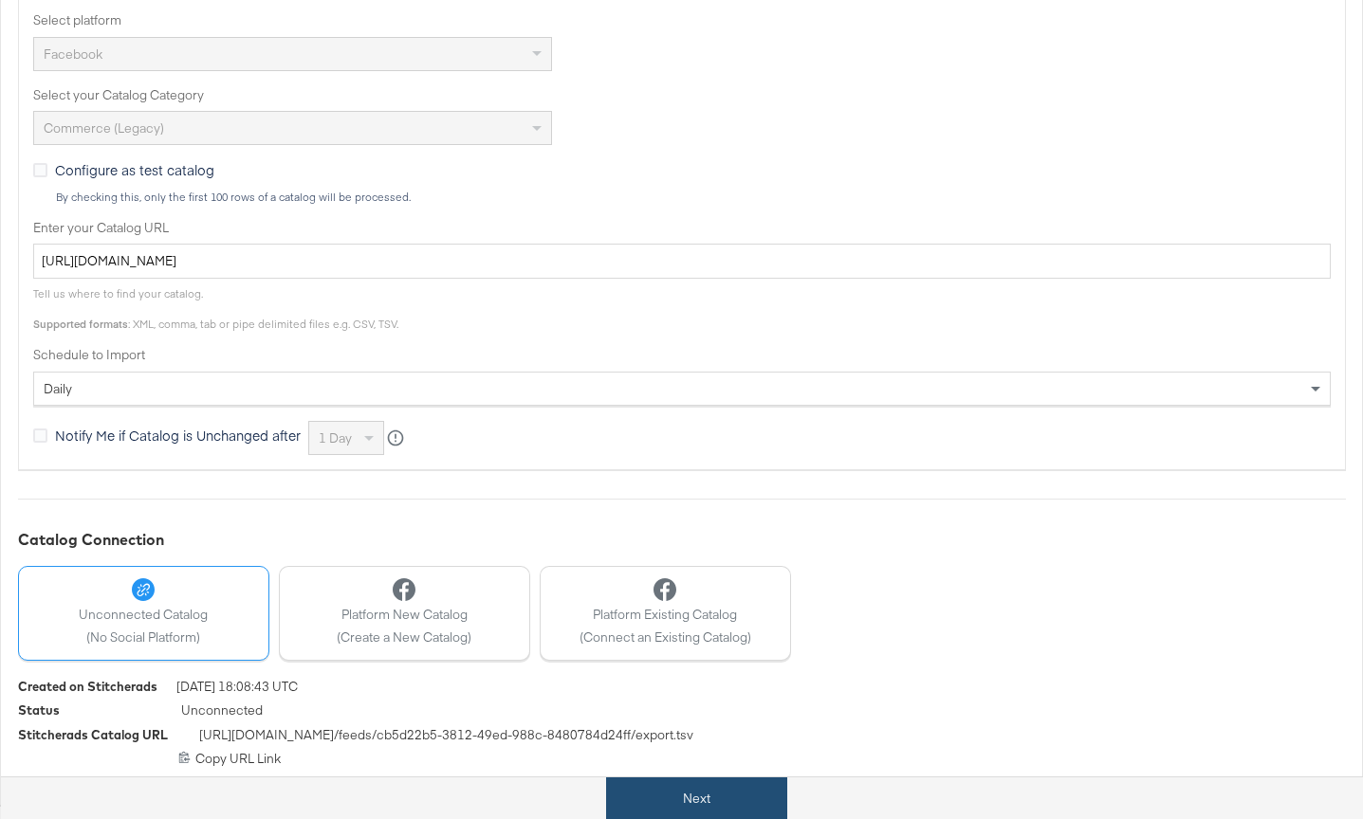
click at [710, 800] on button "Next" at bounding box center [696, 799] width 181 height 43
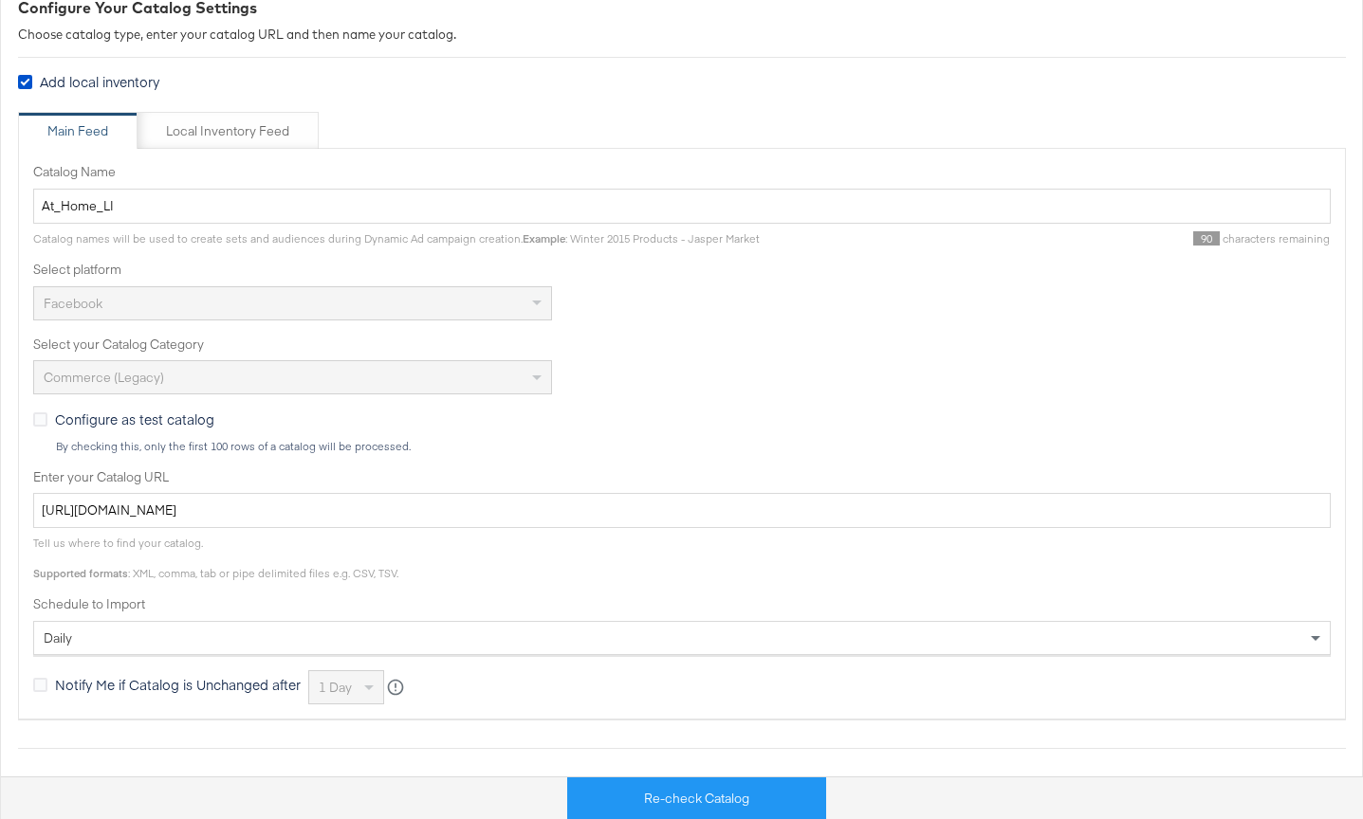
scroll to position [0, 0]
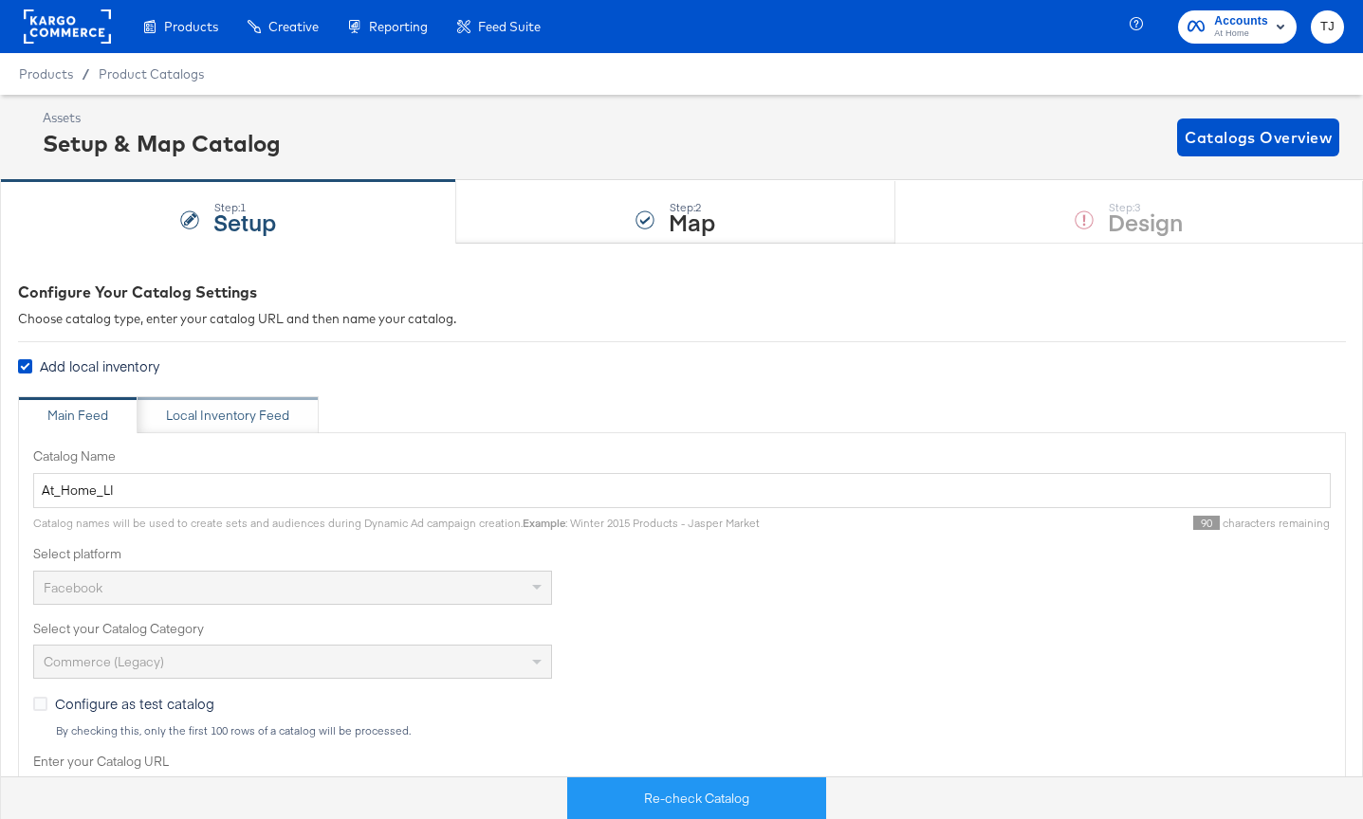
click at [233, 407] on div "Local Inventory Feed" at bounding box center [227, 416] width 123 height 18
type input "Local Inventory Feed for At_Home_LI"
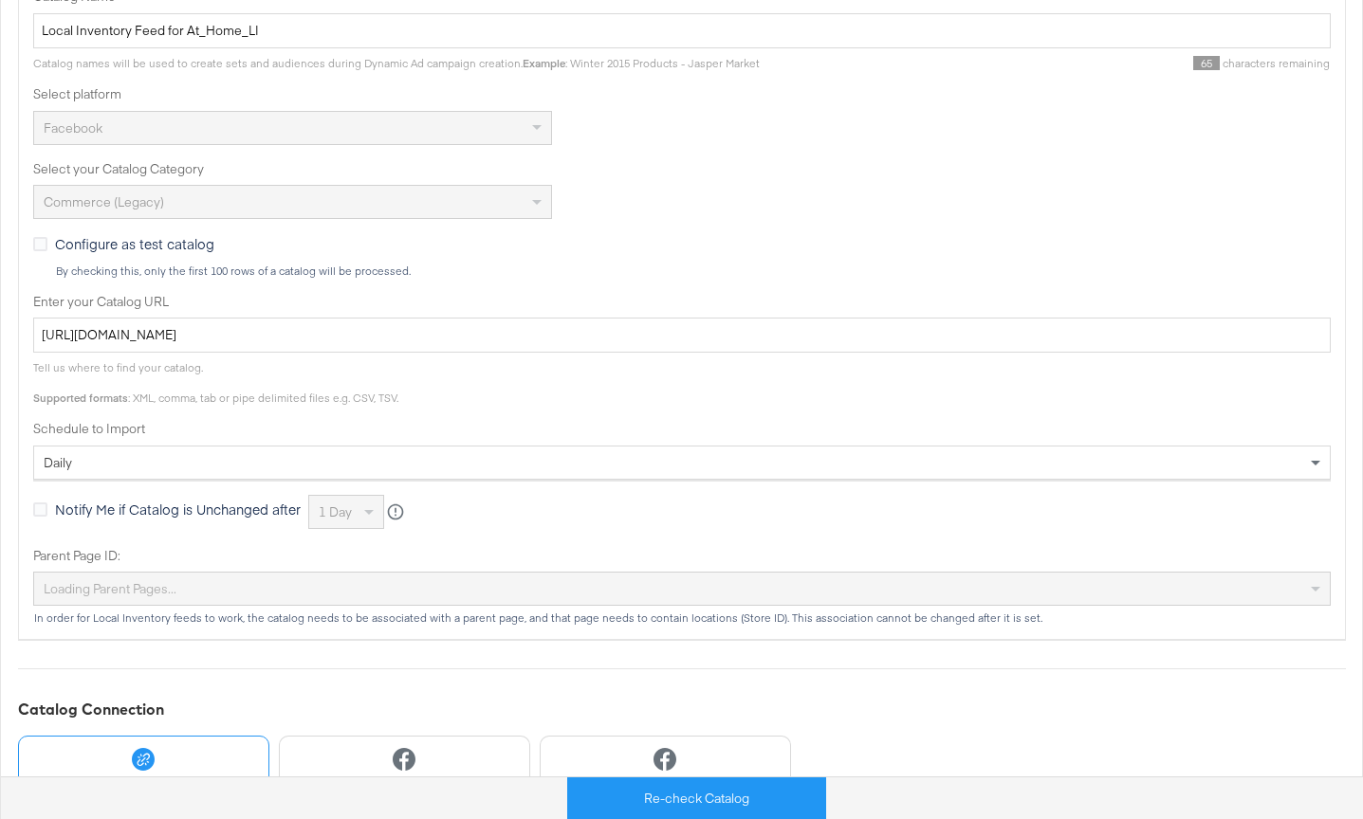
scroll to position [628, 0]
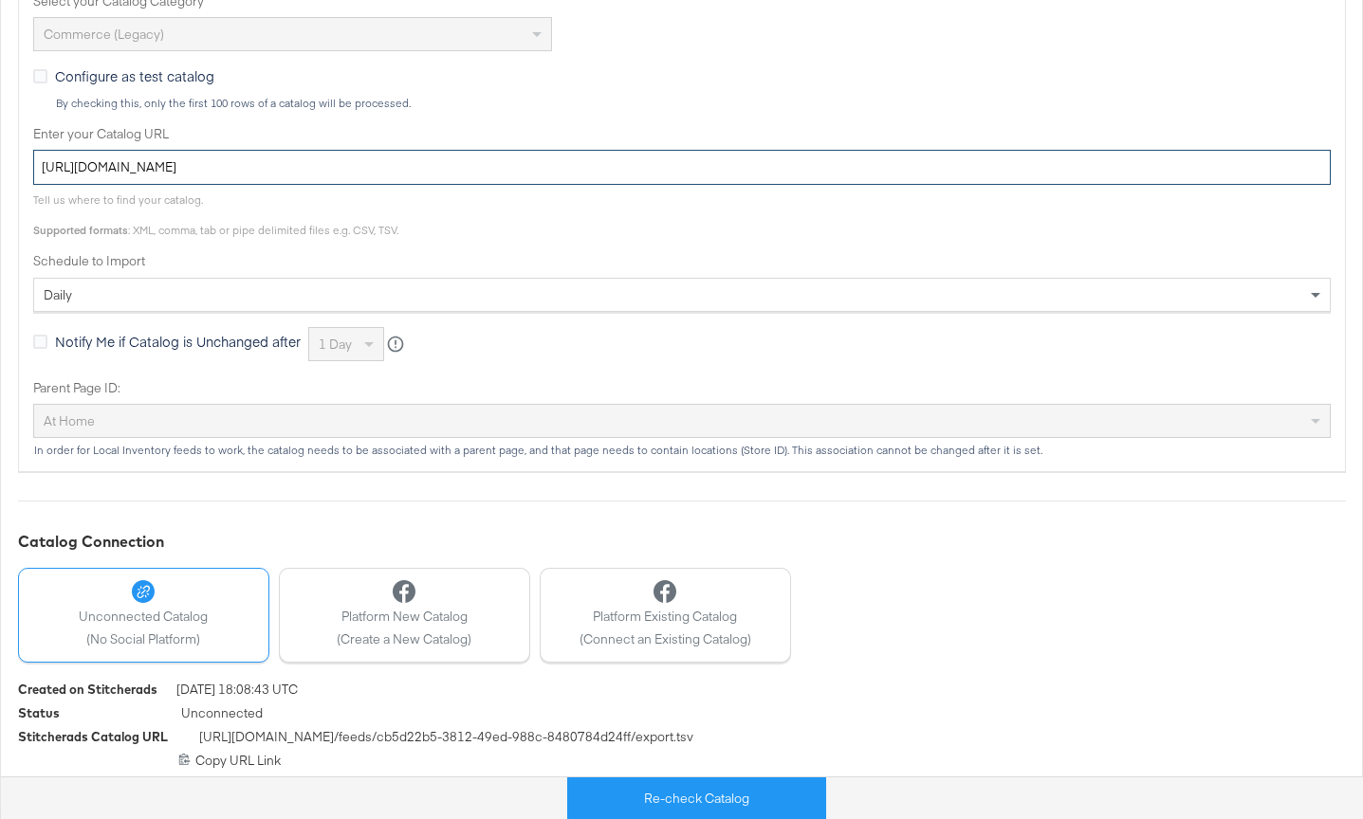
drag, startPoint x: 608, startPoint y: 168, endPoint x: -64, endPoint y: 103, distance: 674.5
paste input "ace.stitcherads.com/exports/1485/universal/none/universal/export.t"
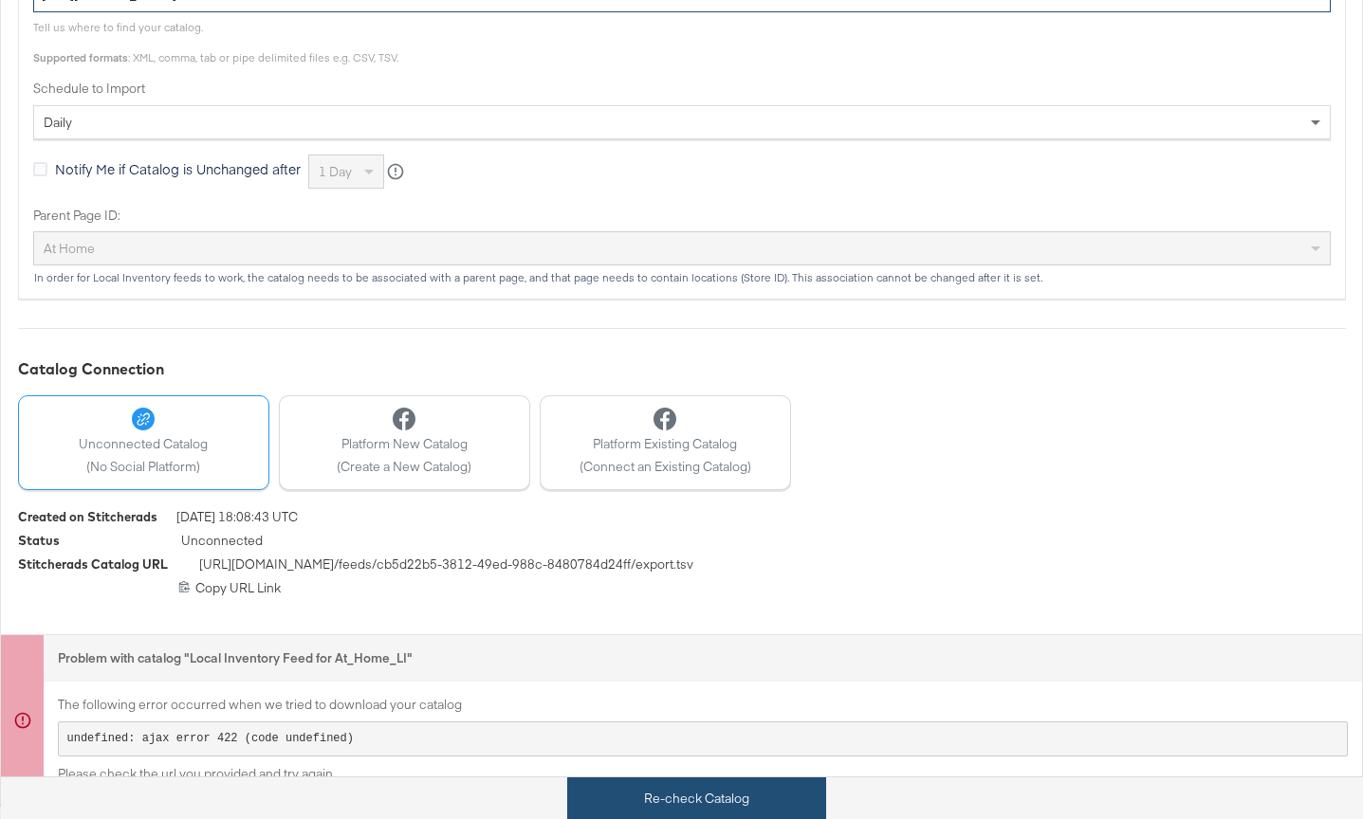
type input "https://ace.stitcherads.com/exports/1485/universal/none/universal/export.tsv.gz"
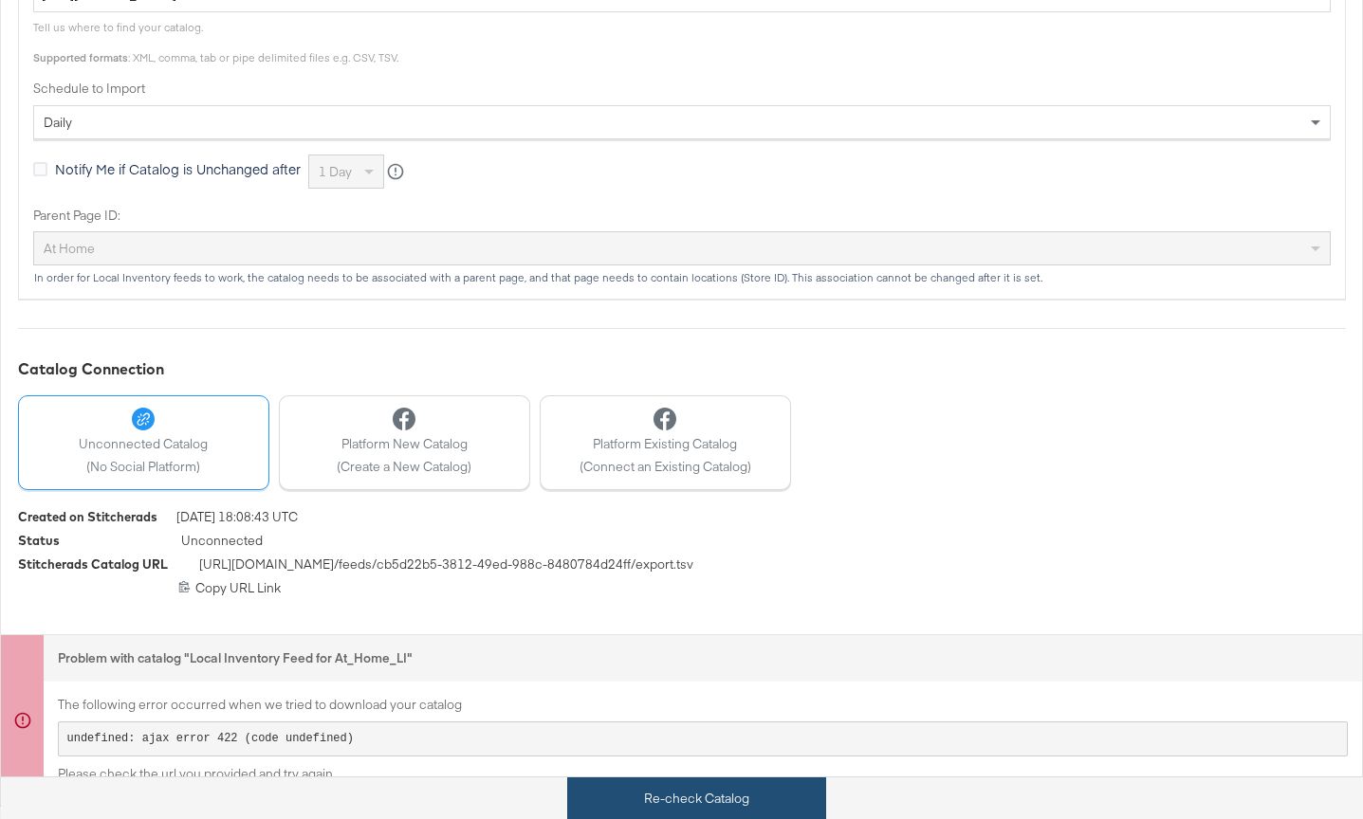
click at [753, 806] on button "Re-check Catalog" at bounding box center [696, 799] width 259 height 43
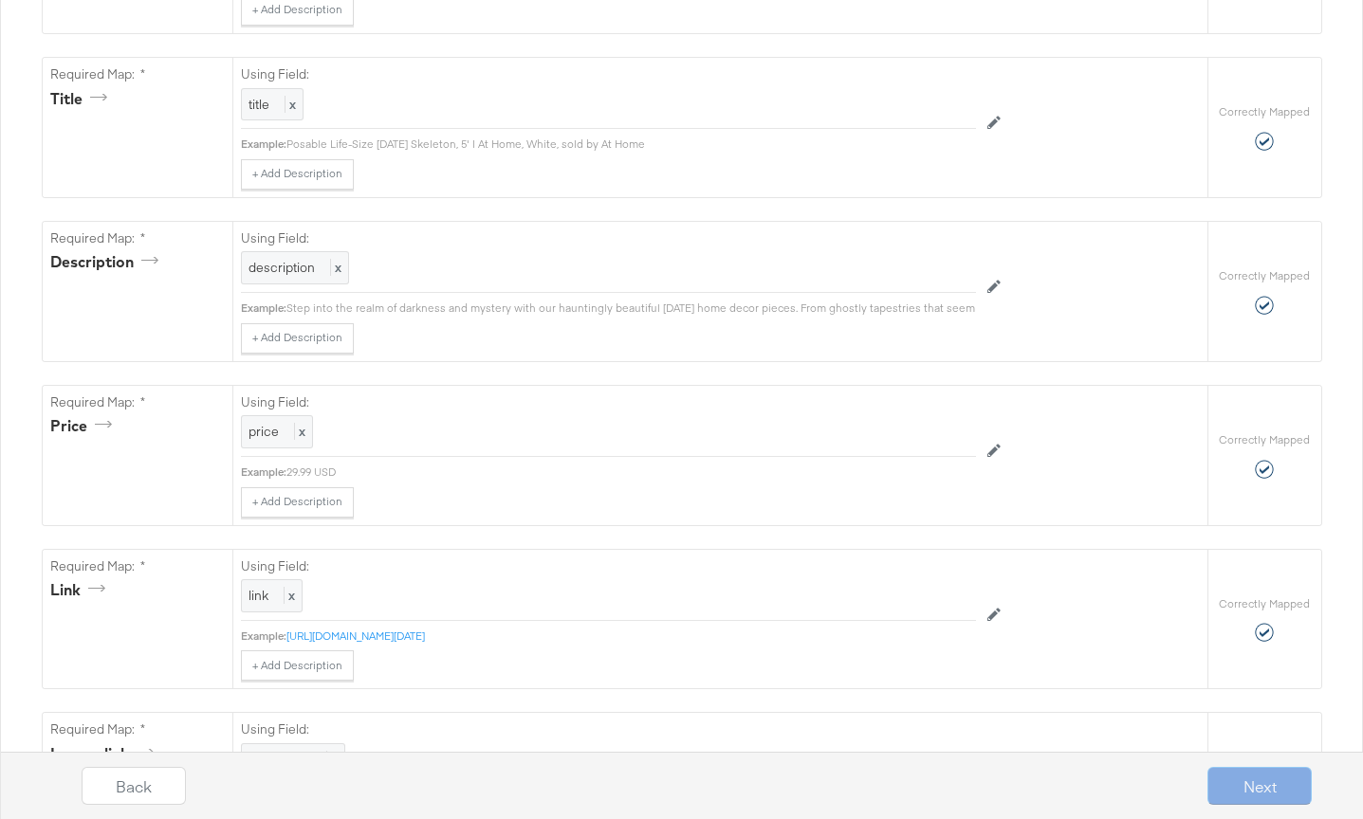
scroll to position [0, 0]
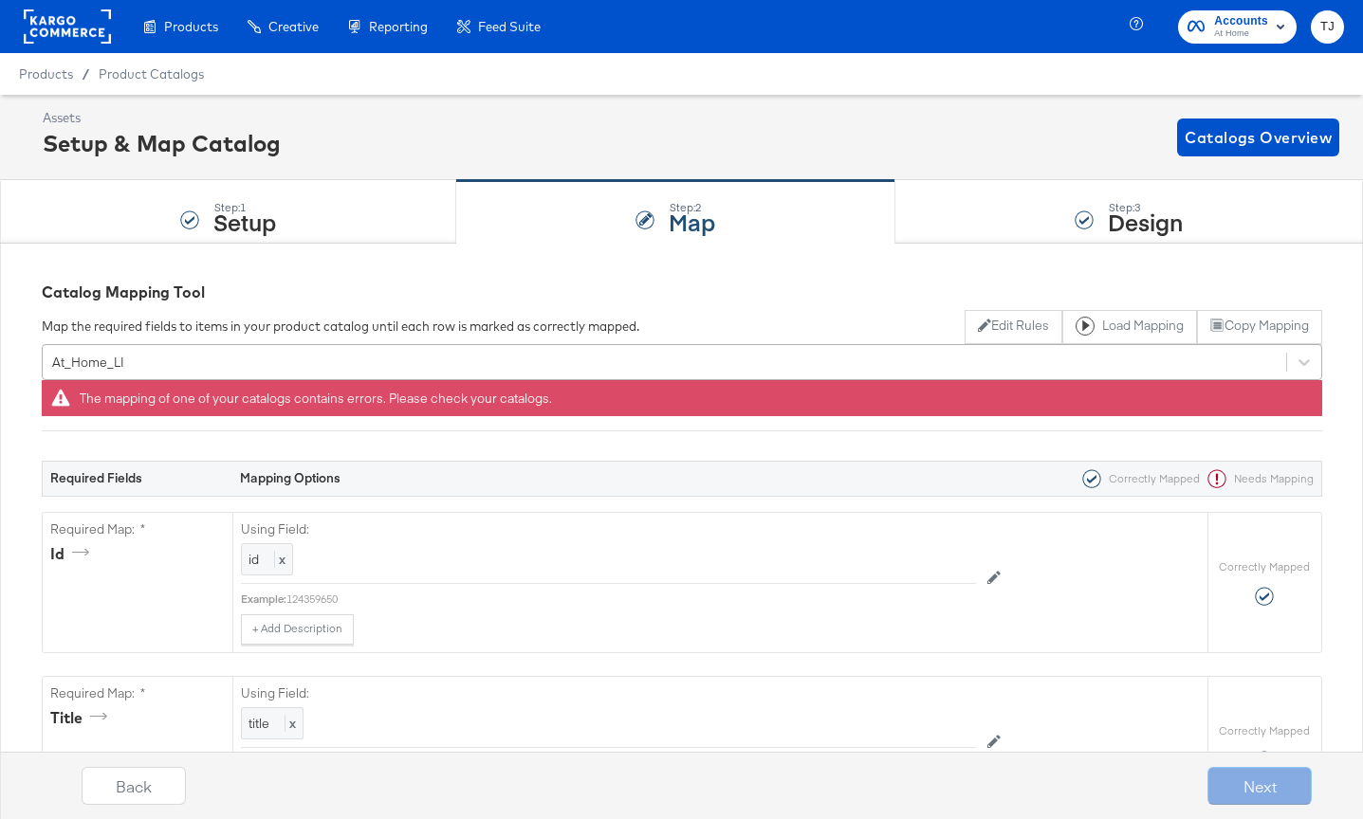
click at [279, 361] on div "At_Home_LI" at bounding box center [664, 361] width 1243 height 29
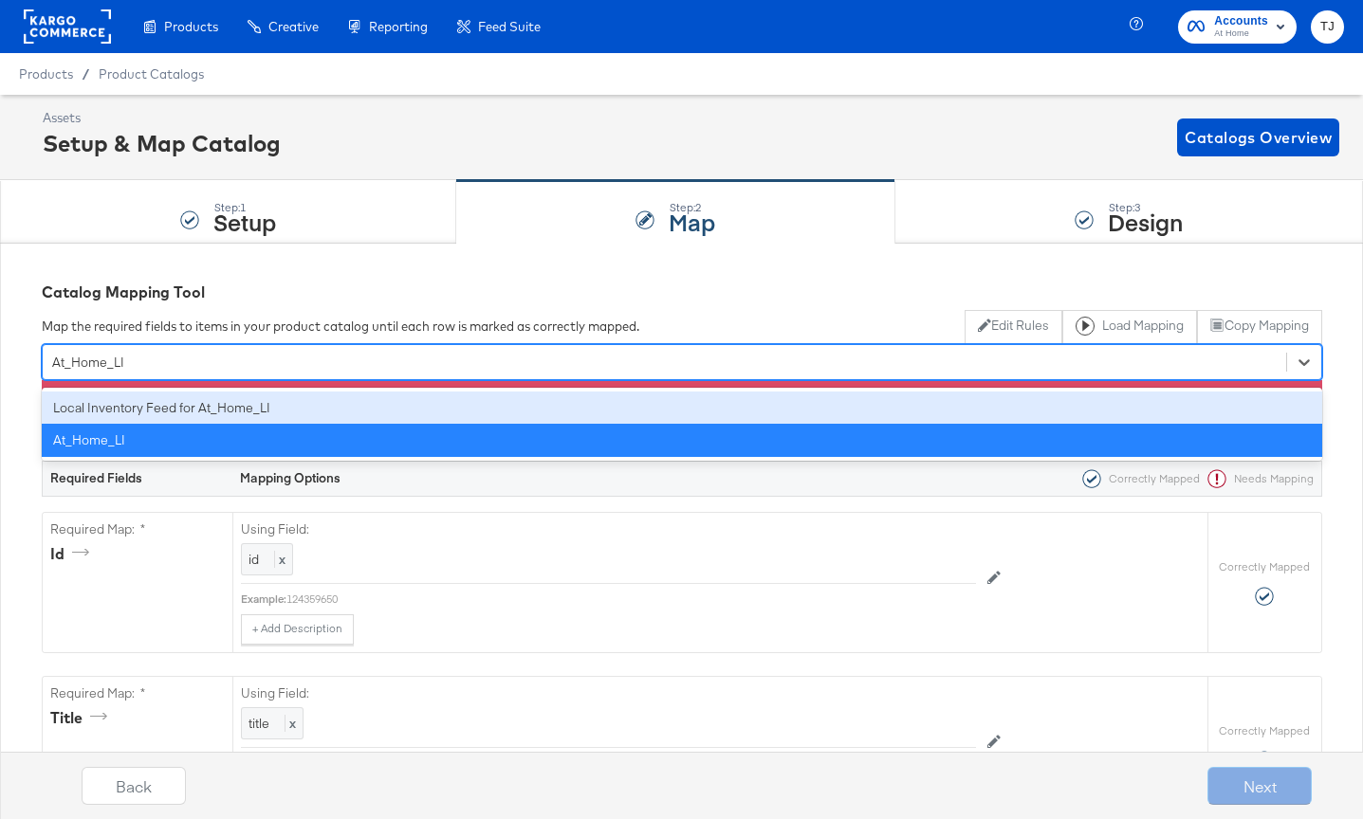
click at [265, 409] on div "Local Inventory Feed for At_Home_LI" at bounding box center [682, 408] width 1280 height 33
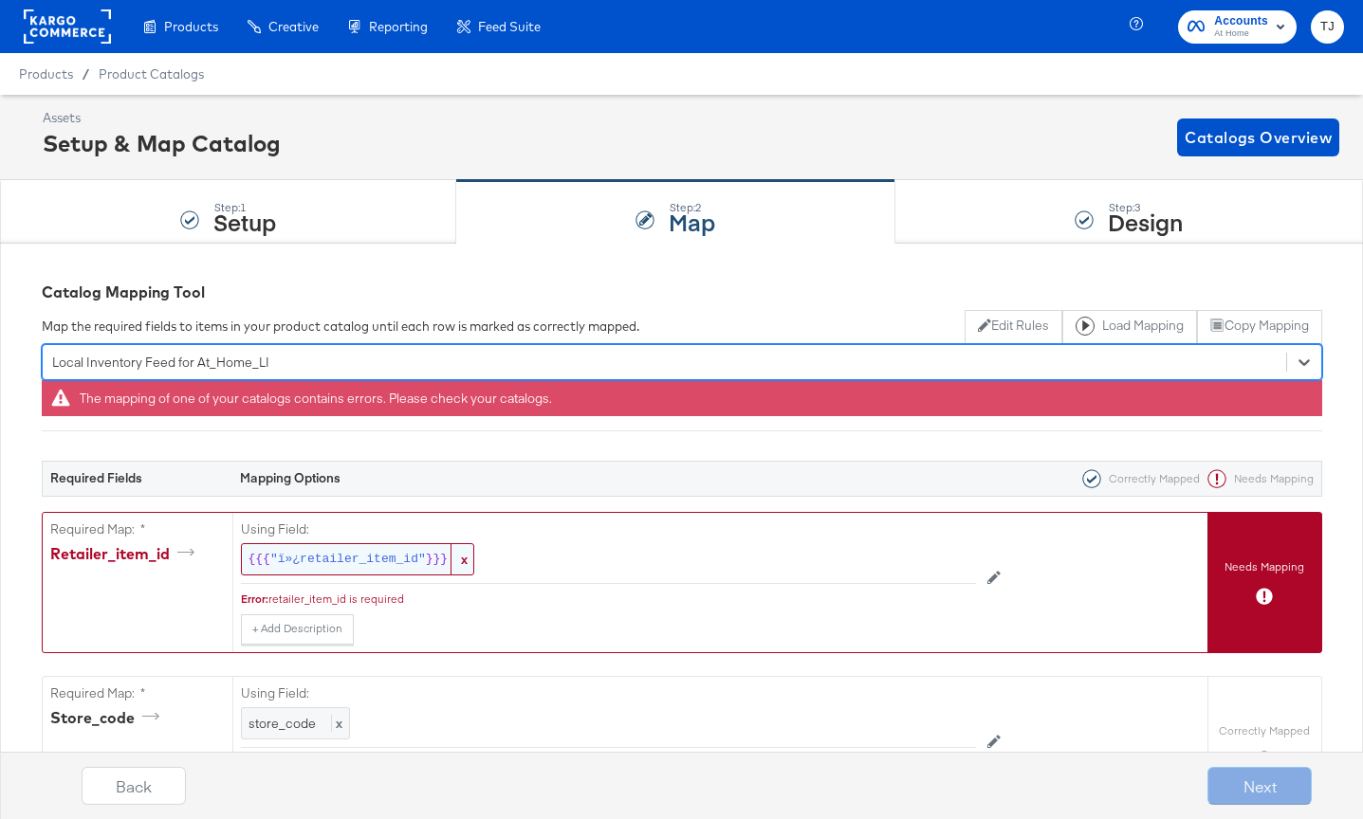
click at [418, 560] on span ""ï»¿retailer_item_id"" at bounding box center [348, 560] width 156 height 18
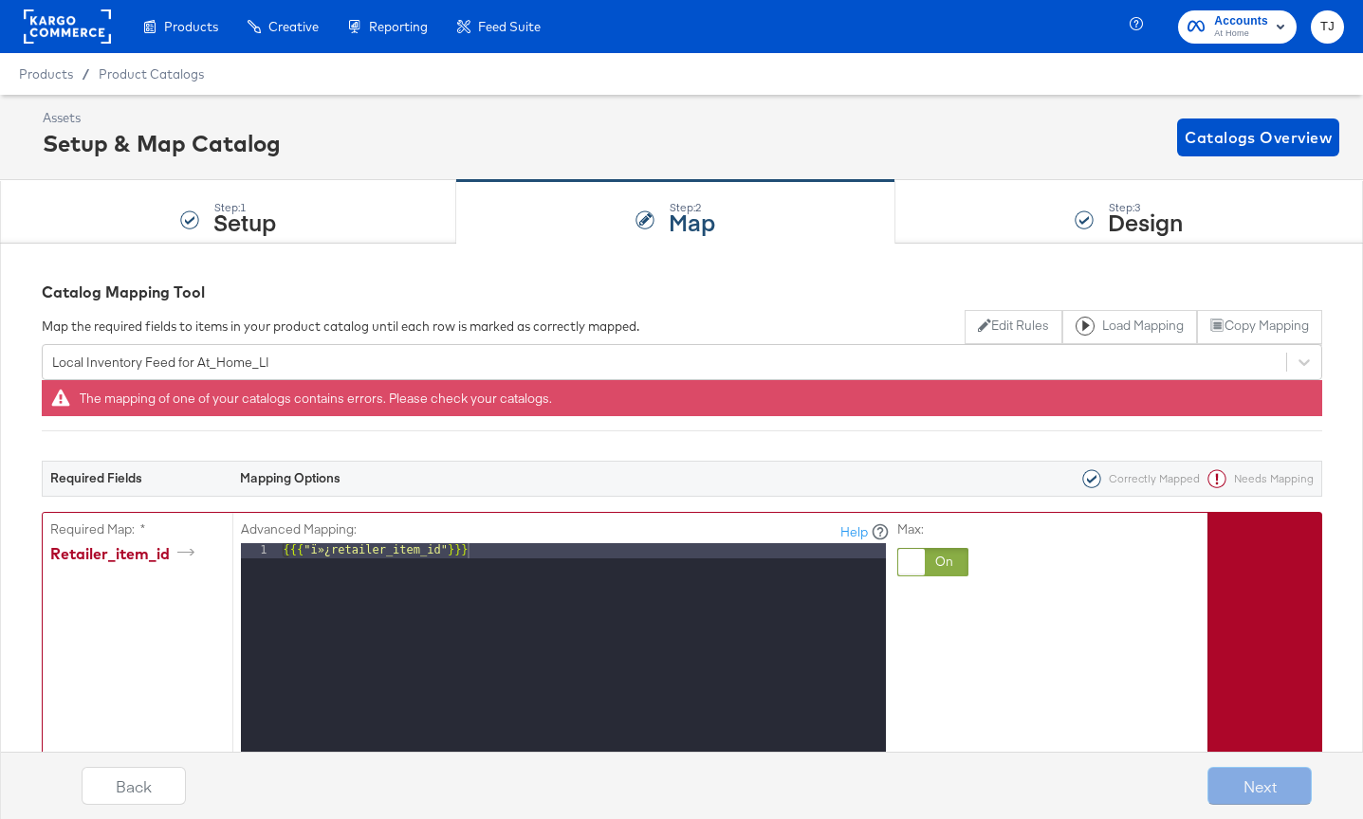
click at [908, 562] on div at bounding box center [911, 562] width 27 height 27
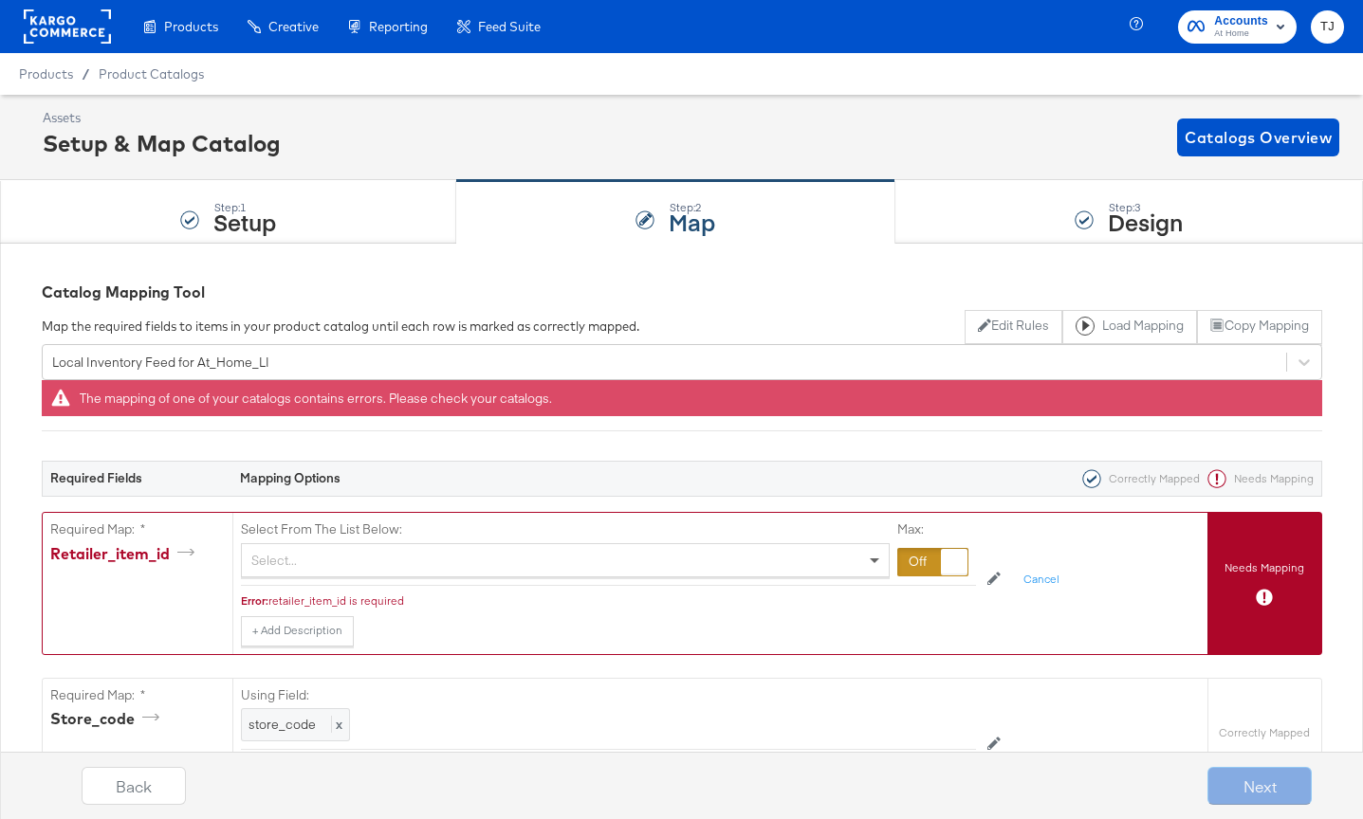
click at [867, 560] on span at bounding box center [877, 560] width 24 height 32
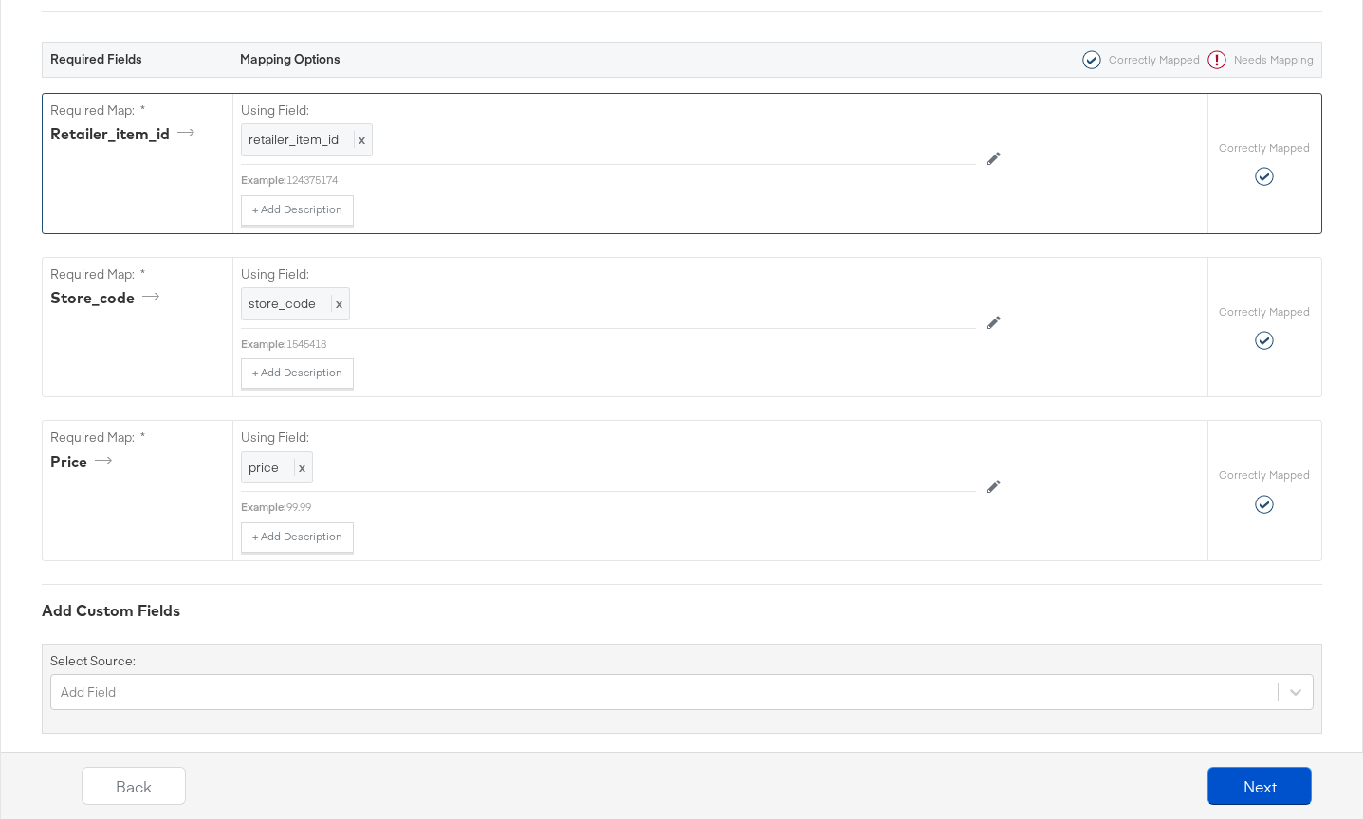
scroll to position [407, 0]
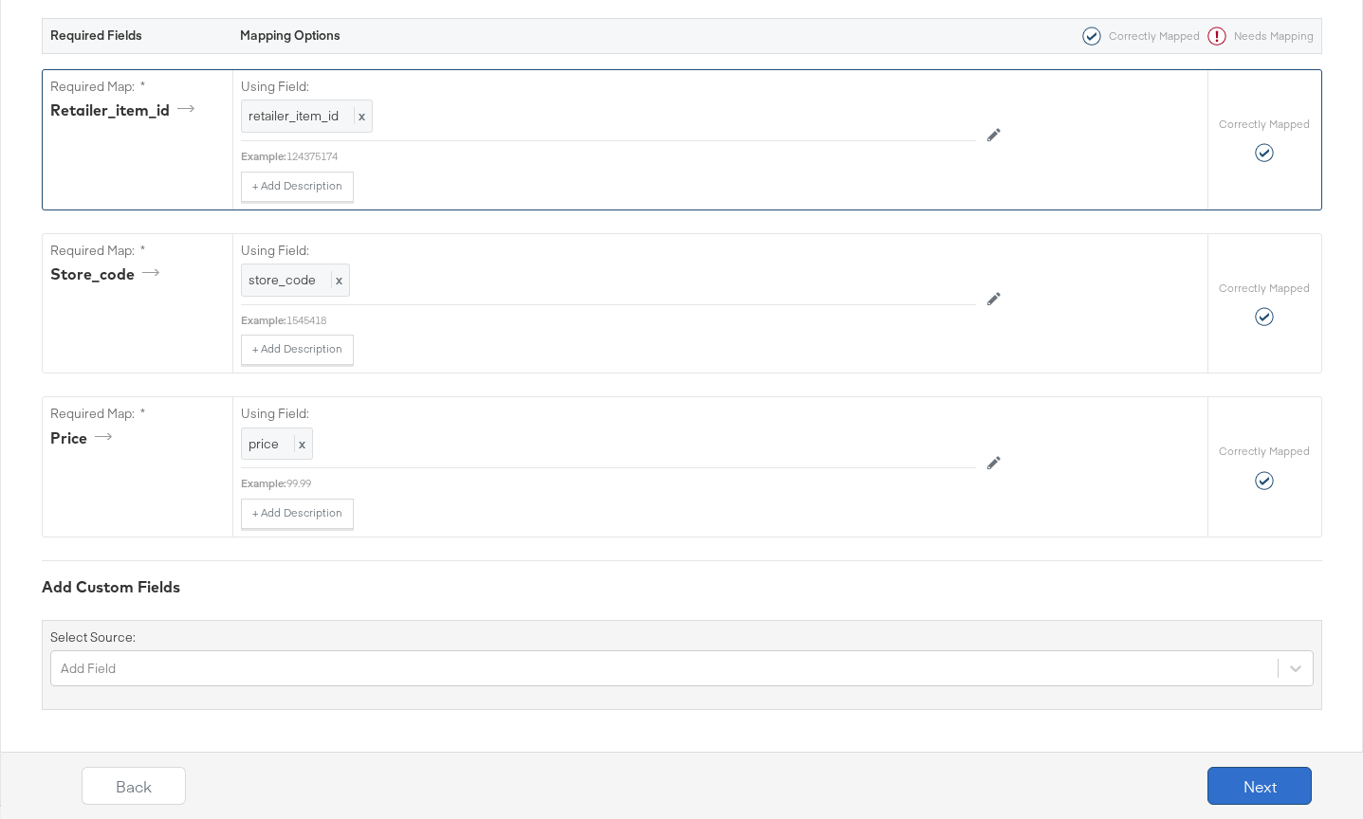
click at [1251, 780] on button "Next" at bounding box center [1259, 786] width 104 height 38
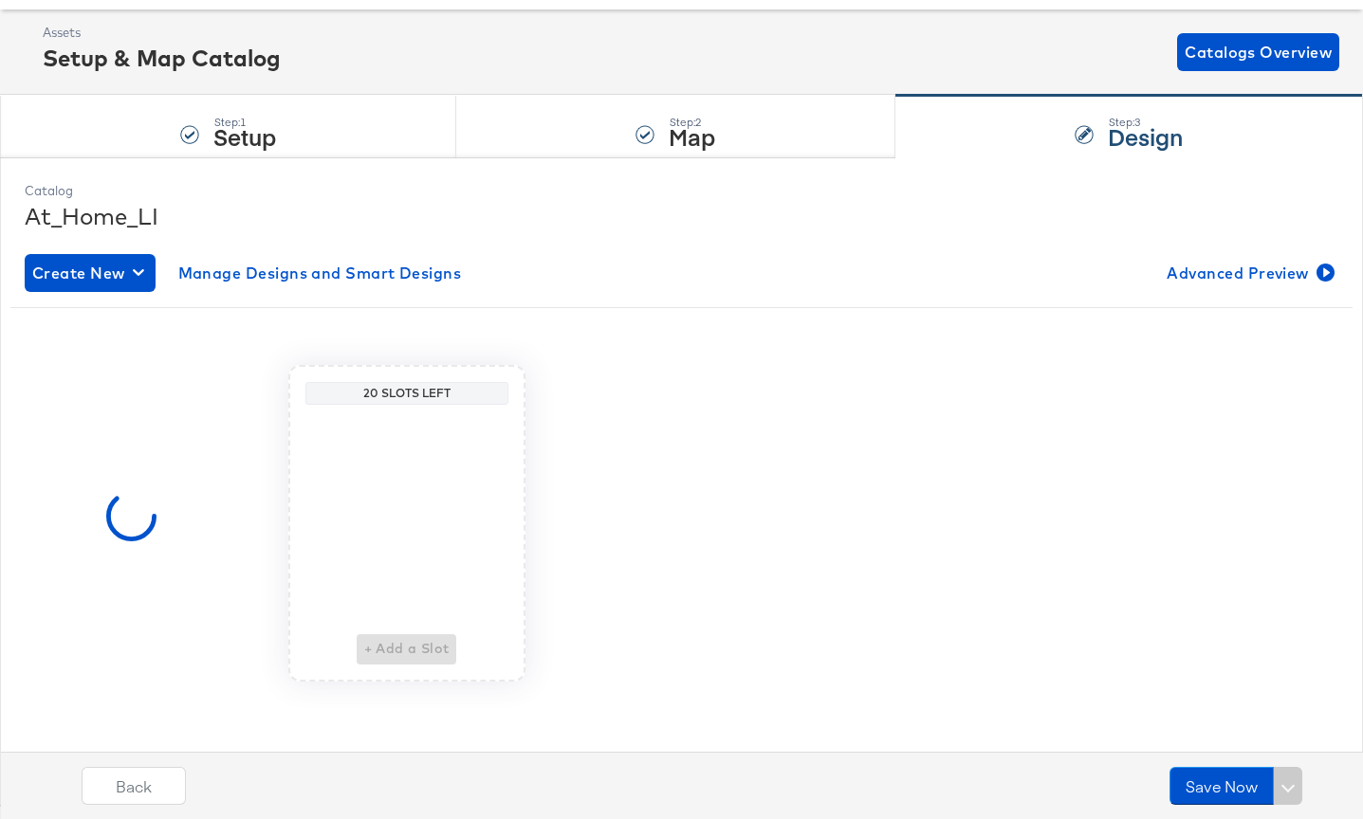
scroll to position [0, 0]
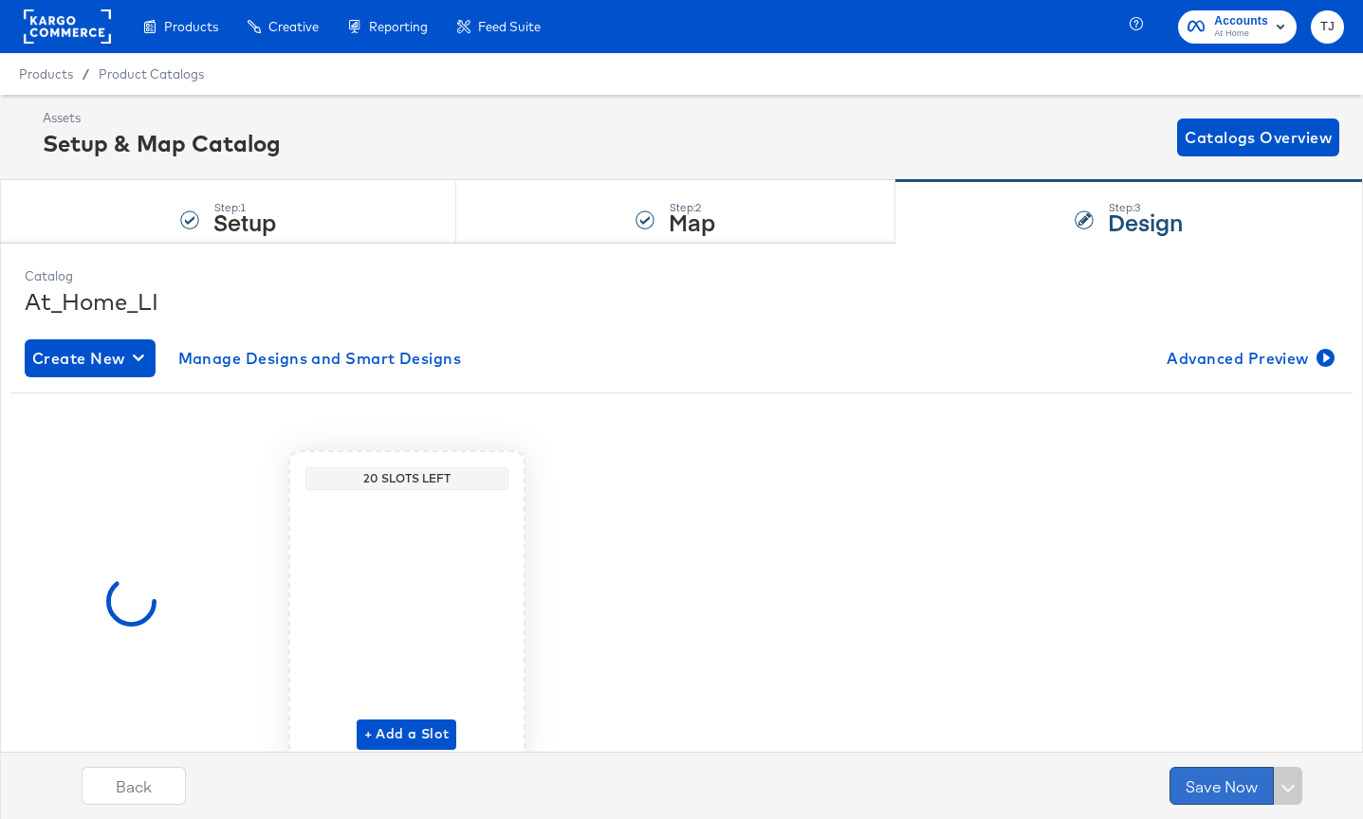
click at [1223, 781] on button "Save Now" at bounding box center [1221, 786] width 104 height 38
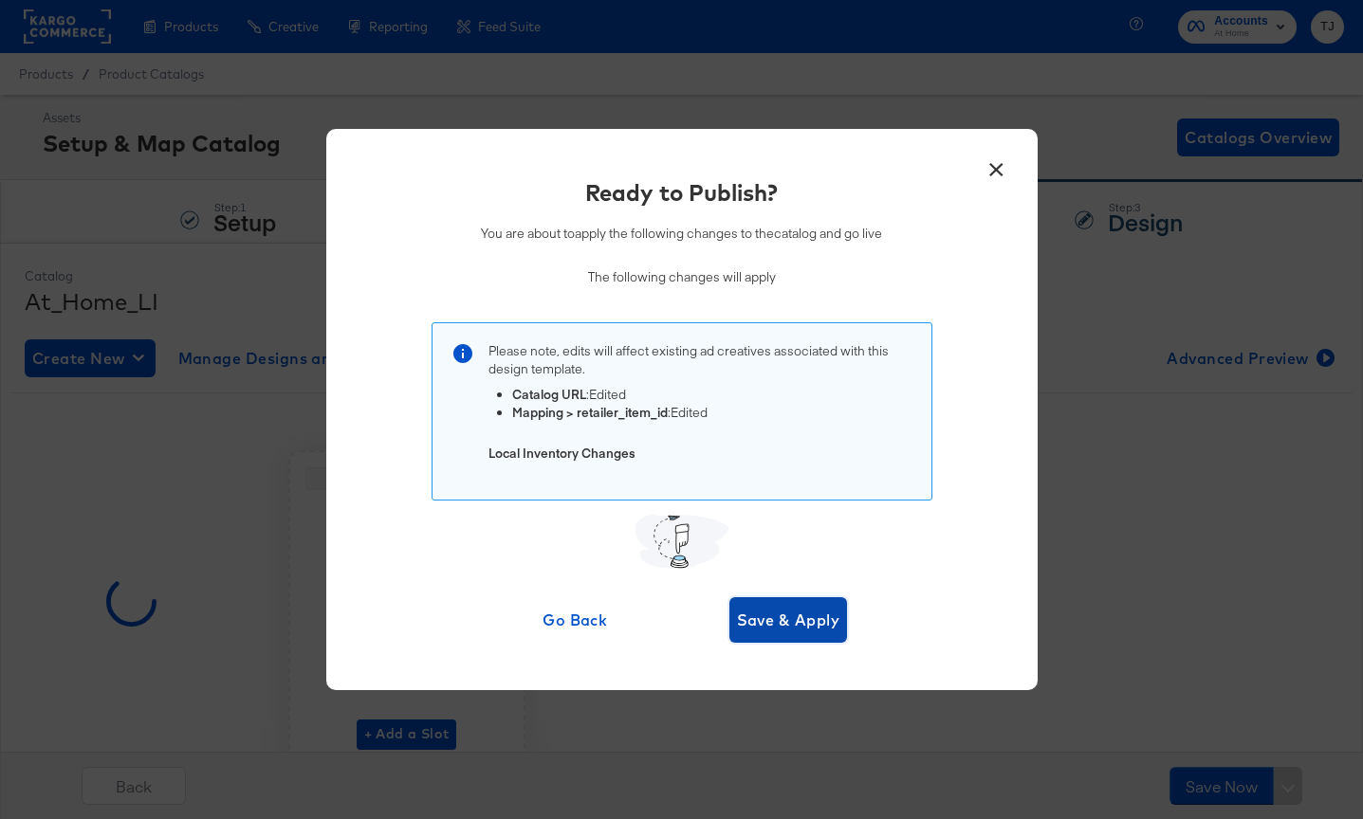
click at [791, 608] on span "Save & Apply" at bounding box center [788, 620] width 103 height 27
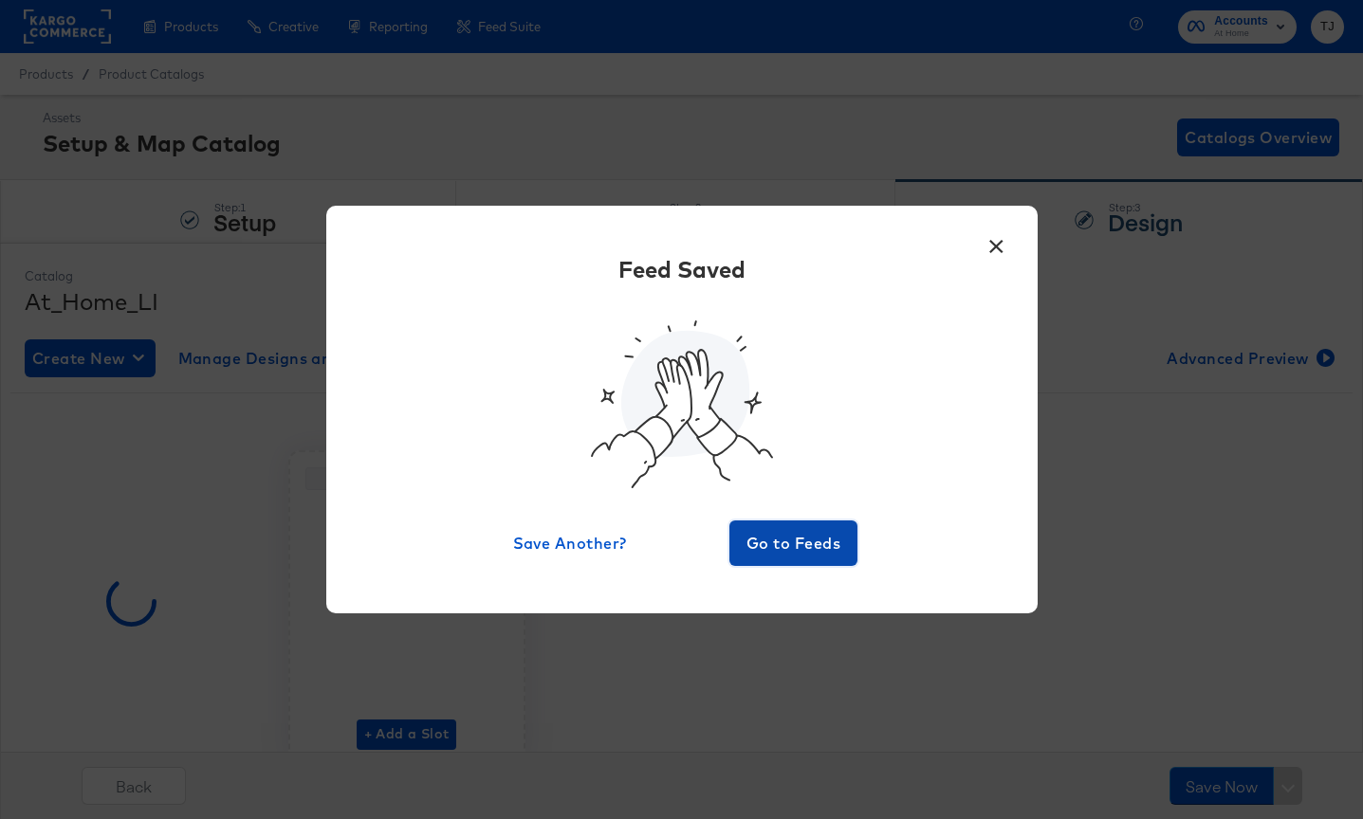
click at [807, 547] on span "Go to Feeds" at bounding box center [794, 543] width 114 height 27
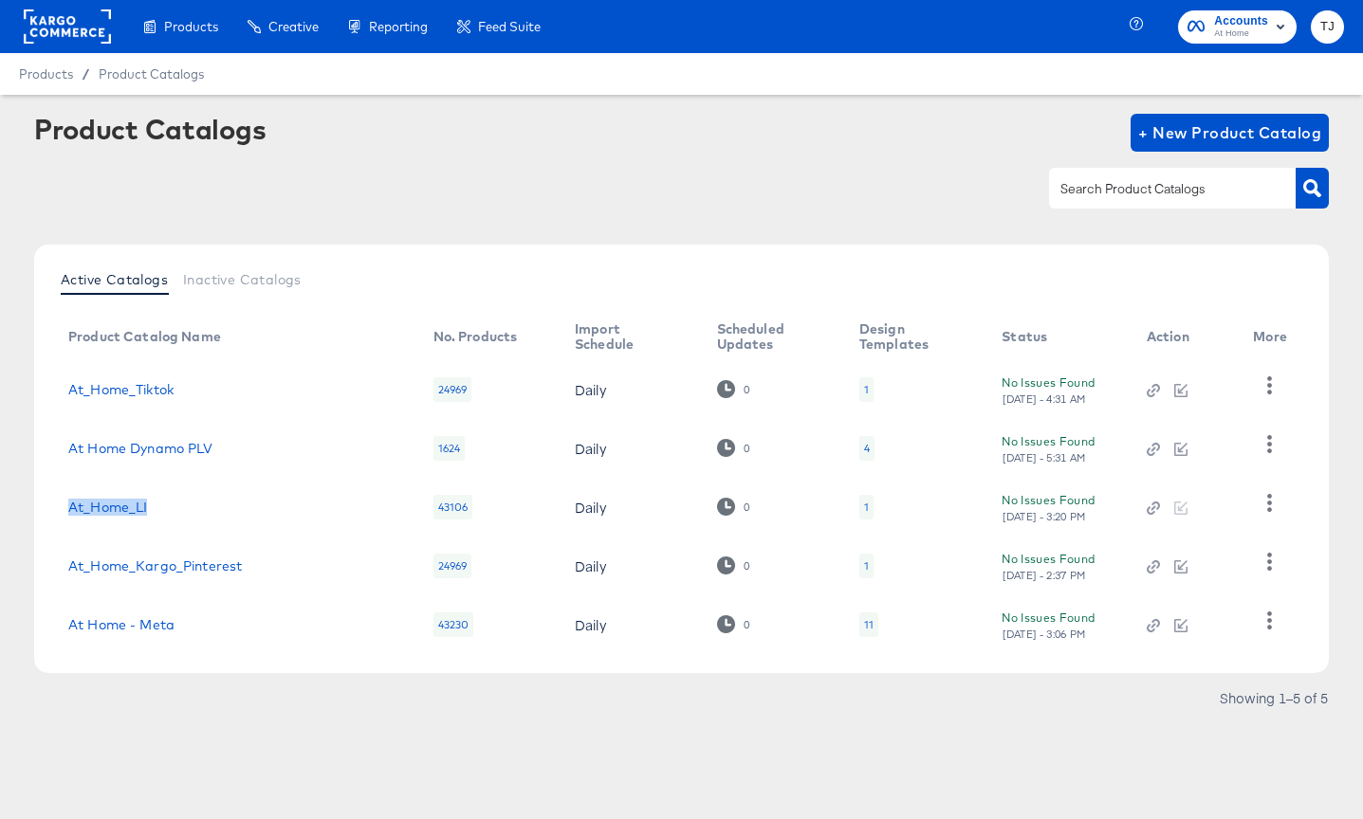
drag, startPoint x: 169, startPoint y: 504, endPoint x: 93, endPoint y: 492, distance: 76.7
click at [94, 492] on td "At_Home_LI" at bounding box center [235, 507] width 365 height 59
copy link "At_Home_LI"
click at [59, 26] on rect at bounding box center [67, 26] width 87 height 34
click at [60, 26] on rect at bounding box center [67, 26] width 87 height 34
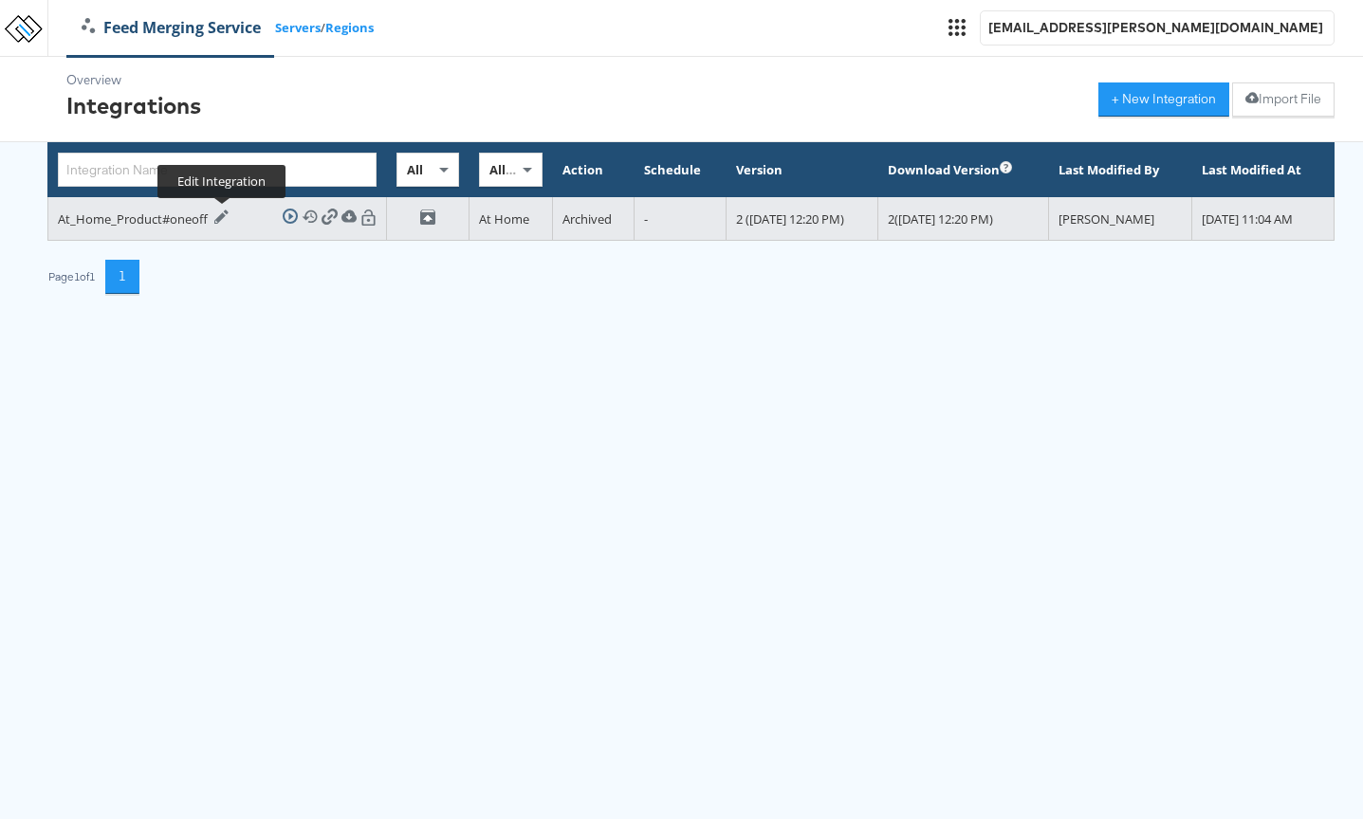
click at [219, 220] on icon at bounding box center [221, 217] width 14 height 14
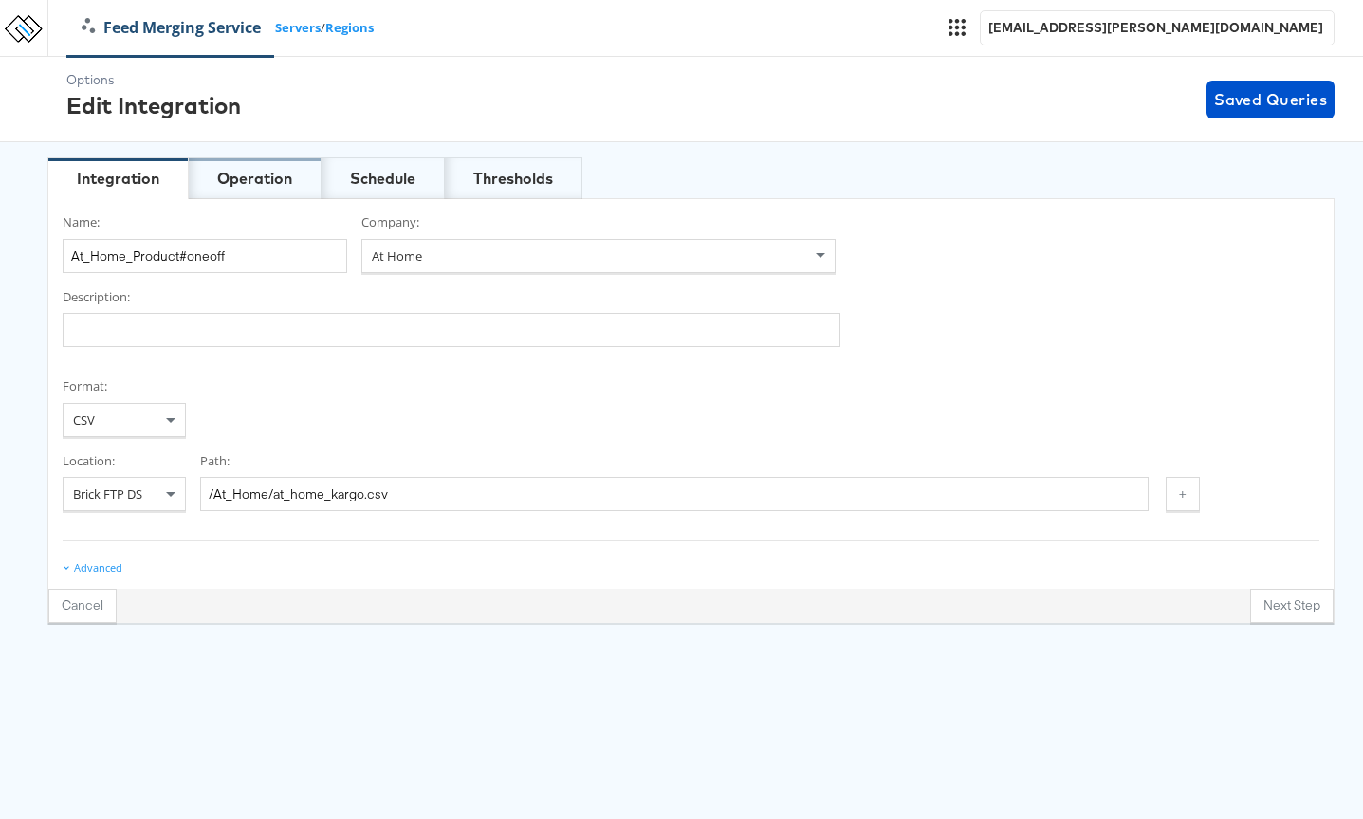
click at [283, 176] on div "Operation" at bounding box center [254, 179] width 75 height 22
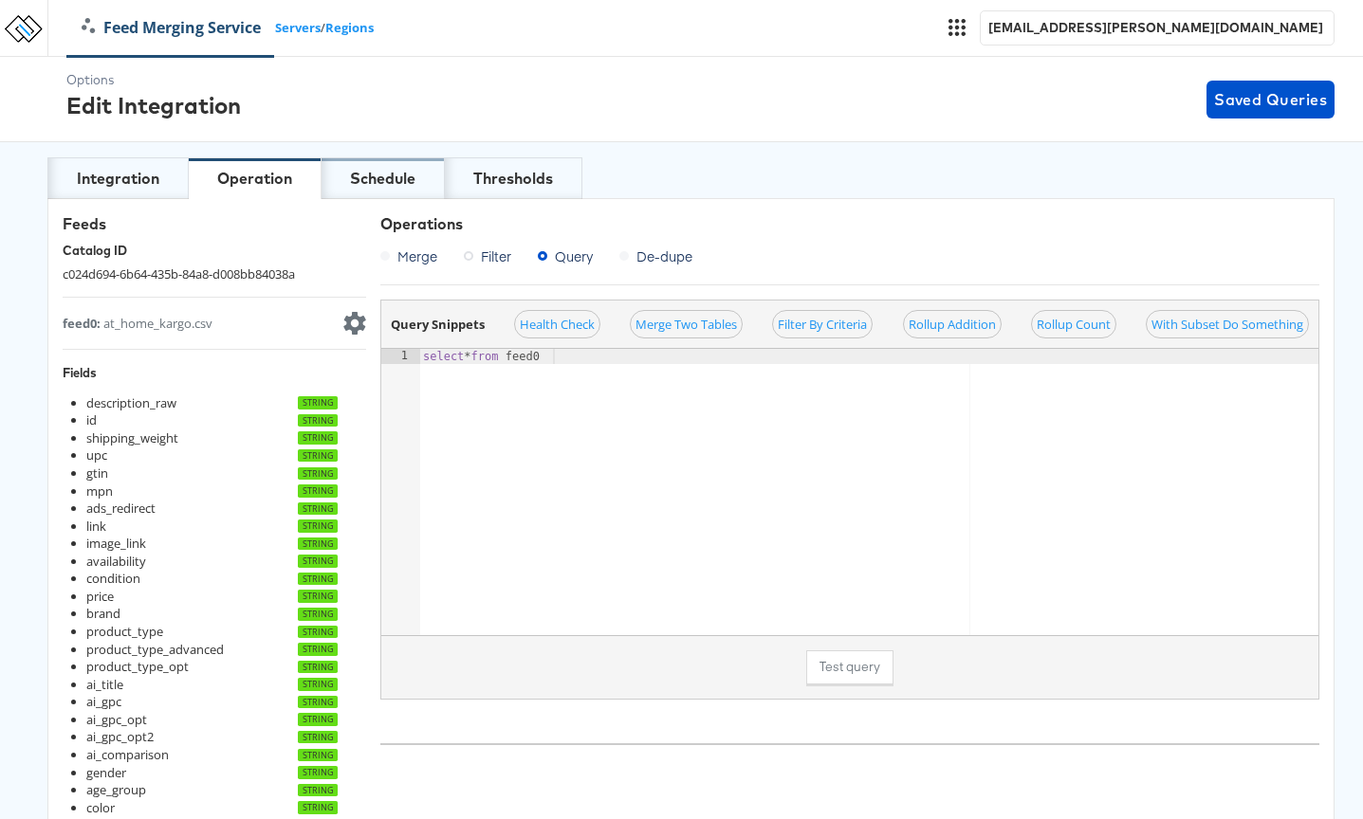
click at [368, 172] on div "Schedule" at bounding box center [382, 179] width 65 height 22
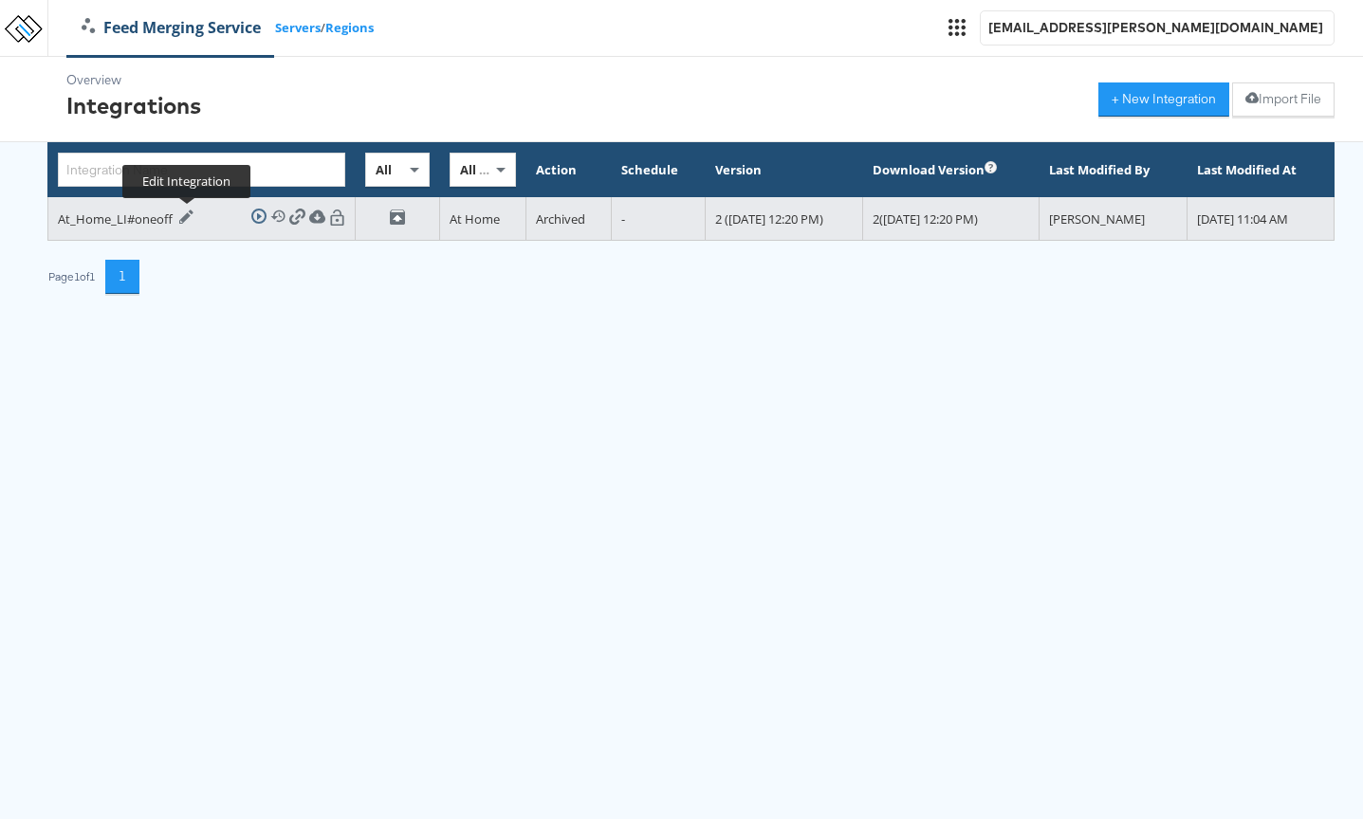
click at [190, 218] on icon at bounding box center [186, 217] width 15 height 15
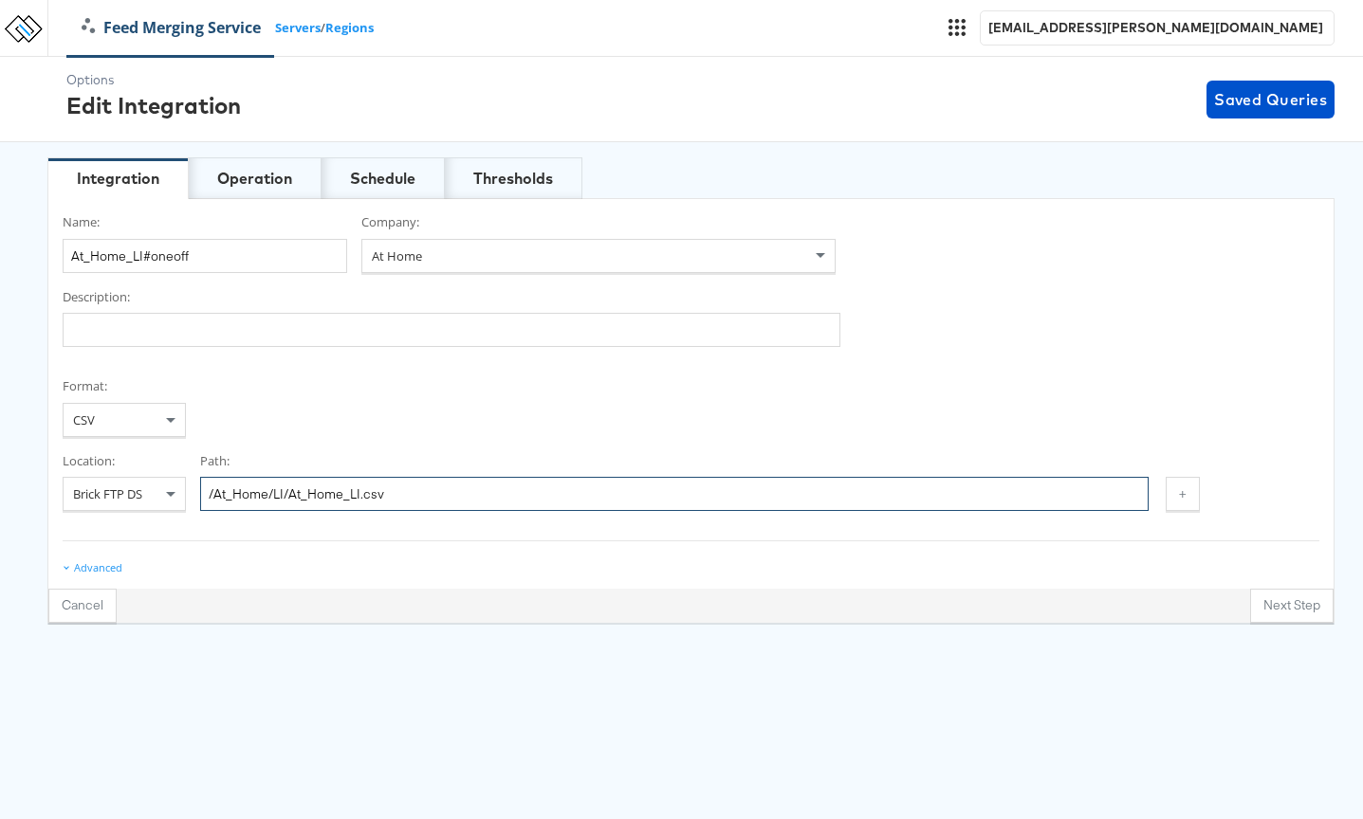
drag, startPoint x: 331, startPoint y: 493, endPoint x: 232, endPoint y: 471, distance: 101.0
click at [233, 471] on div "Path: /At_Home/LI/At_Home_LI.csv" at bounding box center [674, 482] width 948 height 60
click at [278, 167] on div "Operation" at bounding box center [255, 178] width 133 height 42
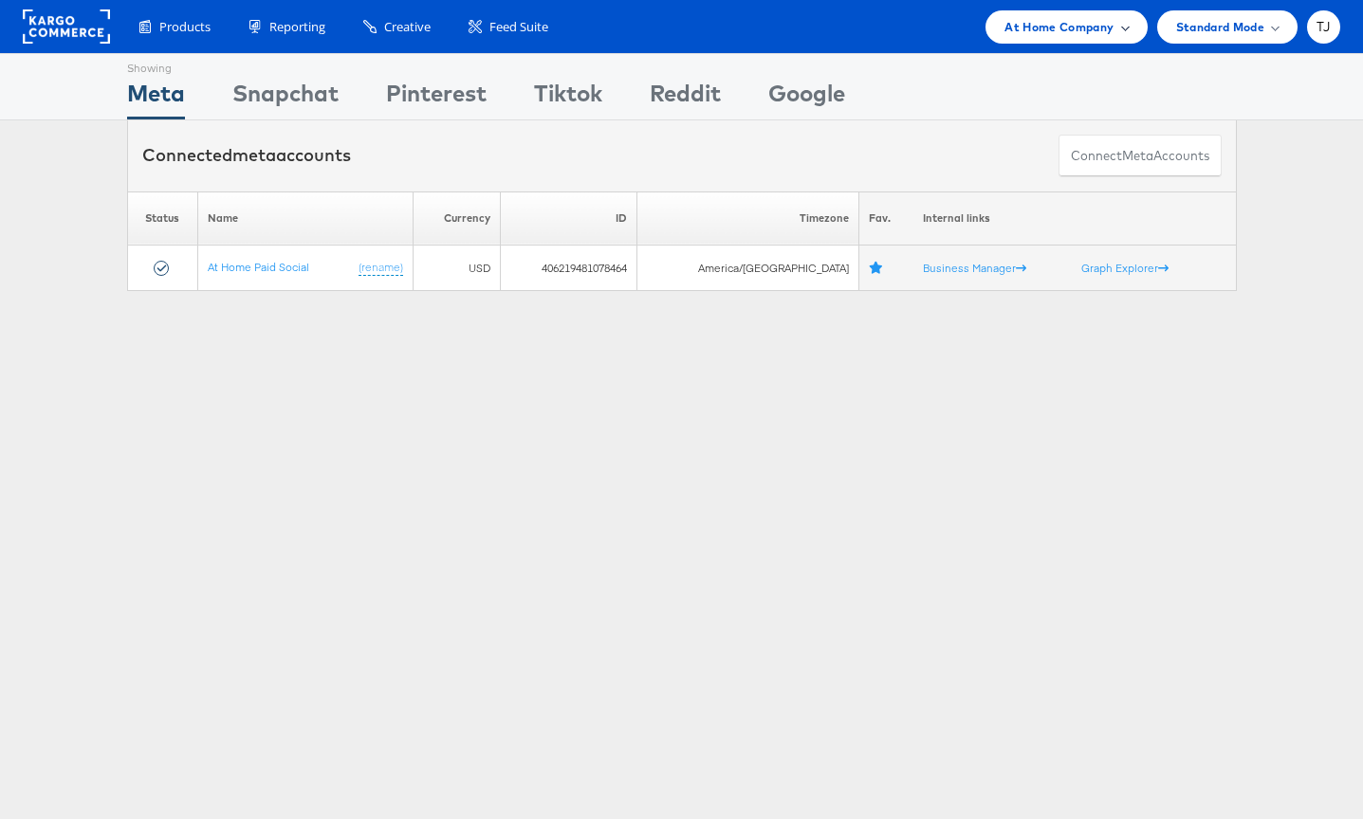
click at [1116, 17] on div "At Home Company" at bounding box center [1065, 27] width 123 height 20
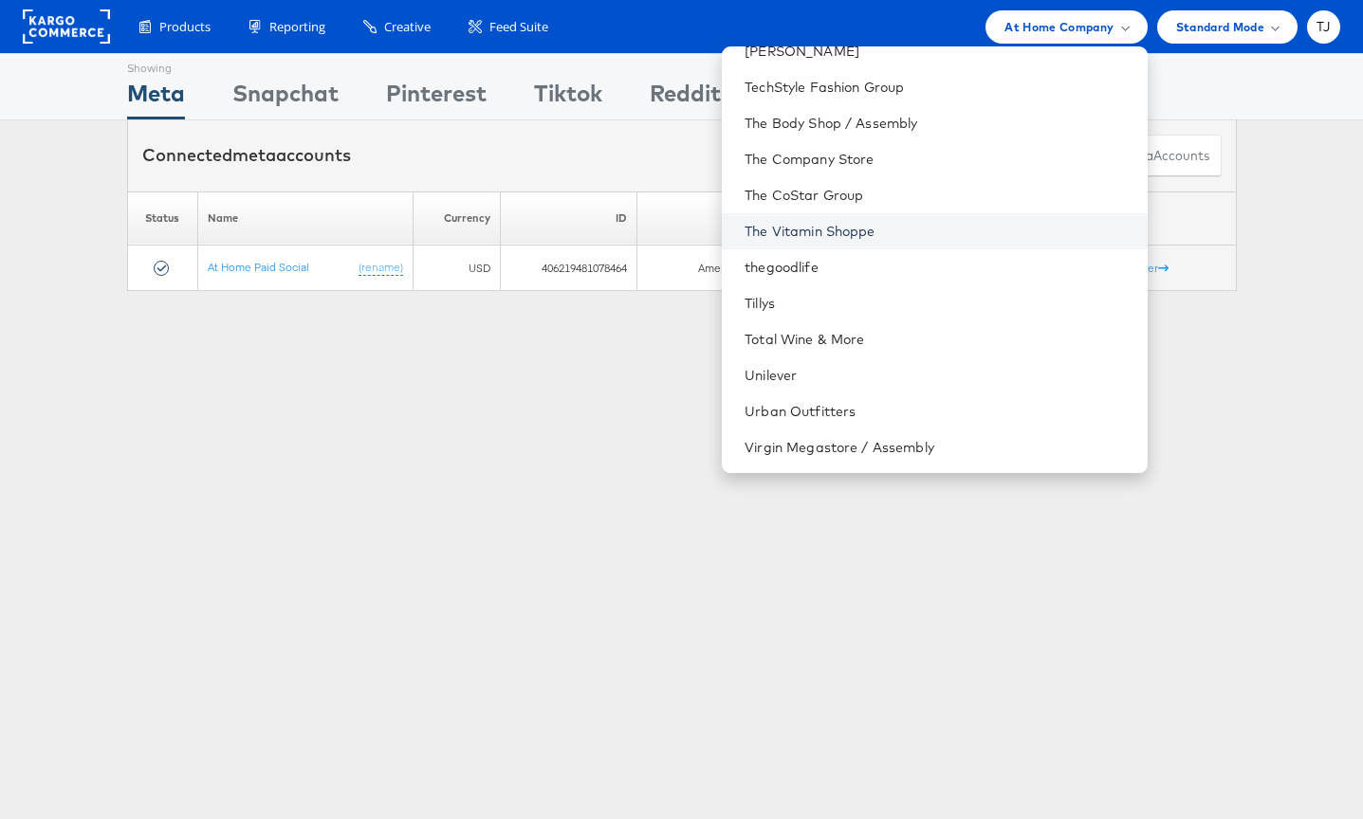
scroll to position [2652, 0]
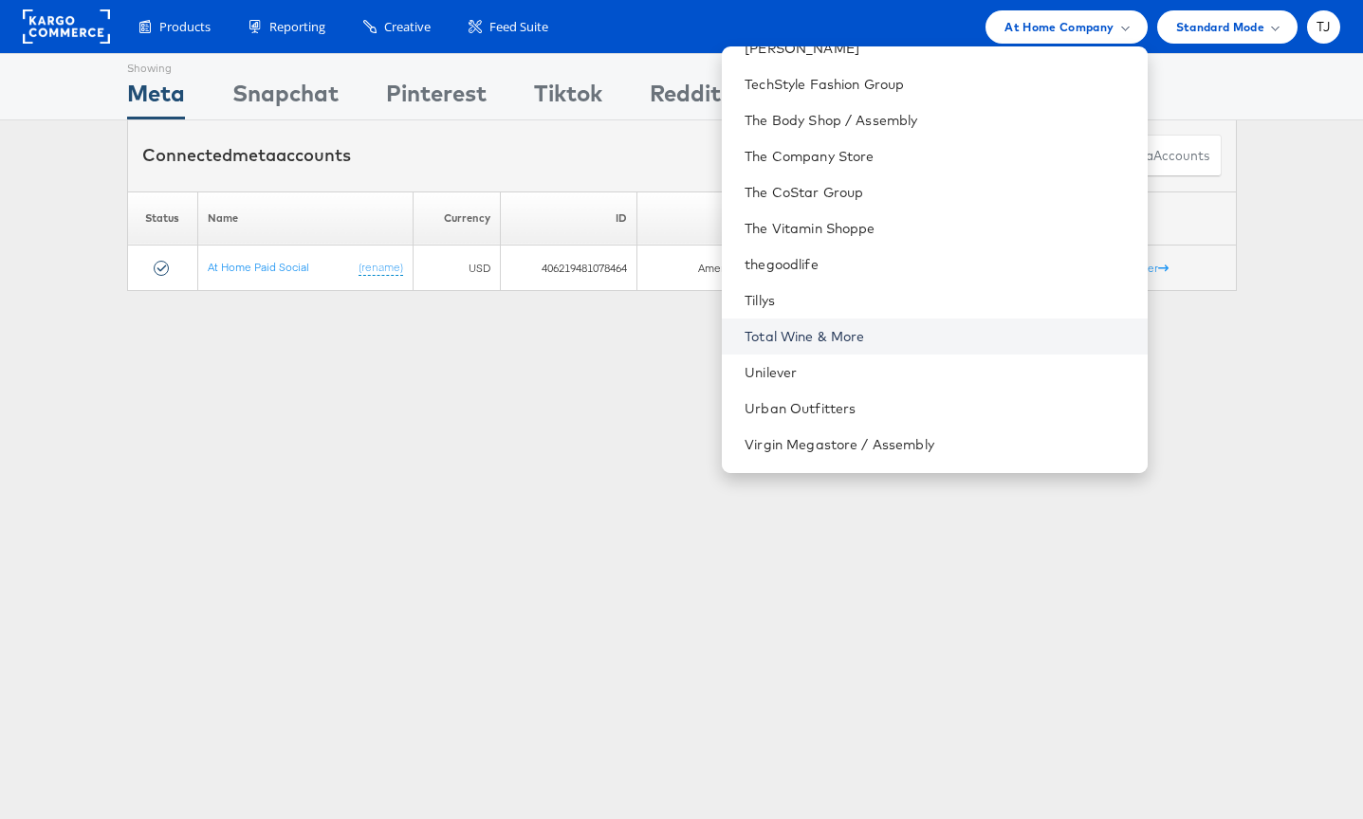
click at [981, 335] on link "Total Wine & More" at bounding box center [937, 336] width 387 height 19
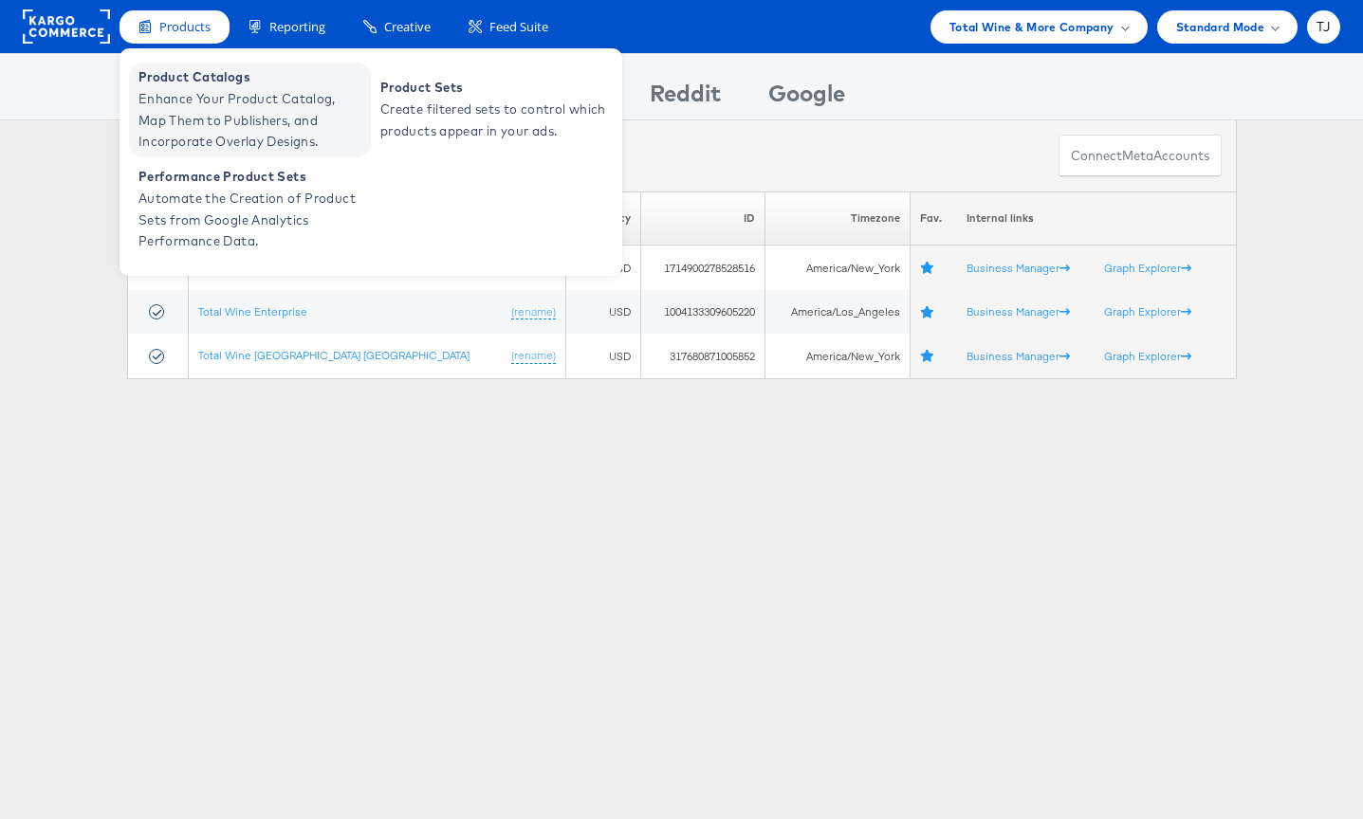
click at [174, 83] on span "Product Catalogs" at bounding box center [252, 77] width 228 height 22
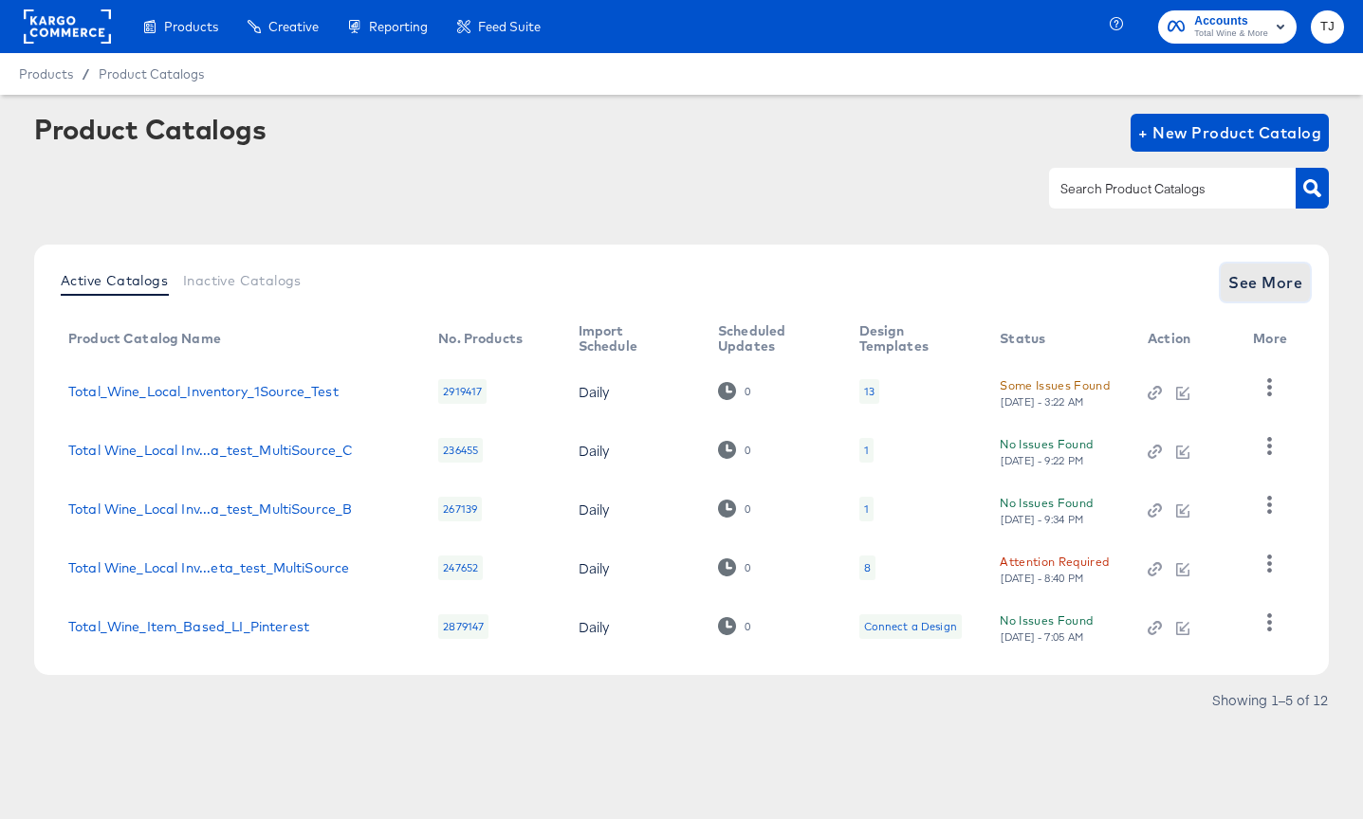
click at [1266, 279] on span "See More" at bounding box center [1265, 282] width 74 height 27
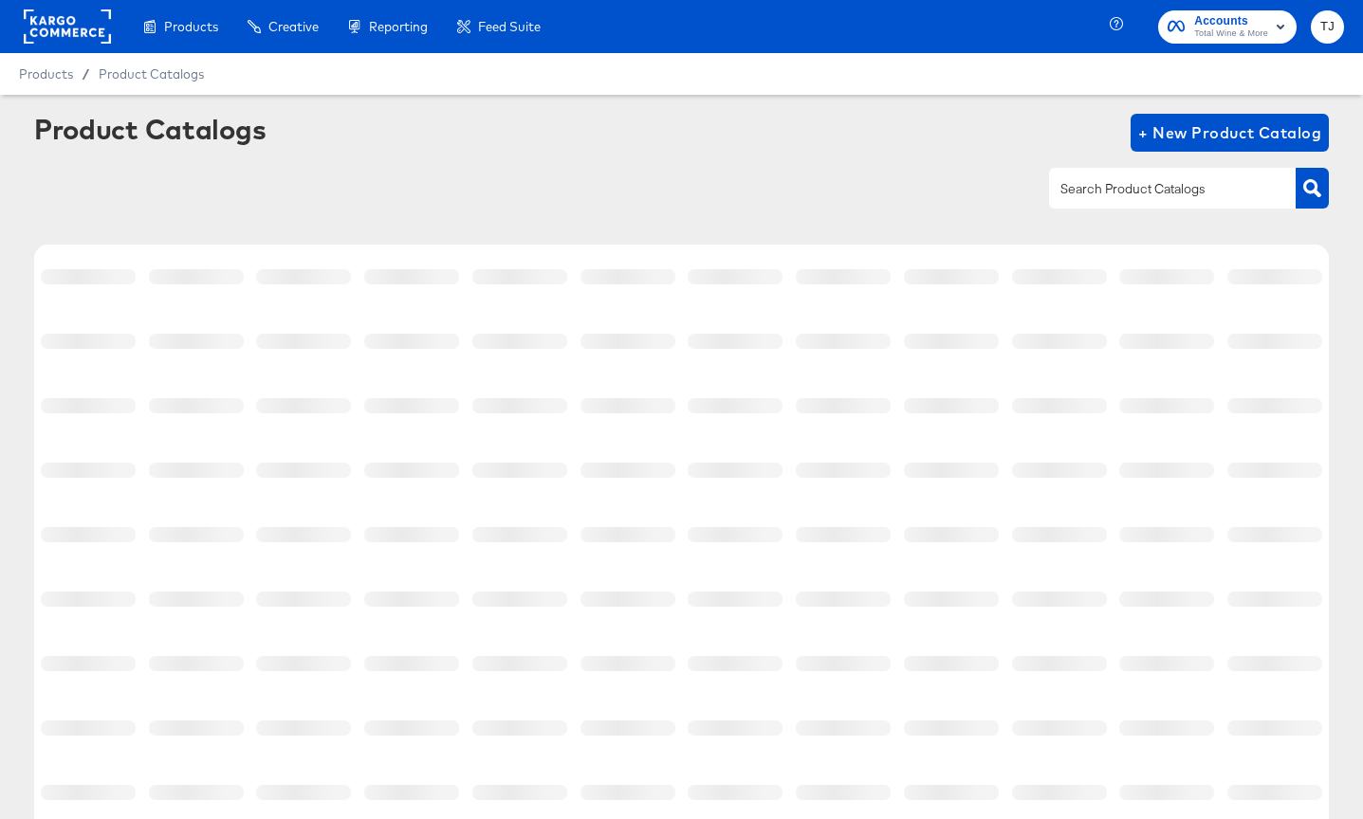
click at [1266, 279] on div at bounding box center [1274, 276] width 95 height 15
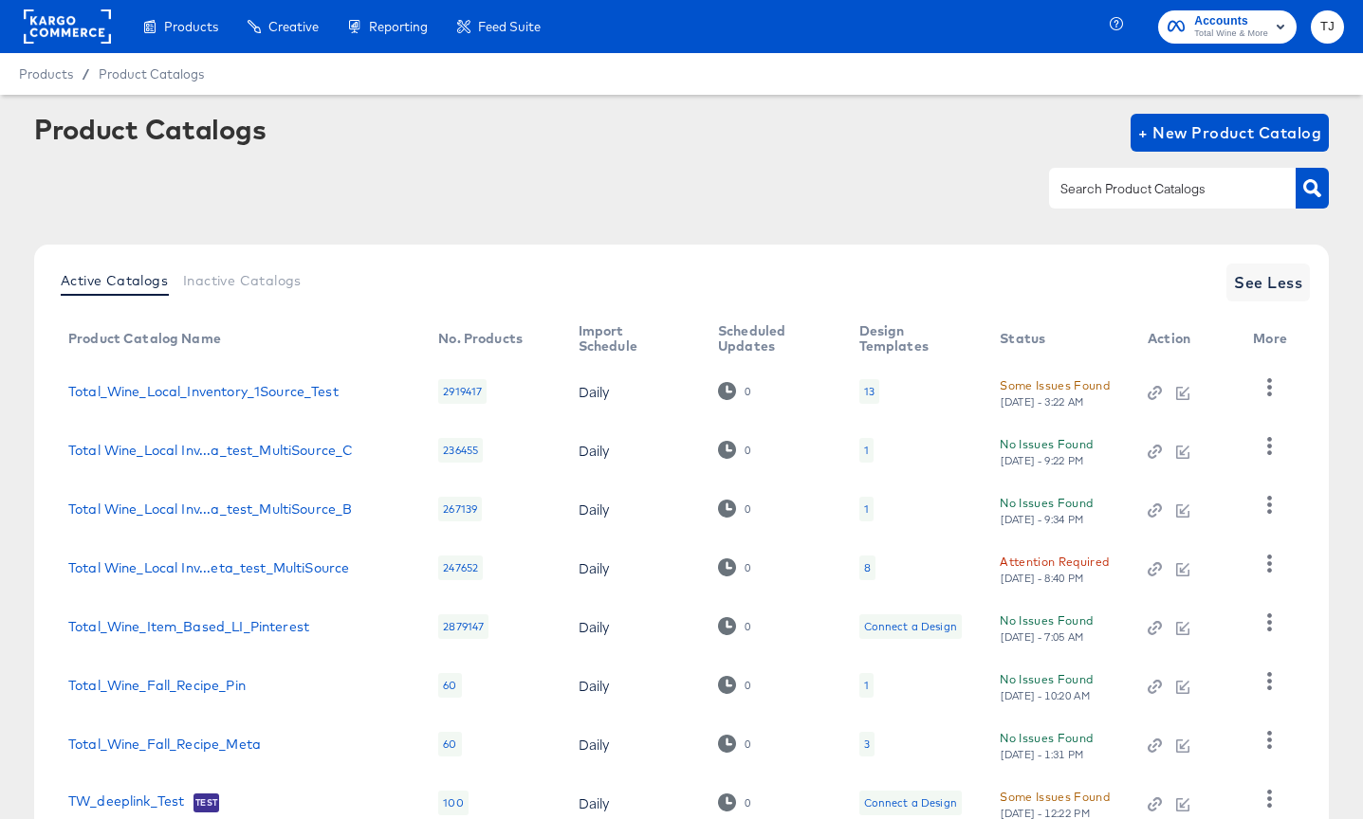
scroll to position [256, 0]
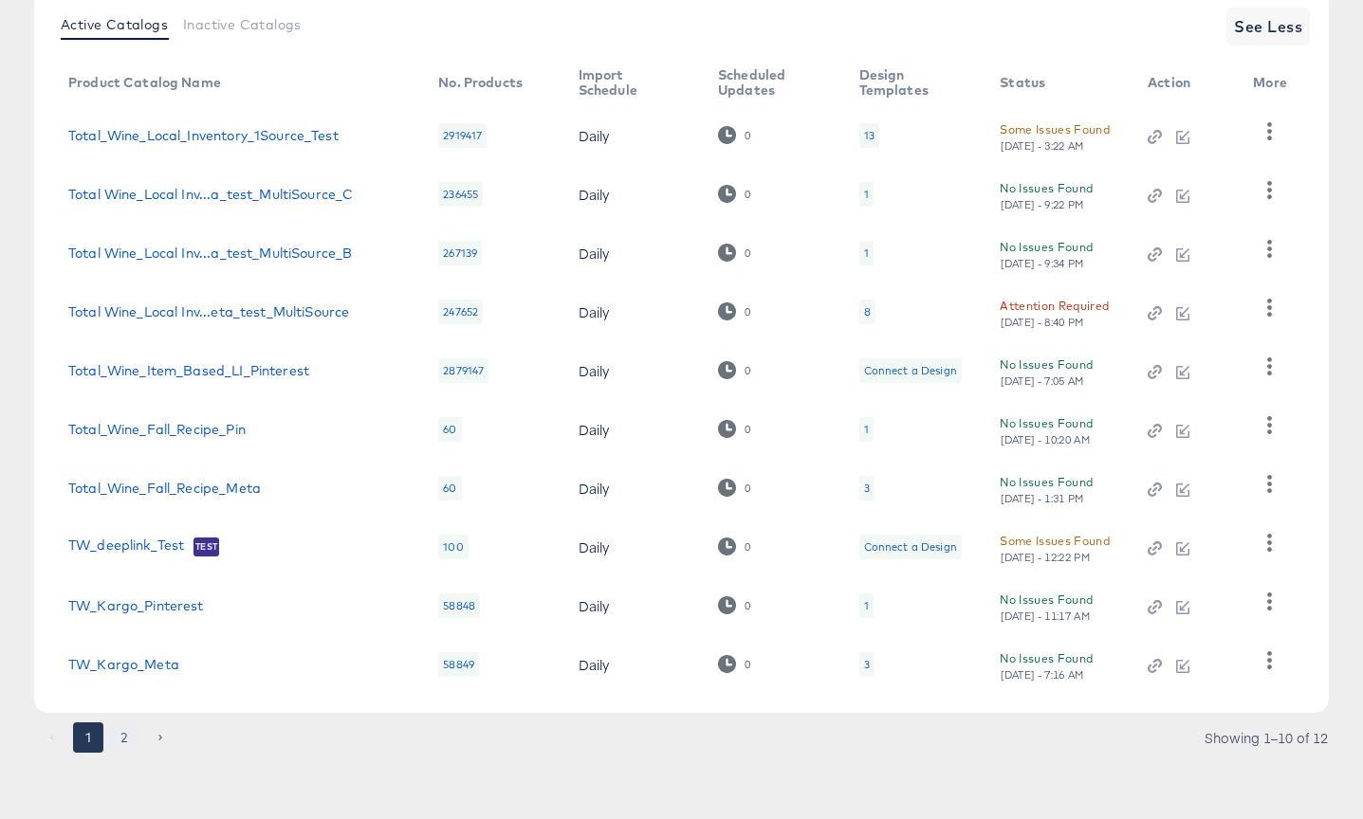
click at [121, 738] on button "2" at bounding box center [124, 738] width 30 height 30
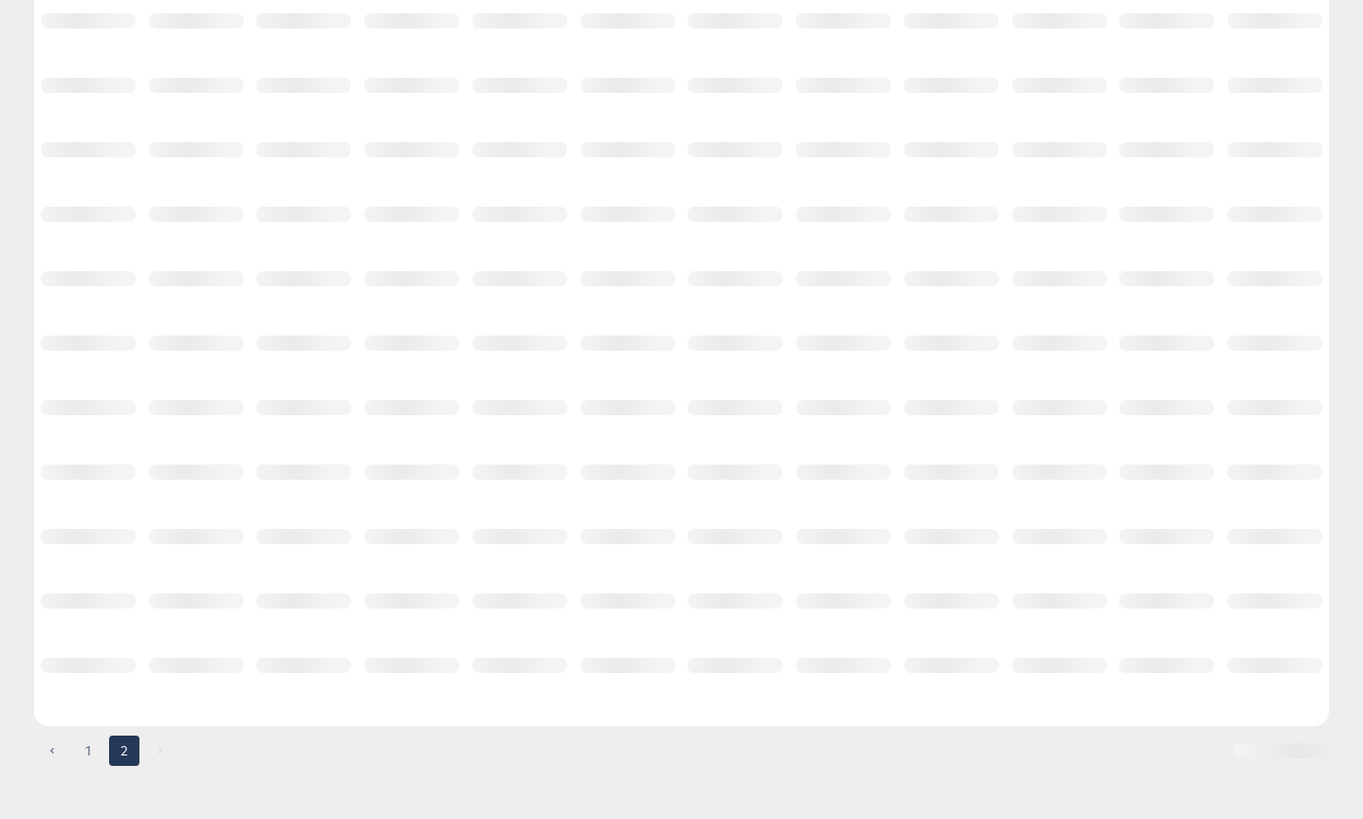
scroll to position [0, 0]
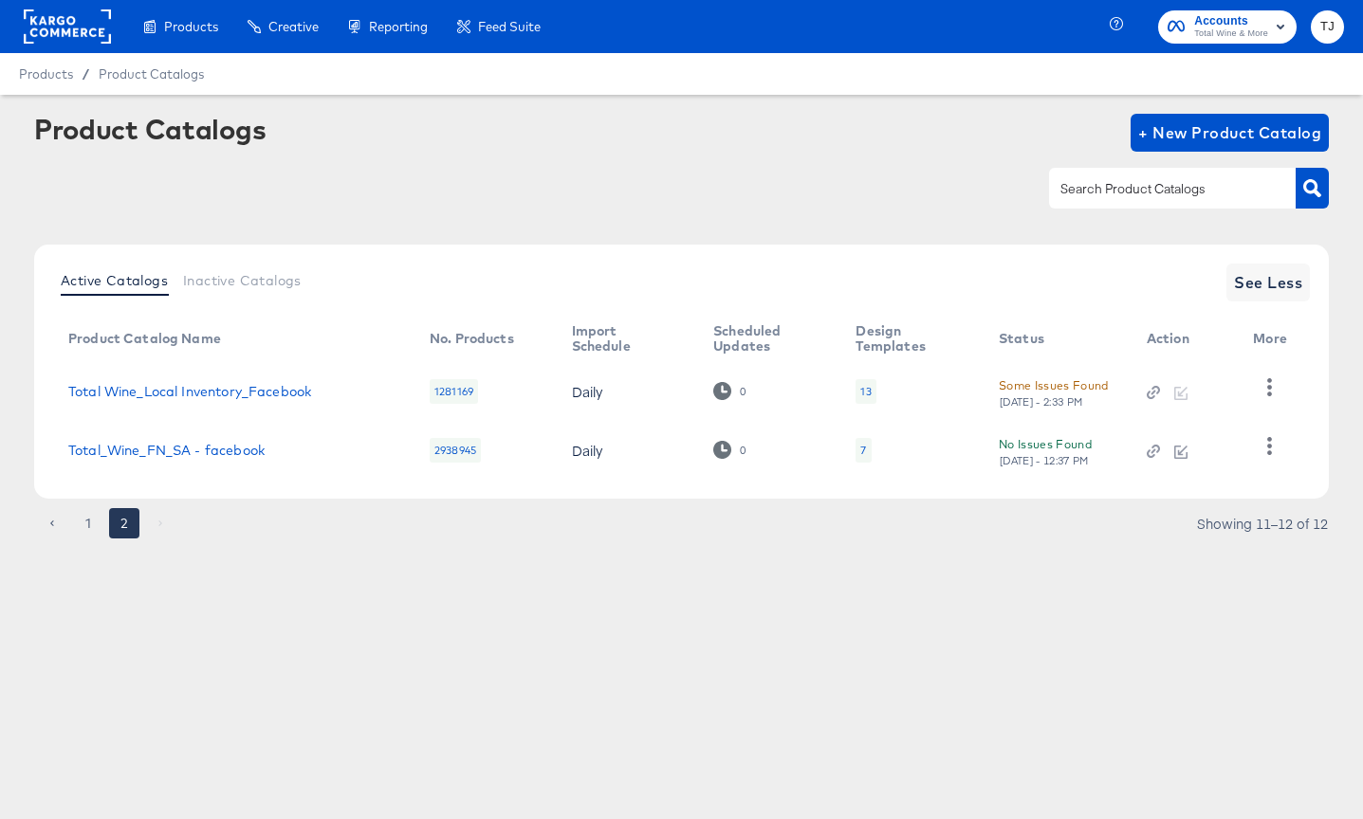
click at [1046, 383] on div "Some Issues Found" at bounding box center [1054, 386] width 110 height 20
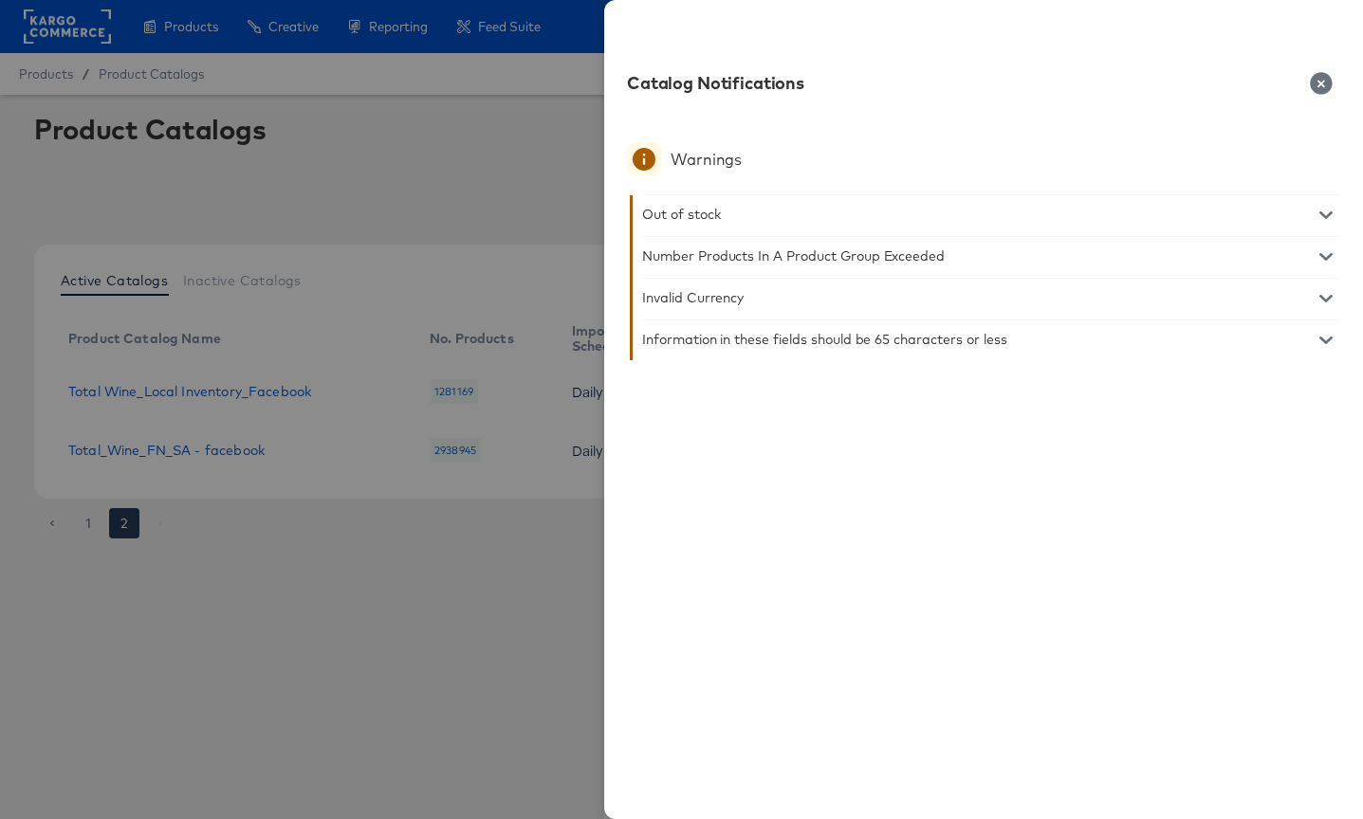
click at [1324, 215] on icon "button" at bounding box center [1325, 215] width 13 height 8
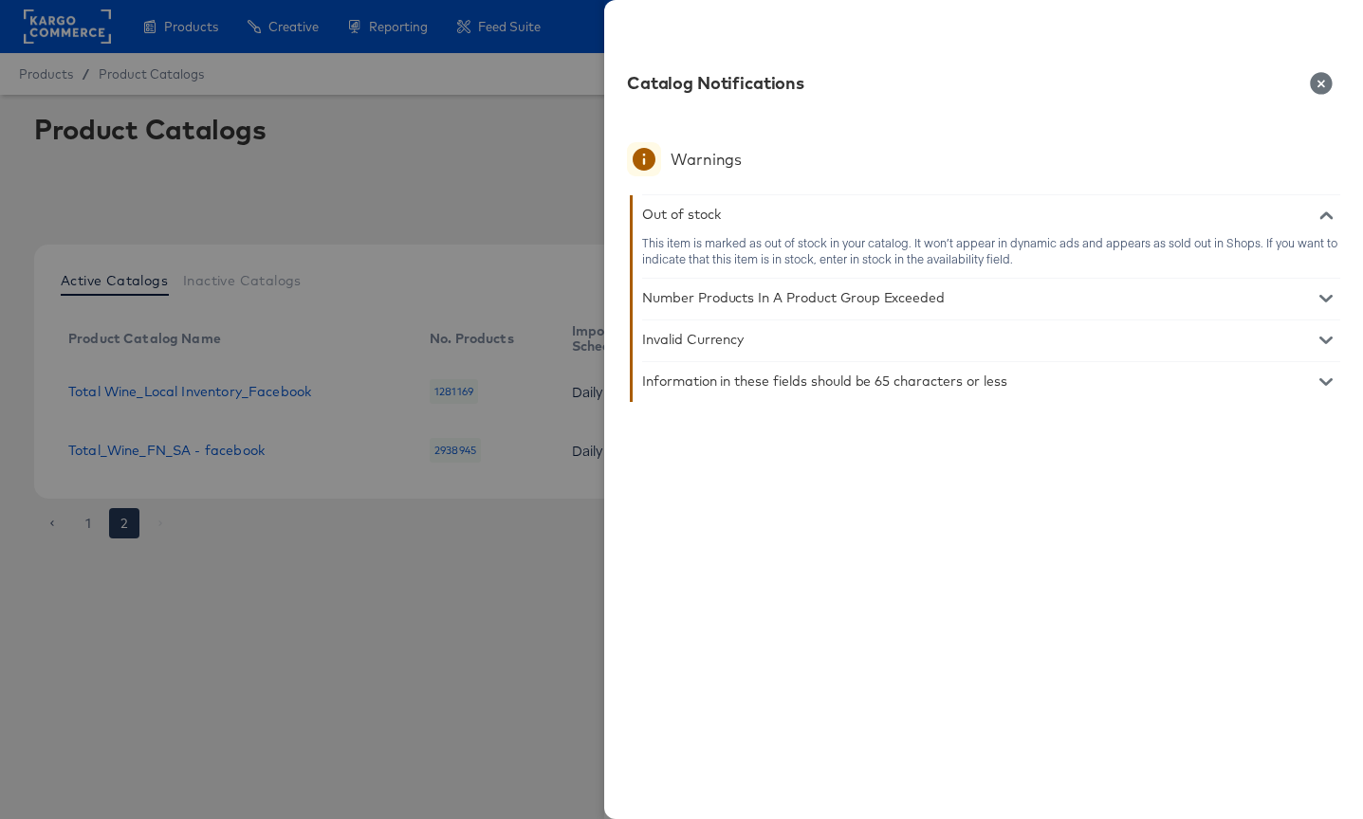
click at [1320, 297] on icon "button" at bounding box center [1325, 299] width 13 height 8
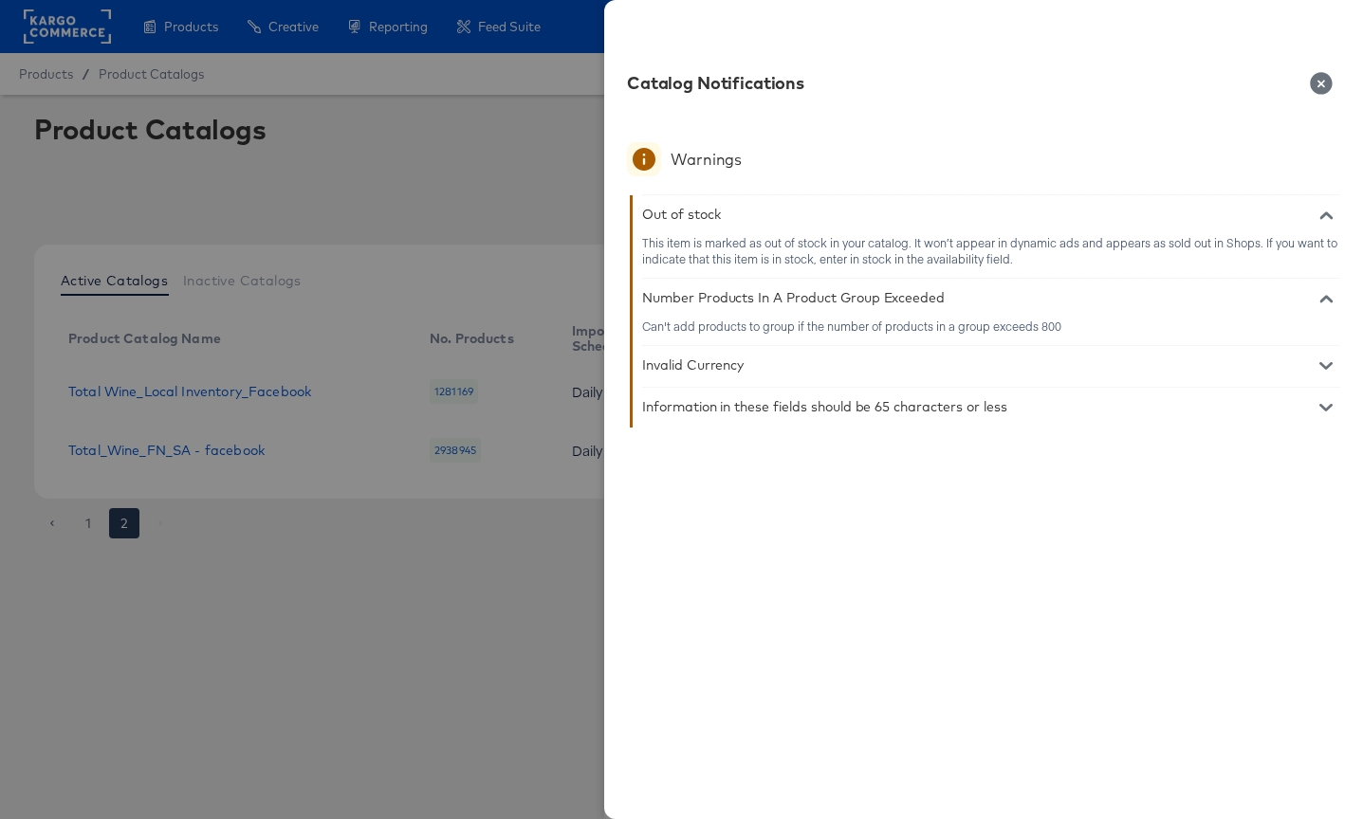
click at [1326, 395] on div "Information in these fields should be 65 characters or less" at bounding box center [991, 407] width 698 height 38
click at [1325, 401] on icon "button" at bounding box center [1325, 407] width 13 height 13
click at [1325, 74] on icon "button" at bounding box center [1321, 83] width 22 height 22
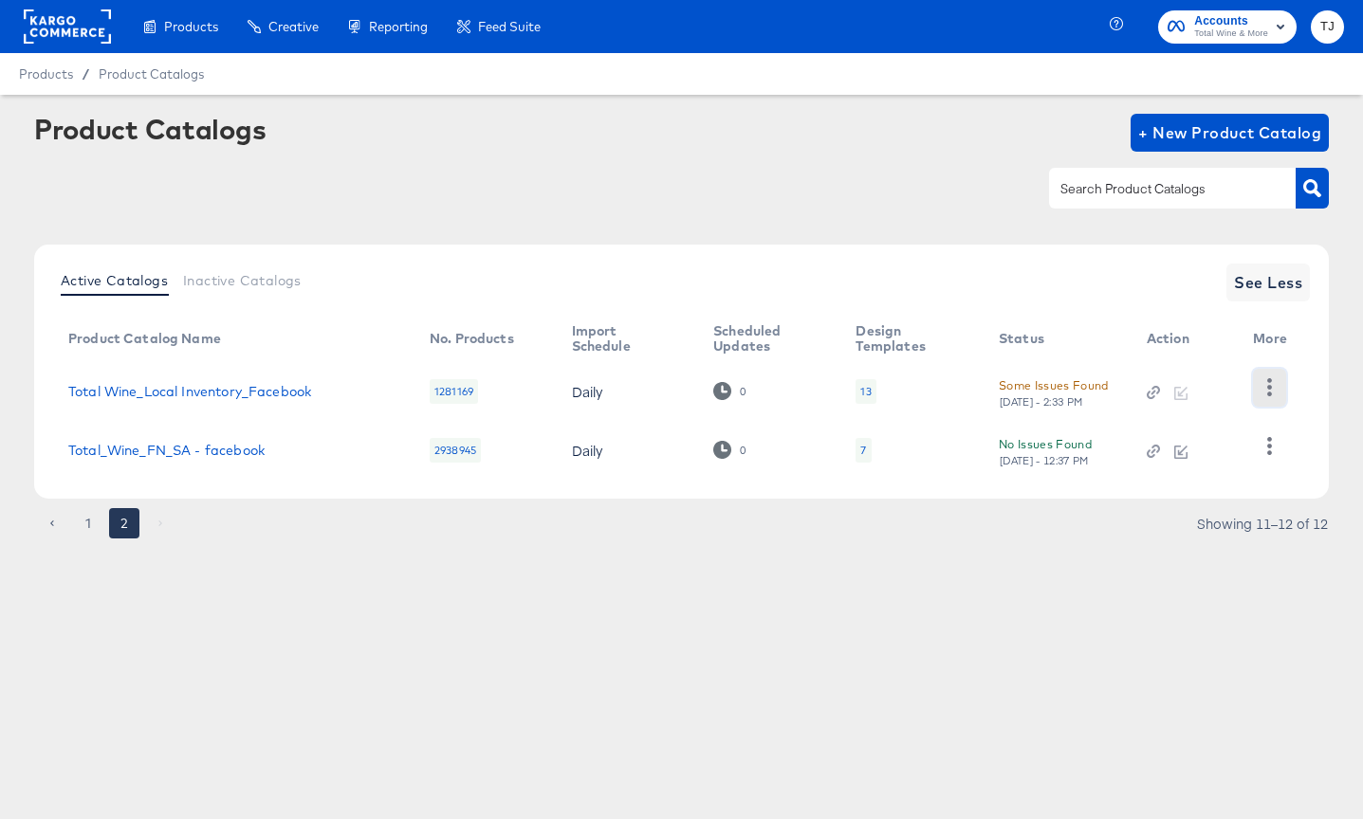
click at [1270, 389] on icon "button" at bounding box center [1269, 387] width 5 height 18
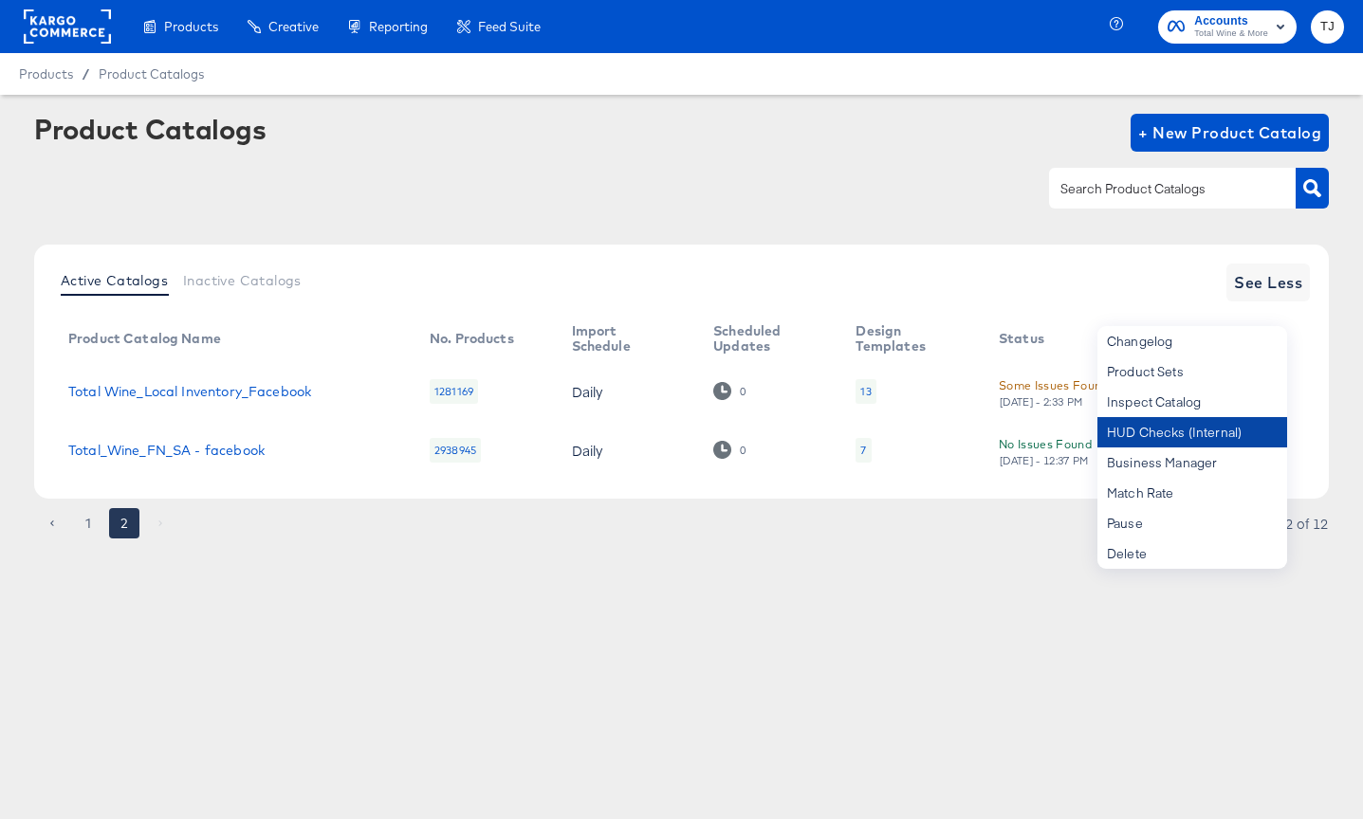
click at [1224, 437] on div "HUD Checks (Internal)" at bounding box center [1192, 432] width 190 height 30
